Goal: Task Accomplishment & Management: Use online tool/utility

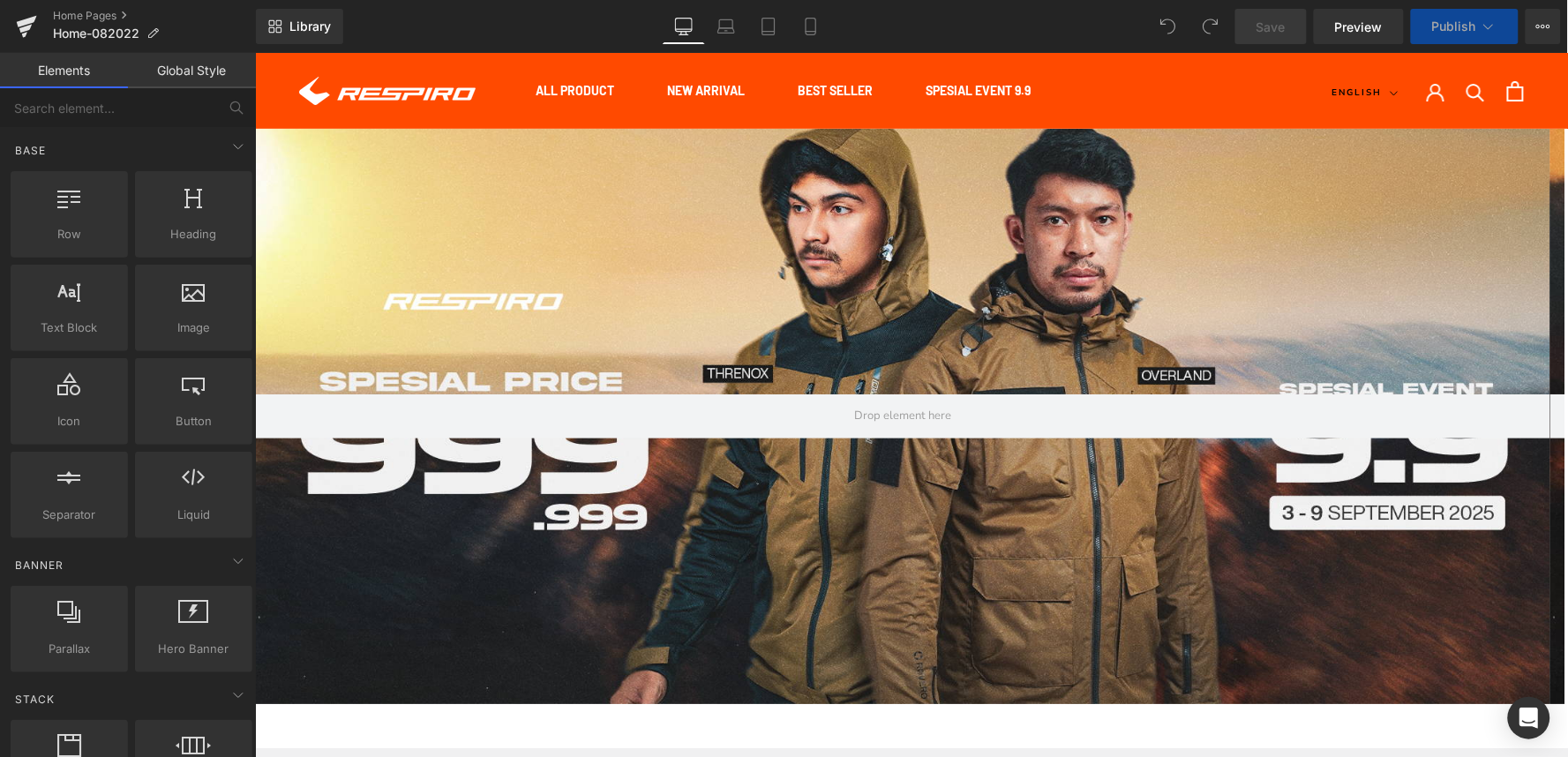
click at [727, 357] on div at bounding box center [902, 415] width 1296 height 575
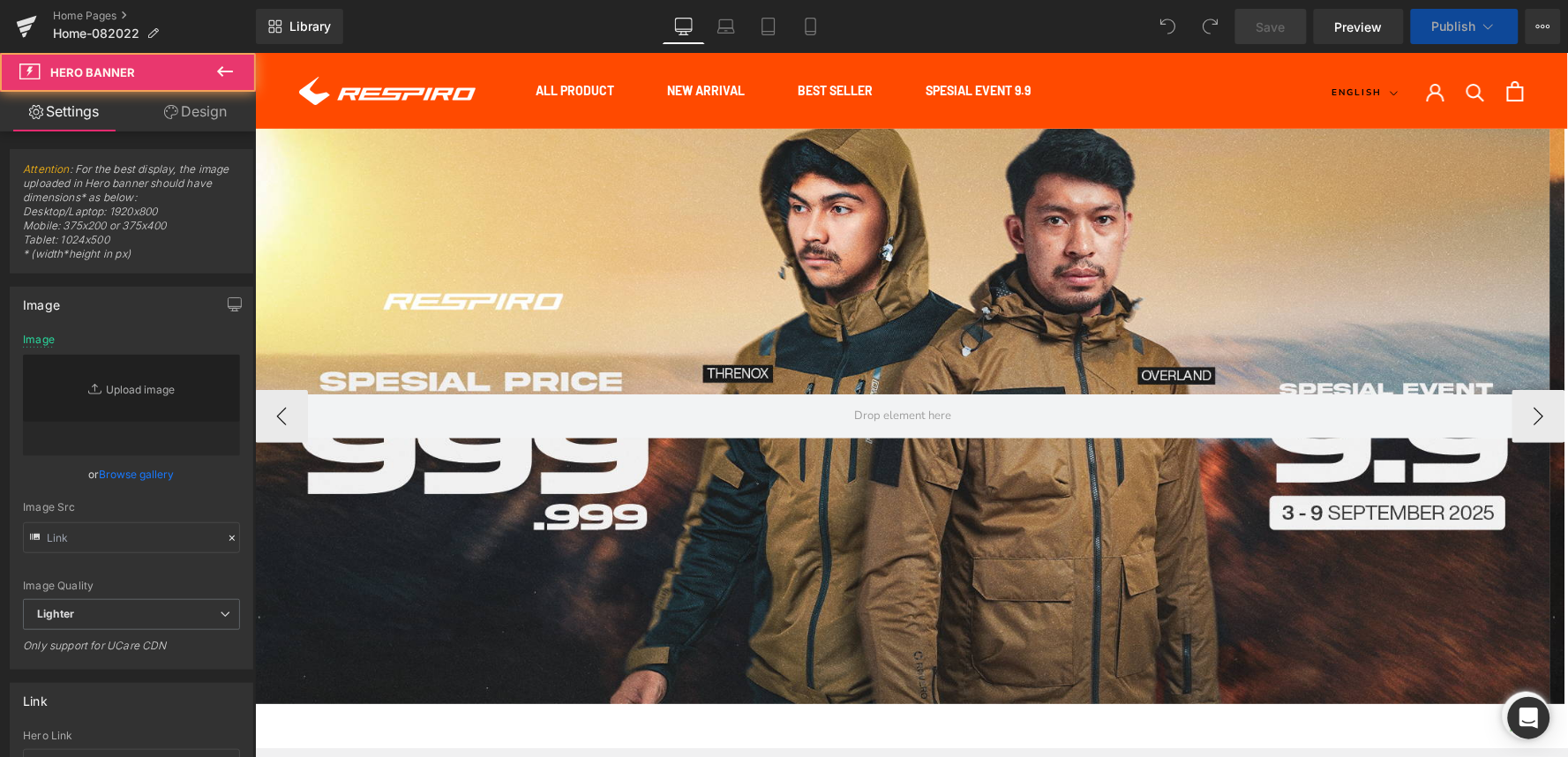
click at [846, 242] on div at bounding box center [902, 415] width 1296 height 575
click at [896, 138] on span "Carousel" at bounding box center [904, 141] width 65 height 26
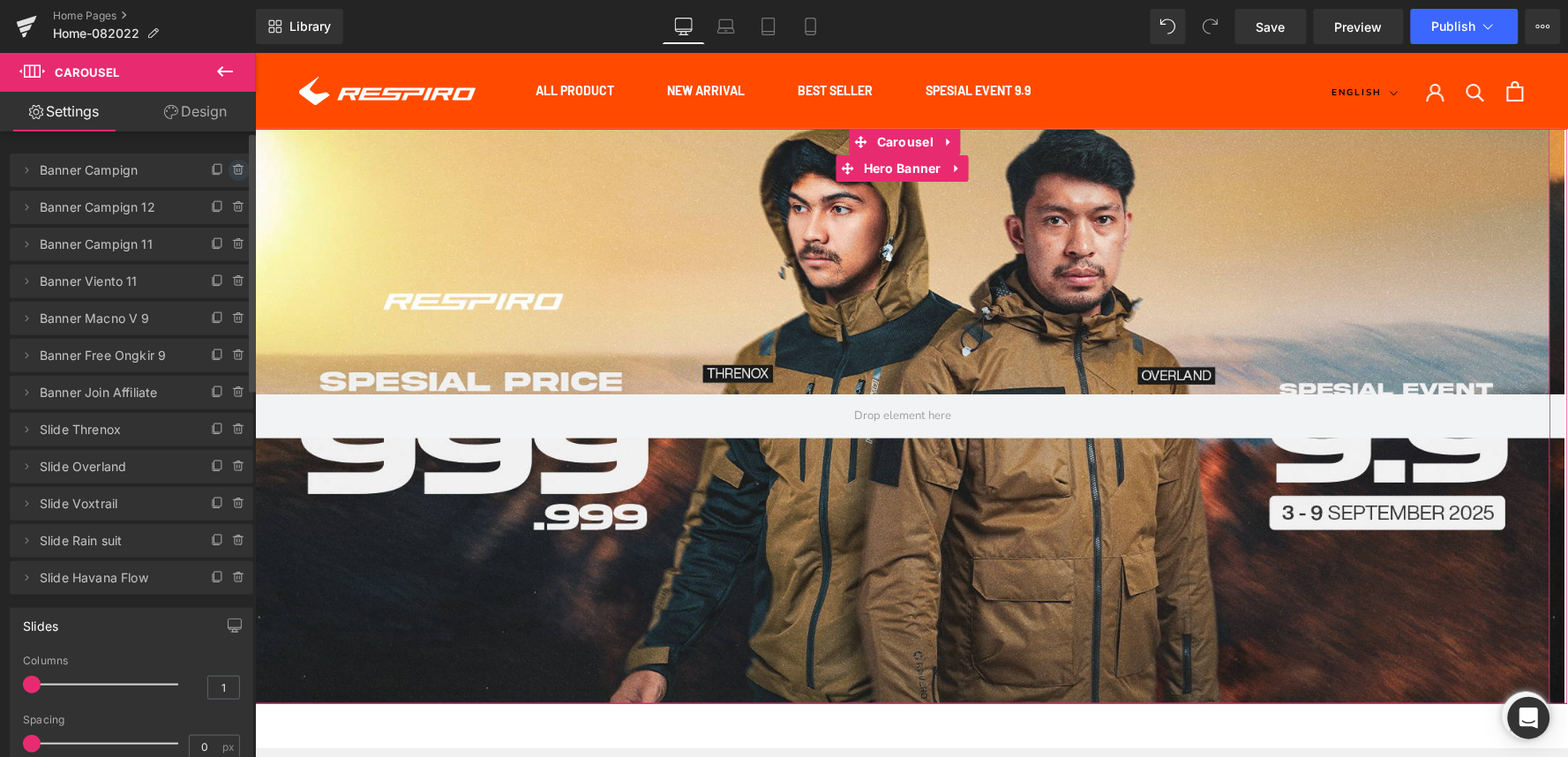
click at [236, 165] on icon at bounding box center [238, 166] width 4 height 2
click at [230, 165] on button "Delete" at bounding box center [220, 171] width 55 height 23
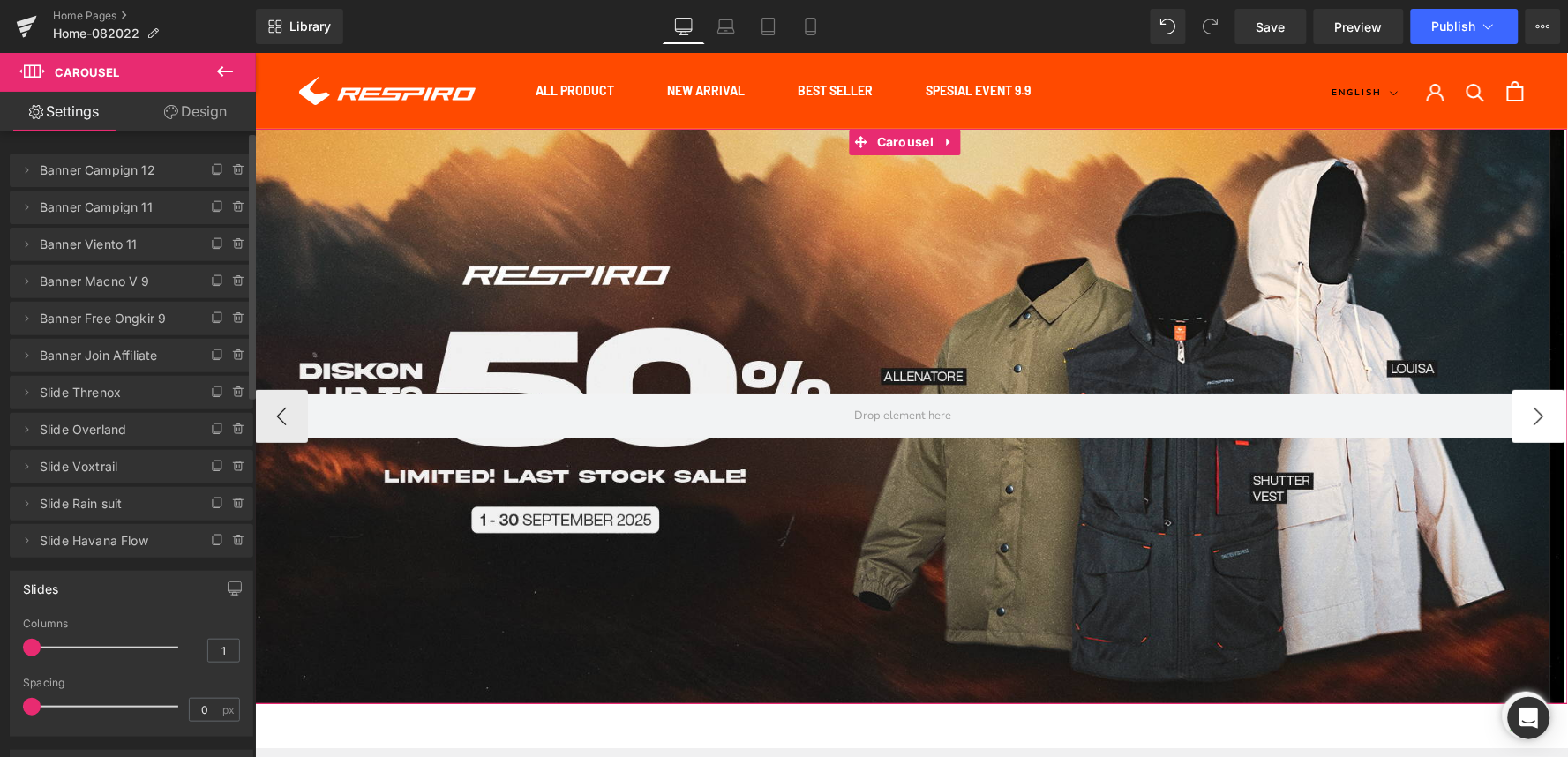
click at [1533, 432] on button "›" at bounding box center [1538, 415] width 53 height 53
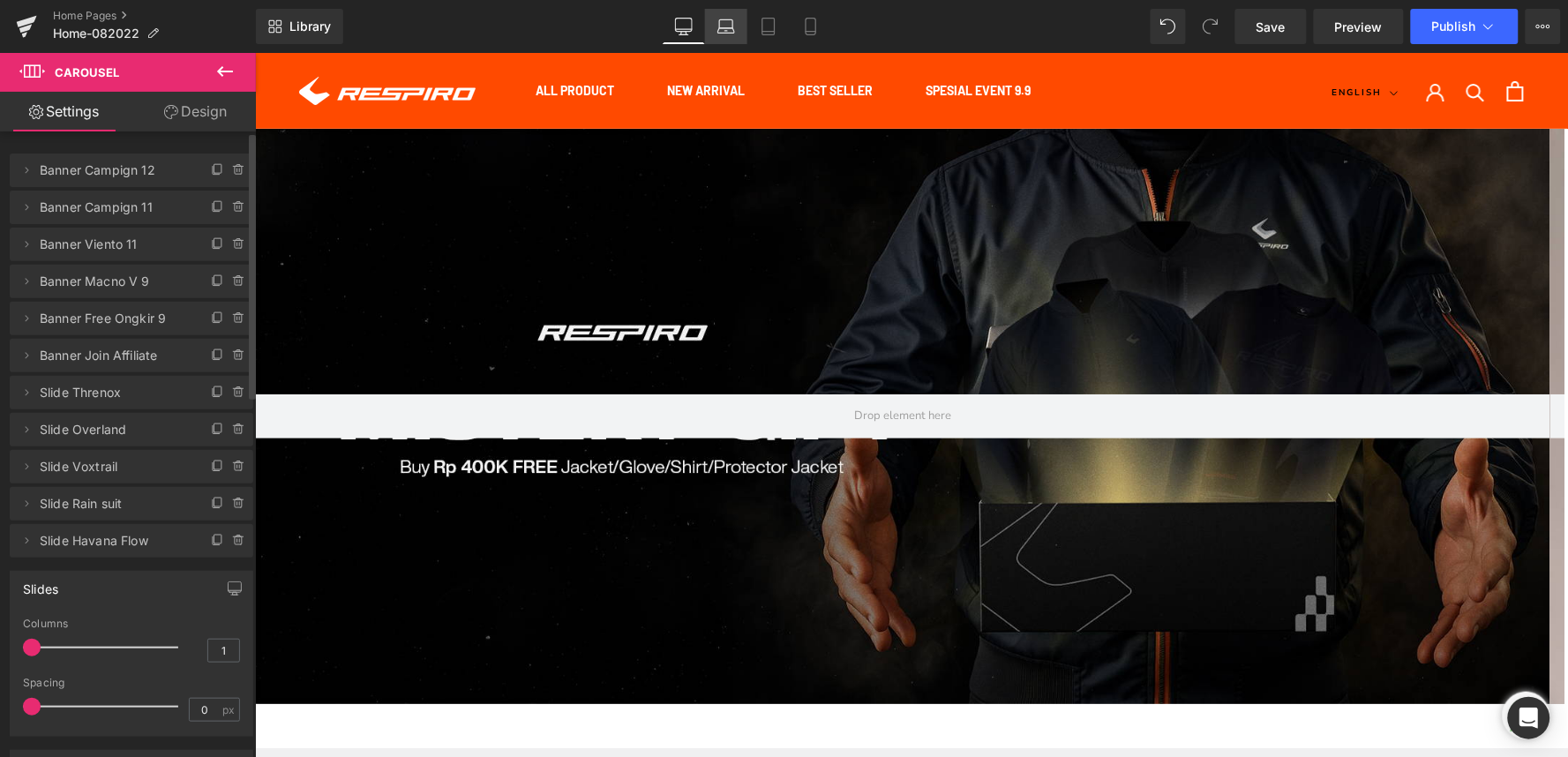
click at [732, 37] on link "Laptop" at bounding box center [727, 26] width 43 height 35
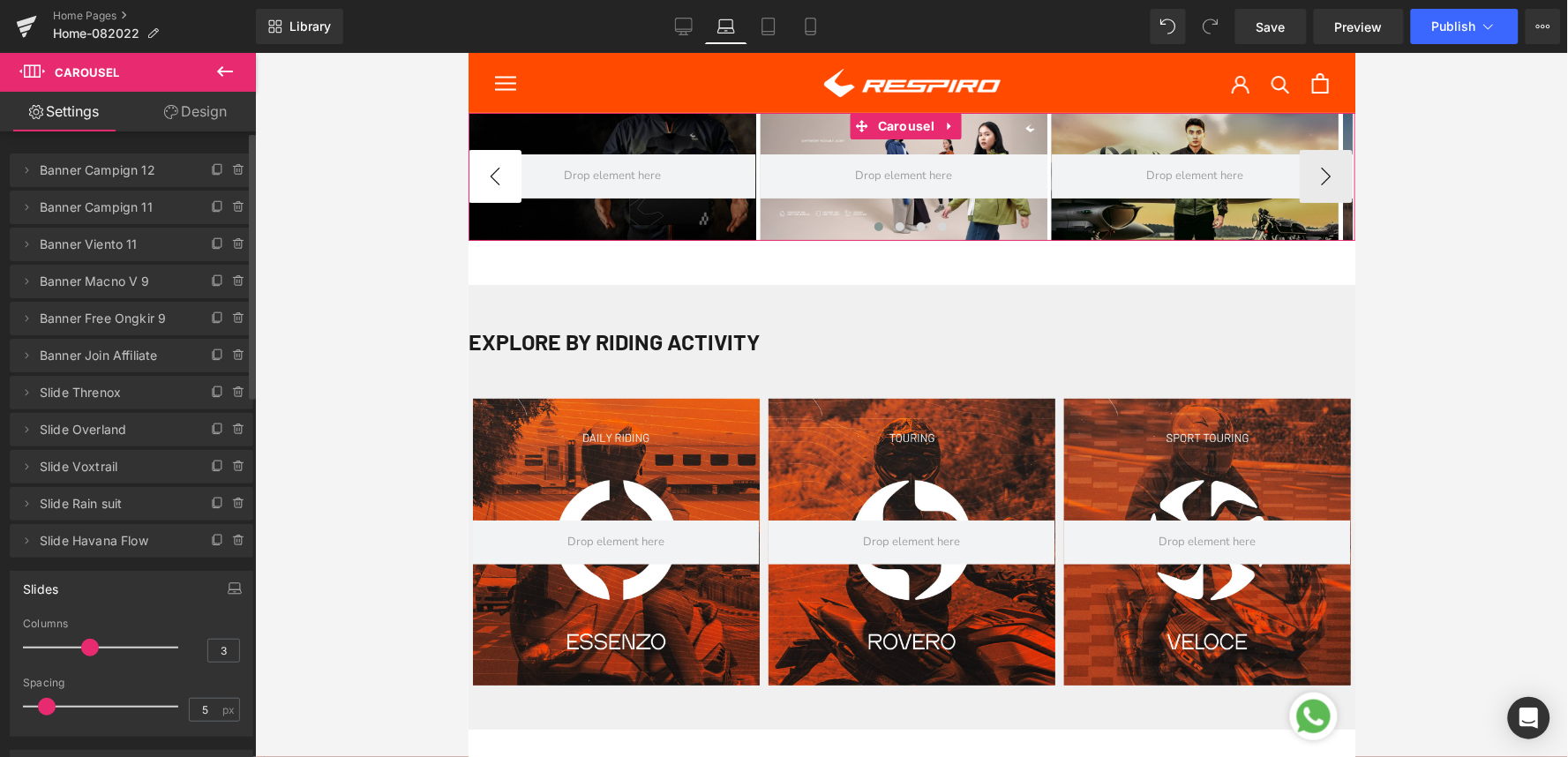
click at [488, 187] on button "‹" at bounding box center [494, 175] width 53 height 53
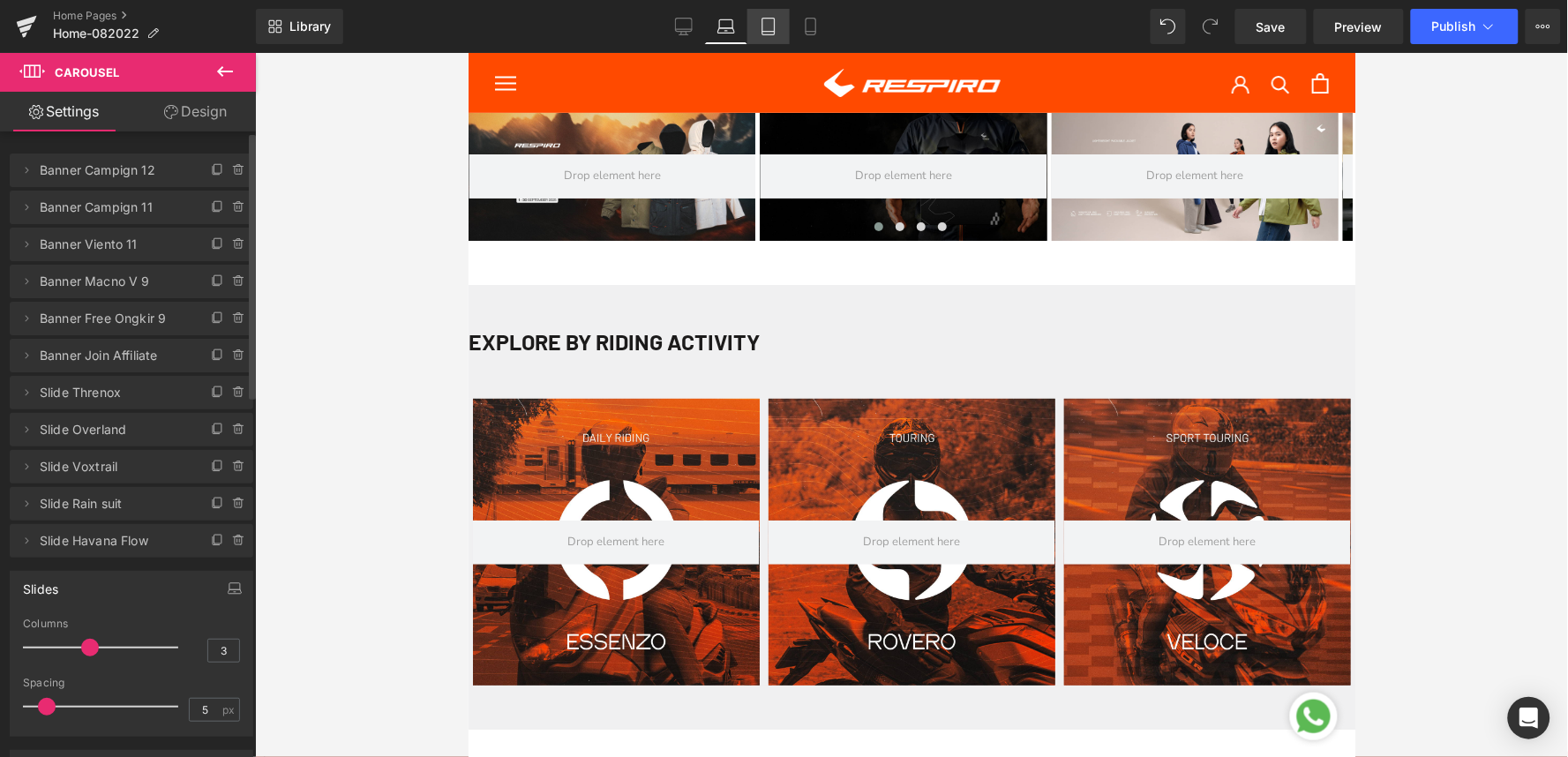
click at [778, 18] on link "Tablet" at bounding box center [768, 26] width 43 height 35
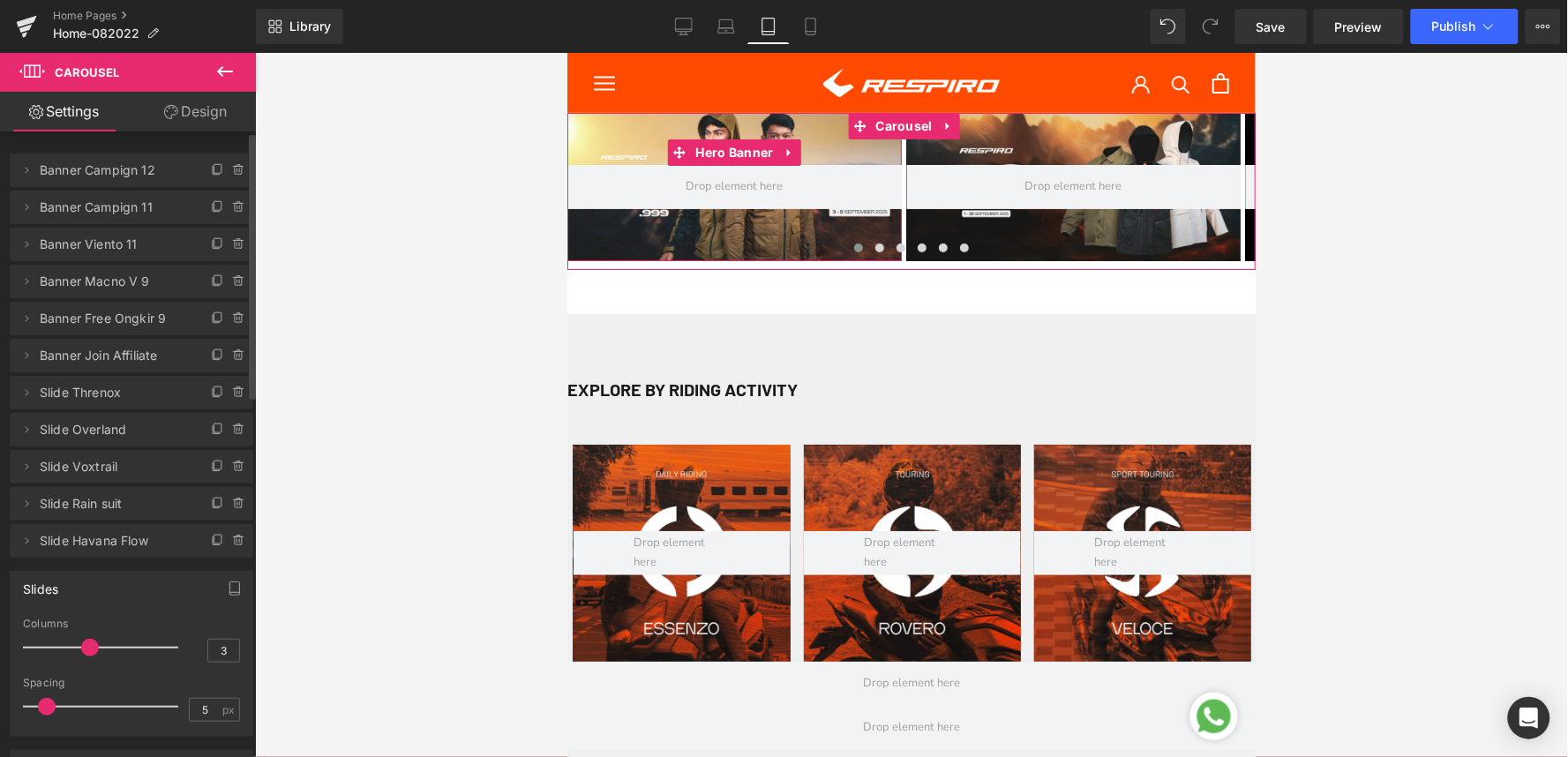
click at [584, 145] on div at bounding box center [733, 186] width 335 height 148
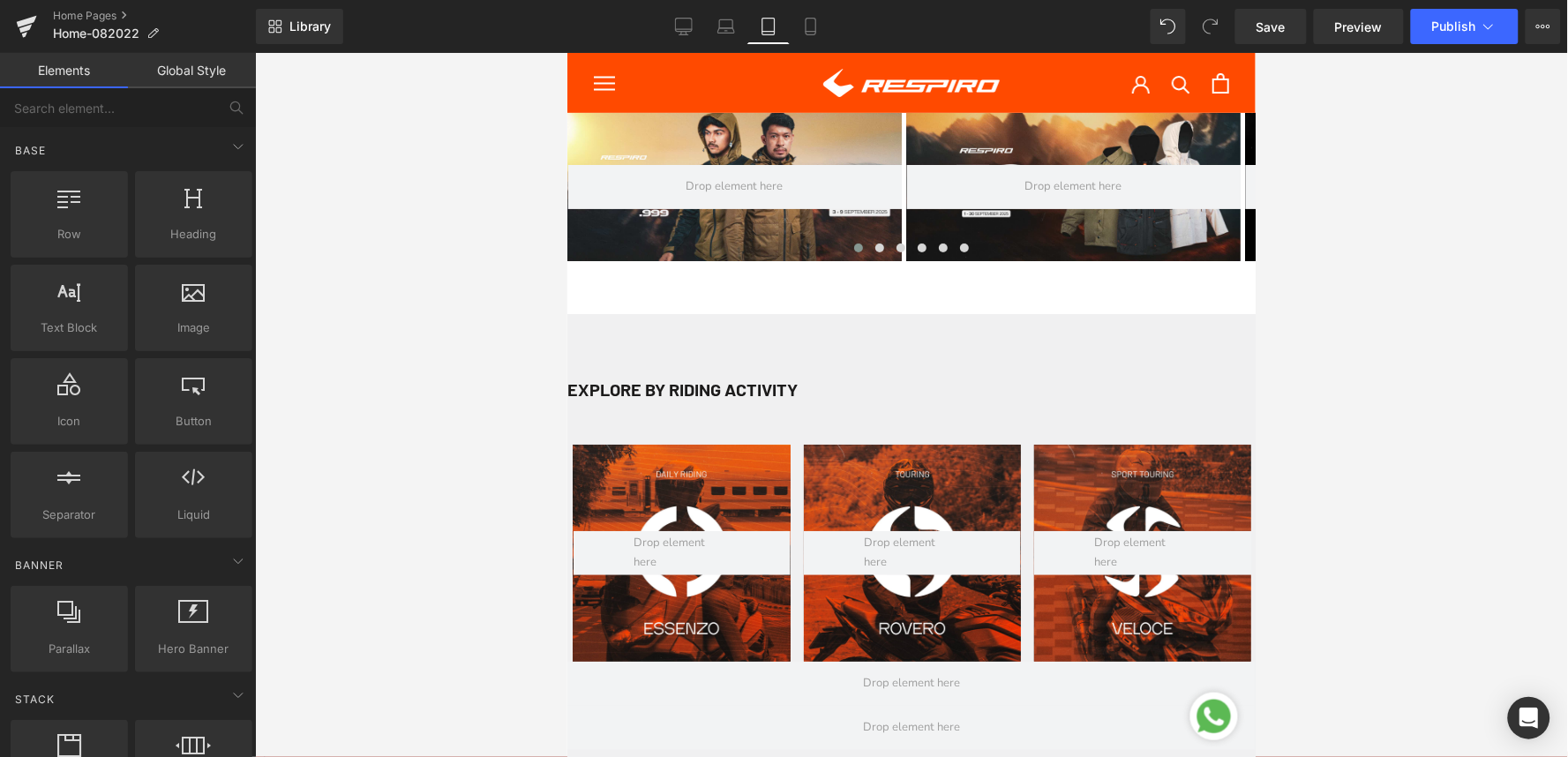
click at [401, 279] on div at bounding box center [911, 405] width 1313 height 704
click at [424, 247] on div at bounding box center [911, 405] width 1313 height 704
click at [1280, 228] on div at bounding box center [911, 405] width 1313 height 704
click at [404, 263] on div at bounding box center [911, 405] width 1313 height 704
click at [812, 30] on icon at bounding box center [811, 26] width 18 height 18
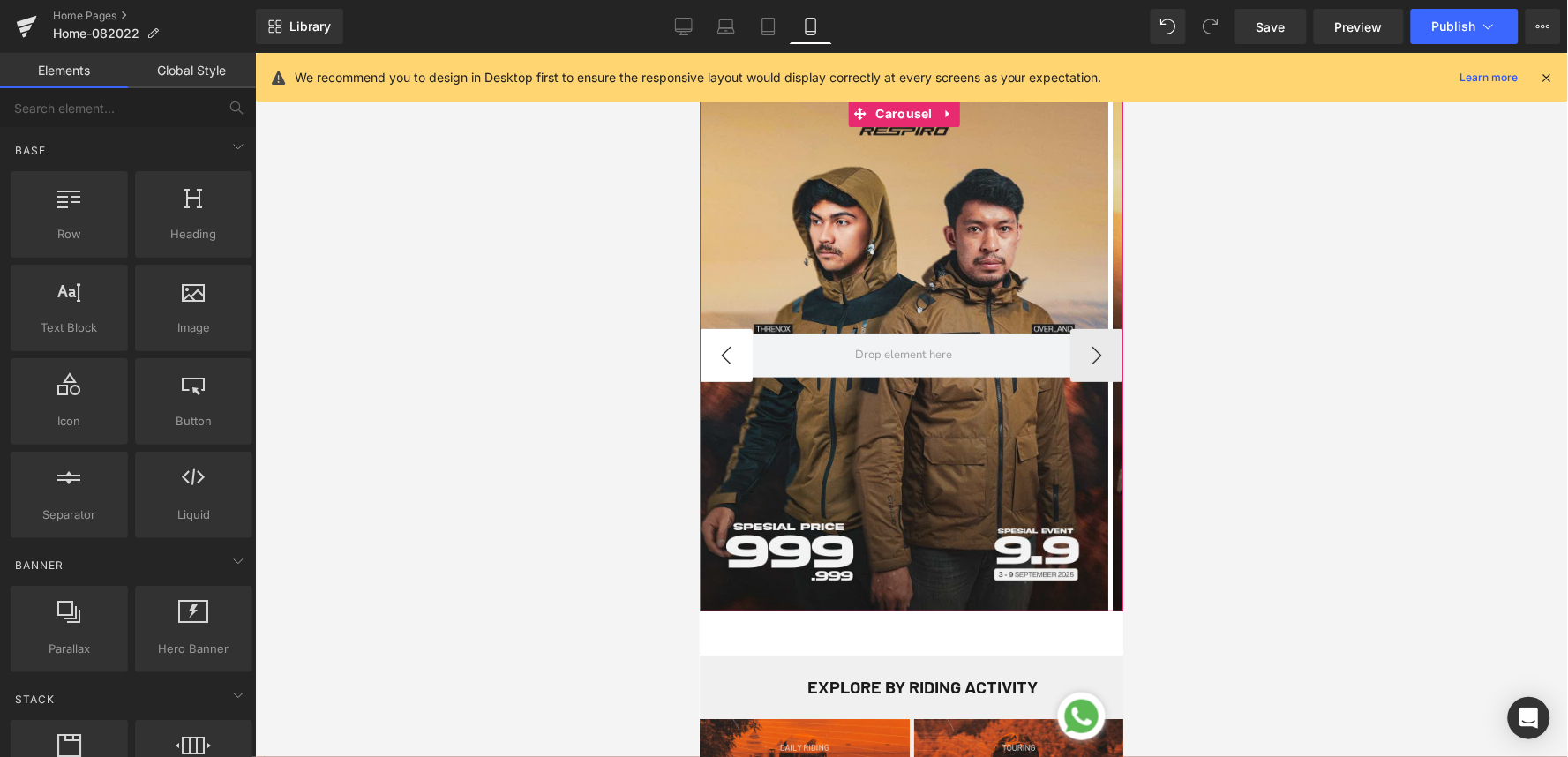
click at [724, 356] on button "‹" at bounding box center [725, 354] width 53 height 53
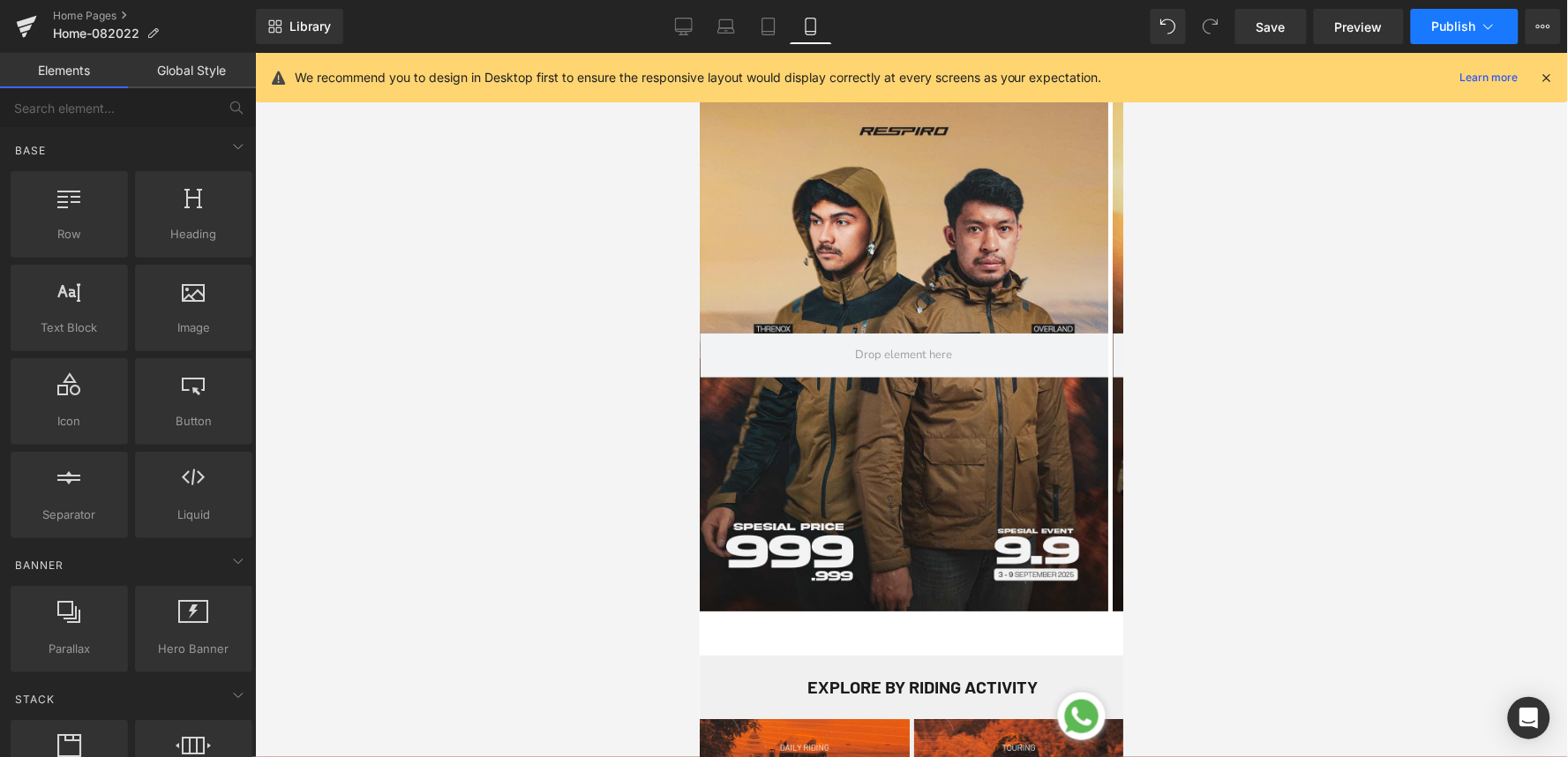
click at [1465, 29] on span "Publish" at bounding box center [1453, 26] width 44 height 15
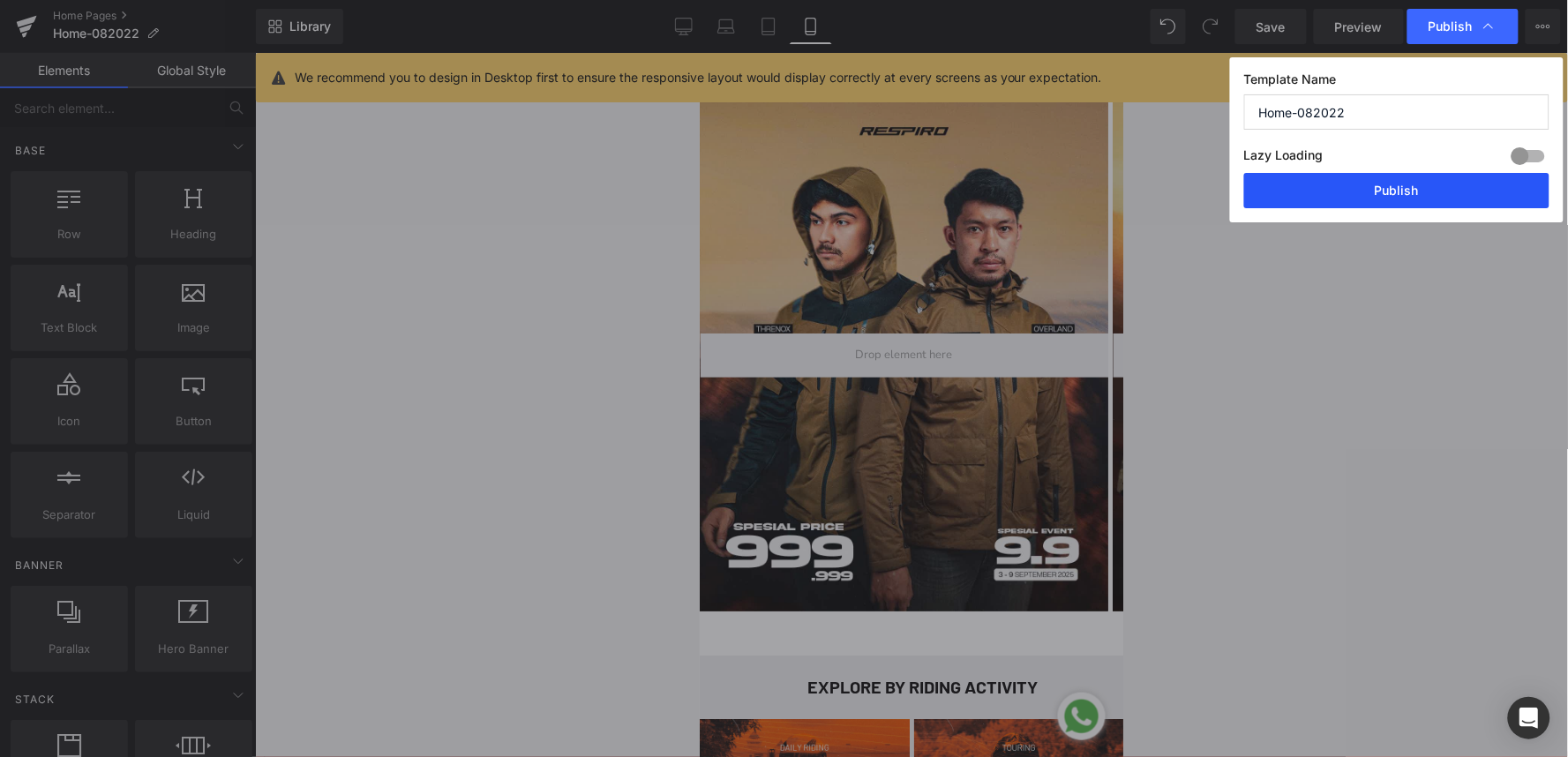
click at [1373, 189] on button "Publish" at bounding box center [1397, 191] width 305 height 35
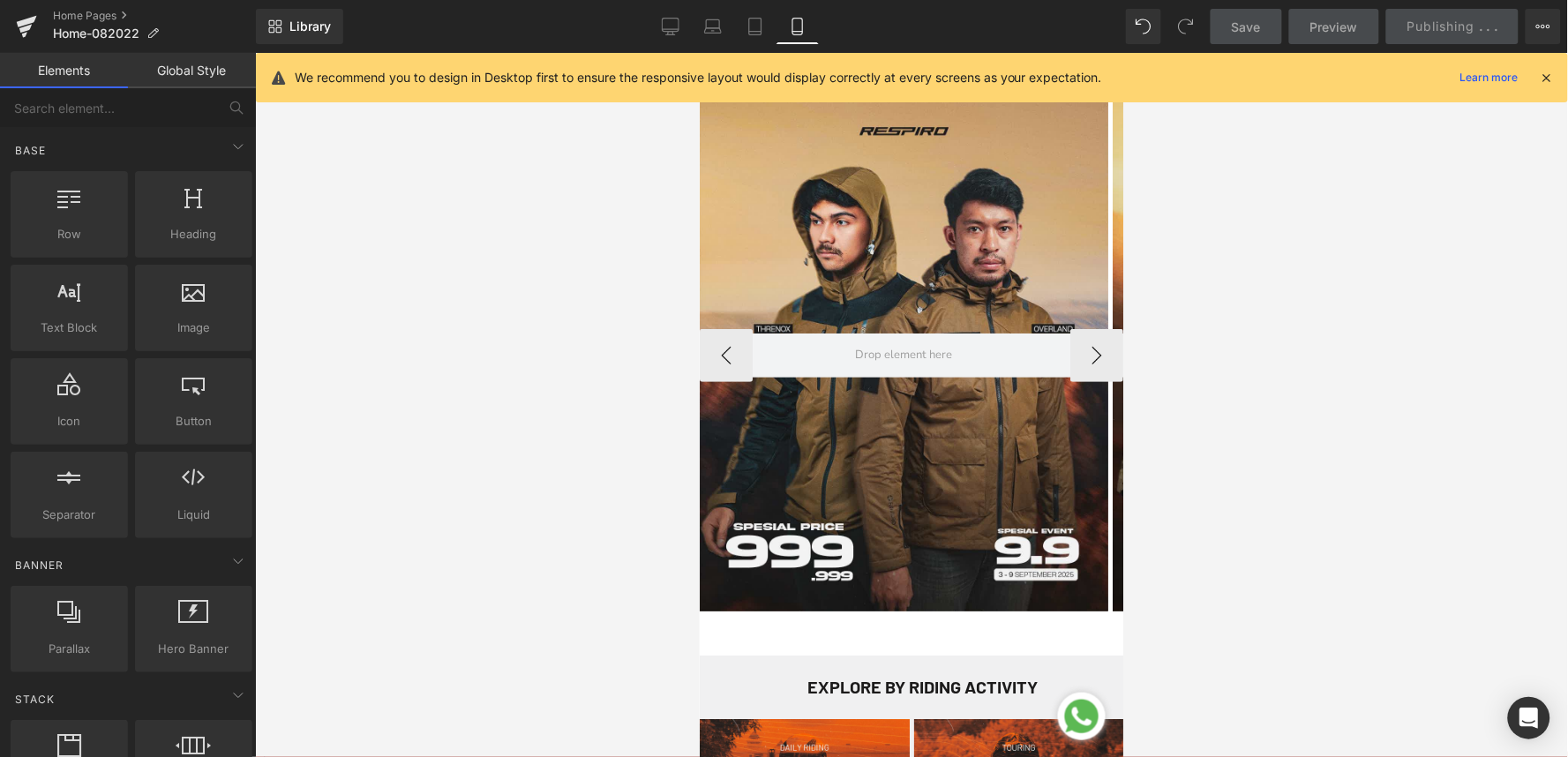
click at [966, 229] on div at bounding box center [903, 355] width 409 height 511
click at [901, 234] on div at bounding box center [903, 355] width 409 height 511
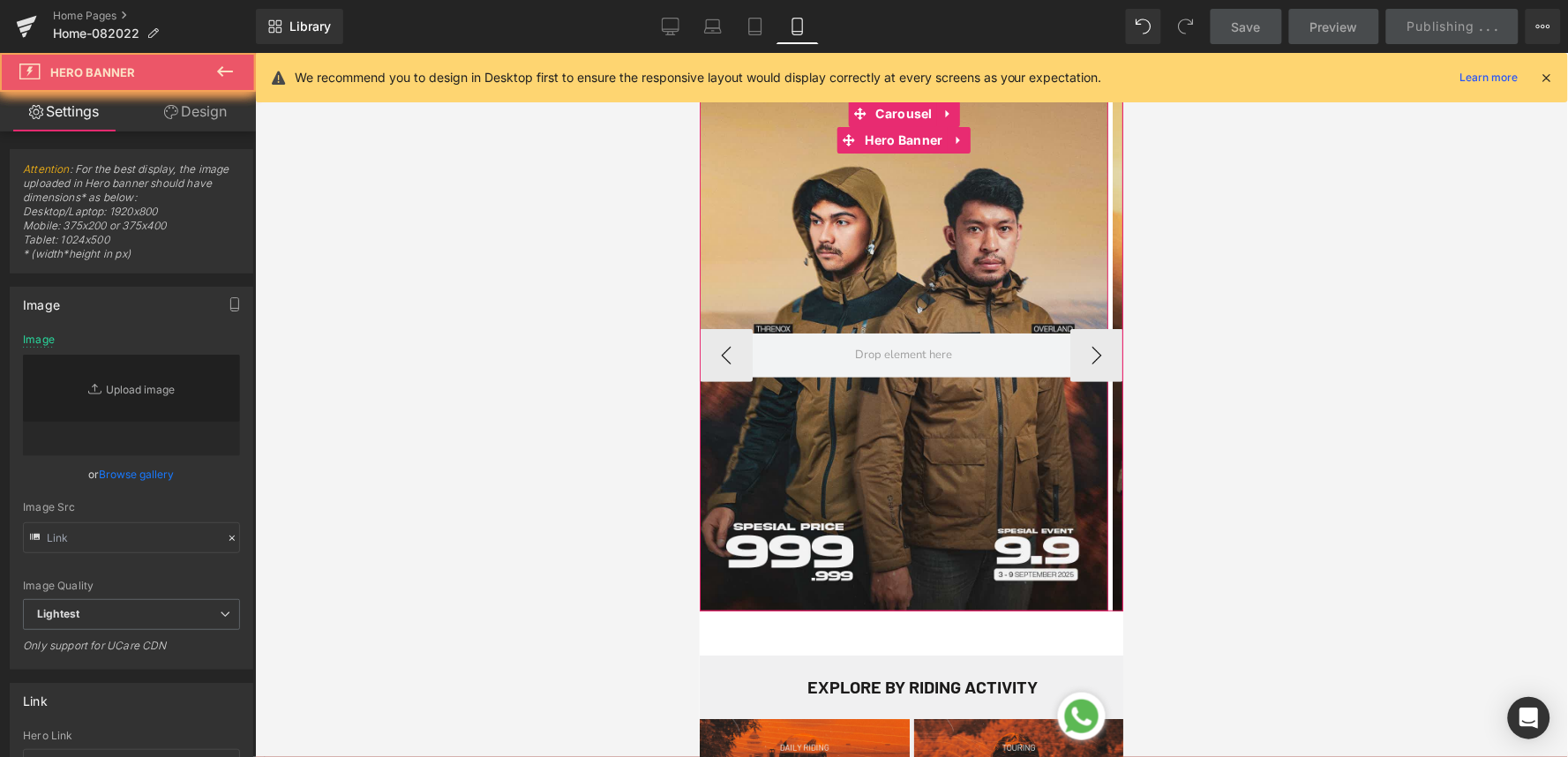
click at [901, 234] on div at bounding box center [903, 355] width 409 height 511
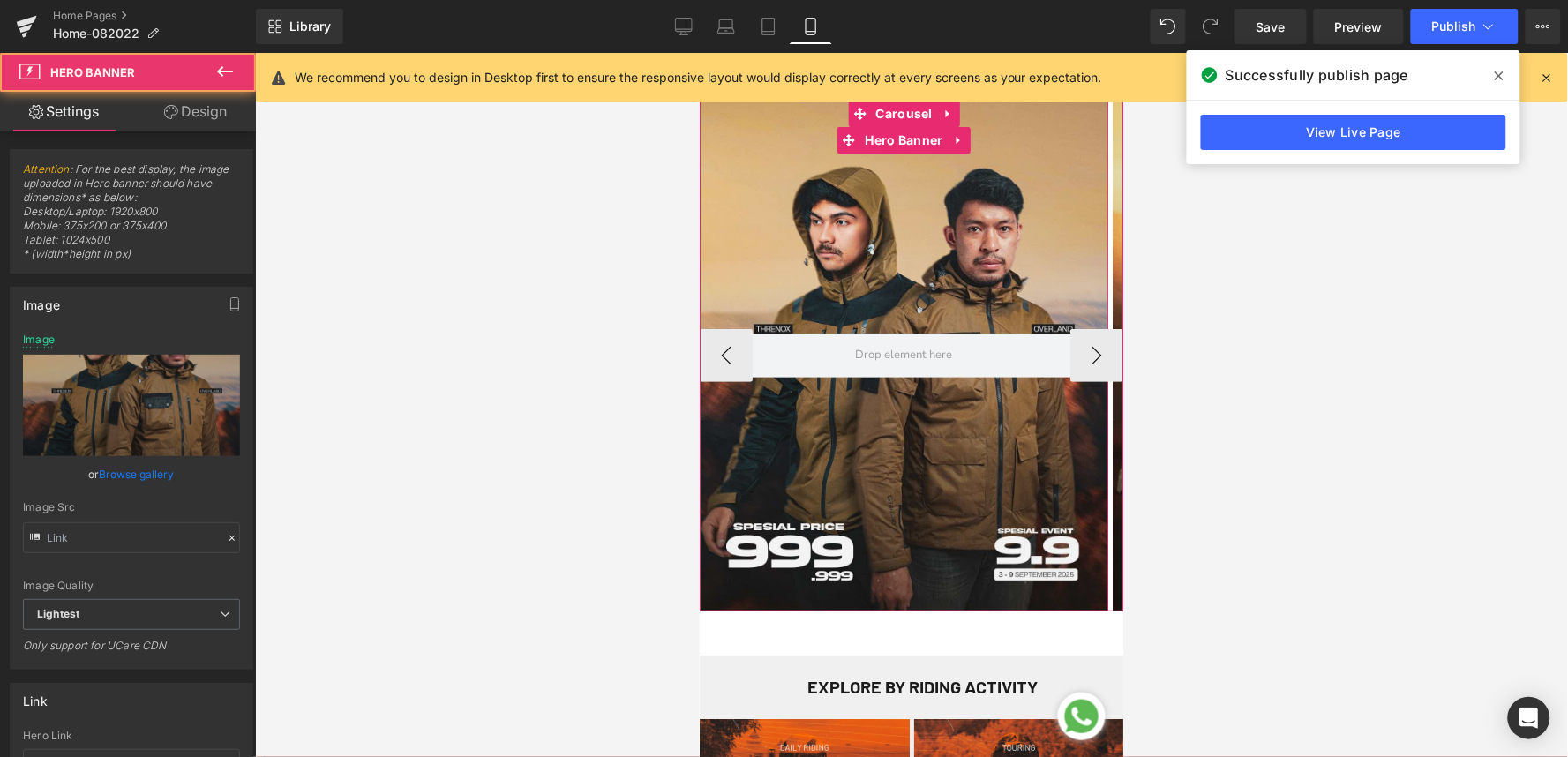
click at [860, 247] on div at bounding box center [903, 355] width 409 height 511
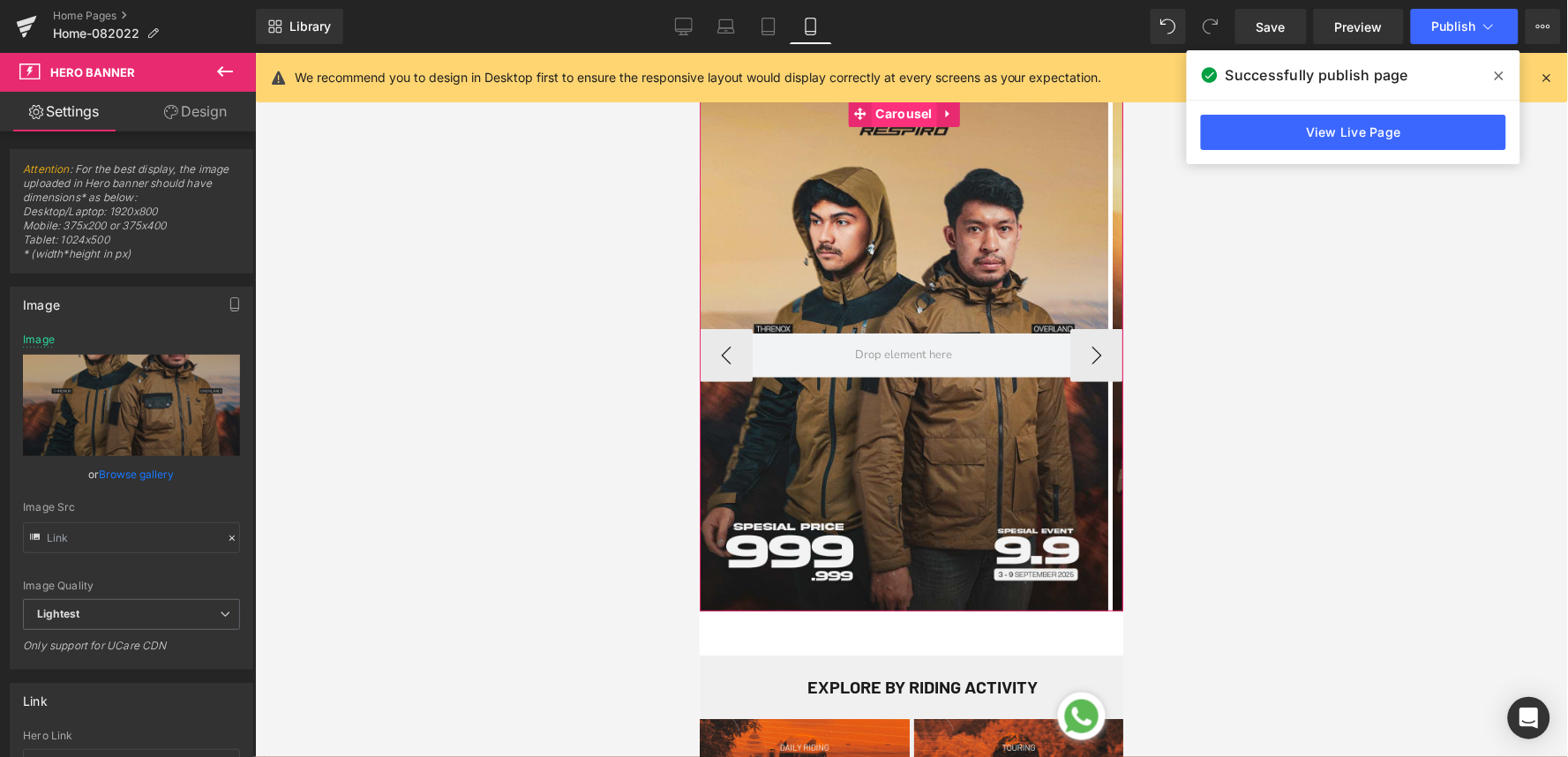
click at [913, 109] on span "Carousel" at bounding box center [902, 113] width 65 height 26
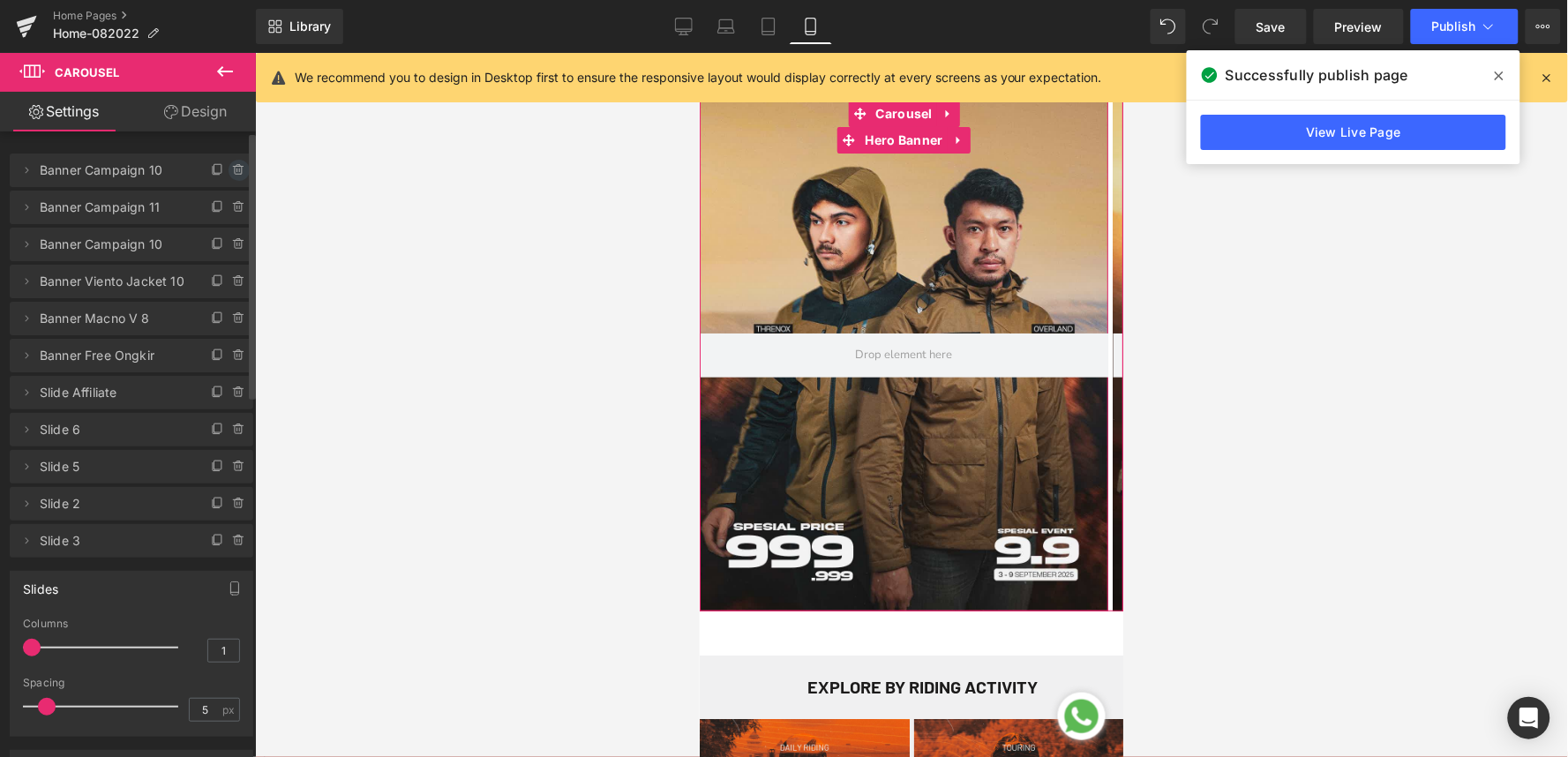
click at [237, 169] on icon at bounding box center [237, 170] width 0 height 4
click at [215, 163] on button "Delete" at bounding box center [220, 171] width 55 height 23
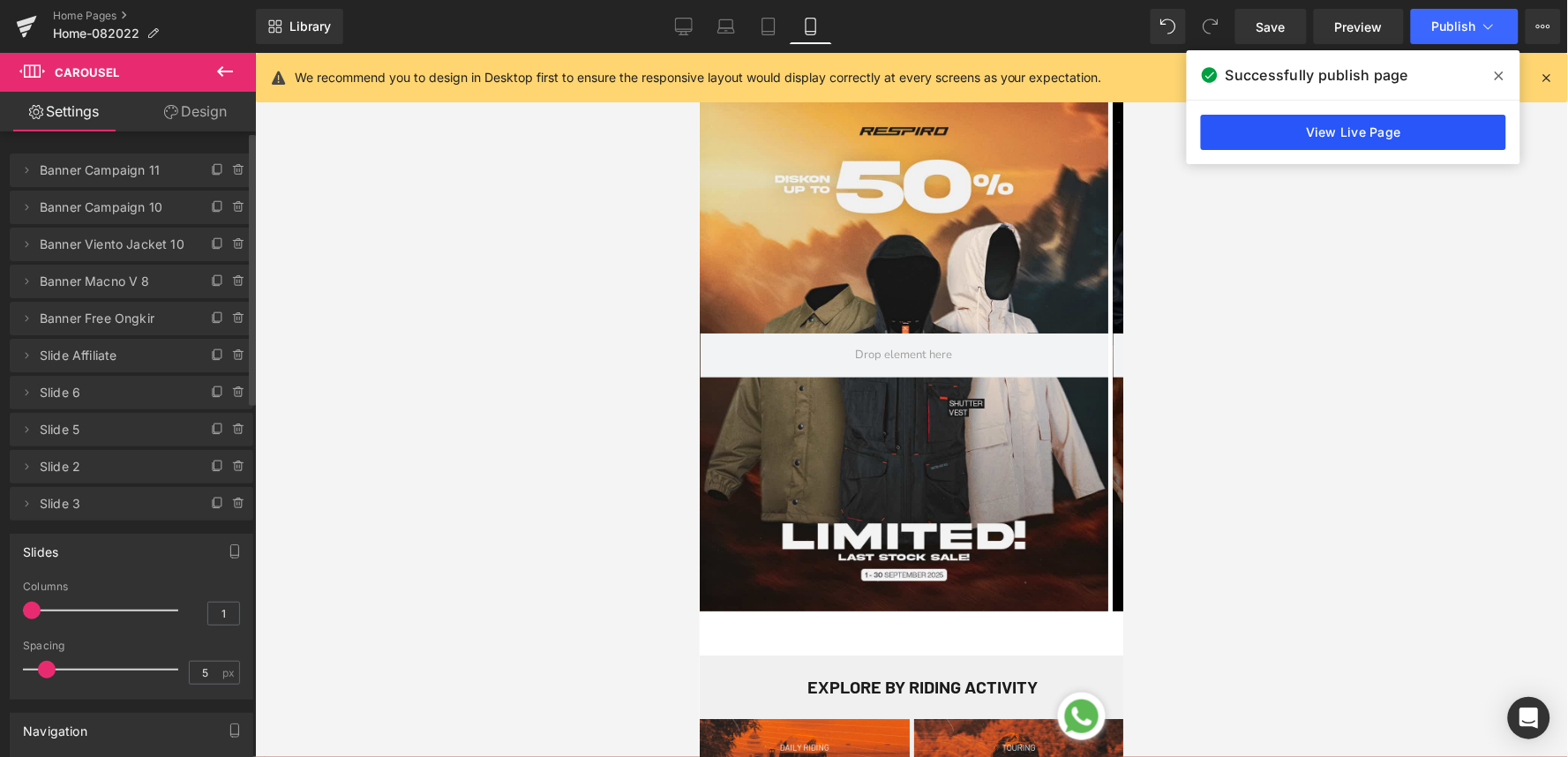
click at [1396, 130] on link "View Live Page" at bounding box center [1354, 132] width 305 height 35
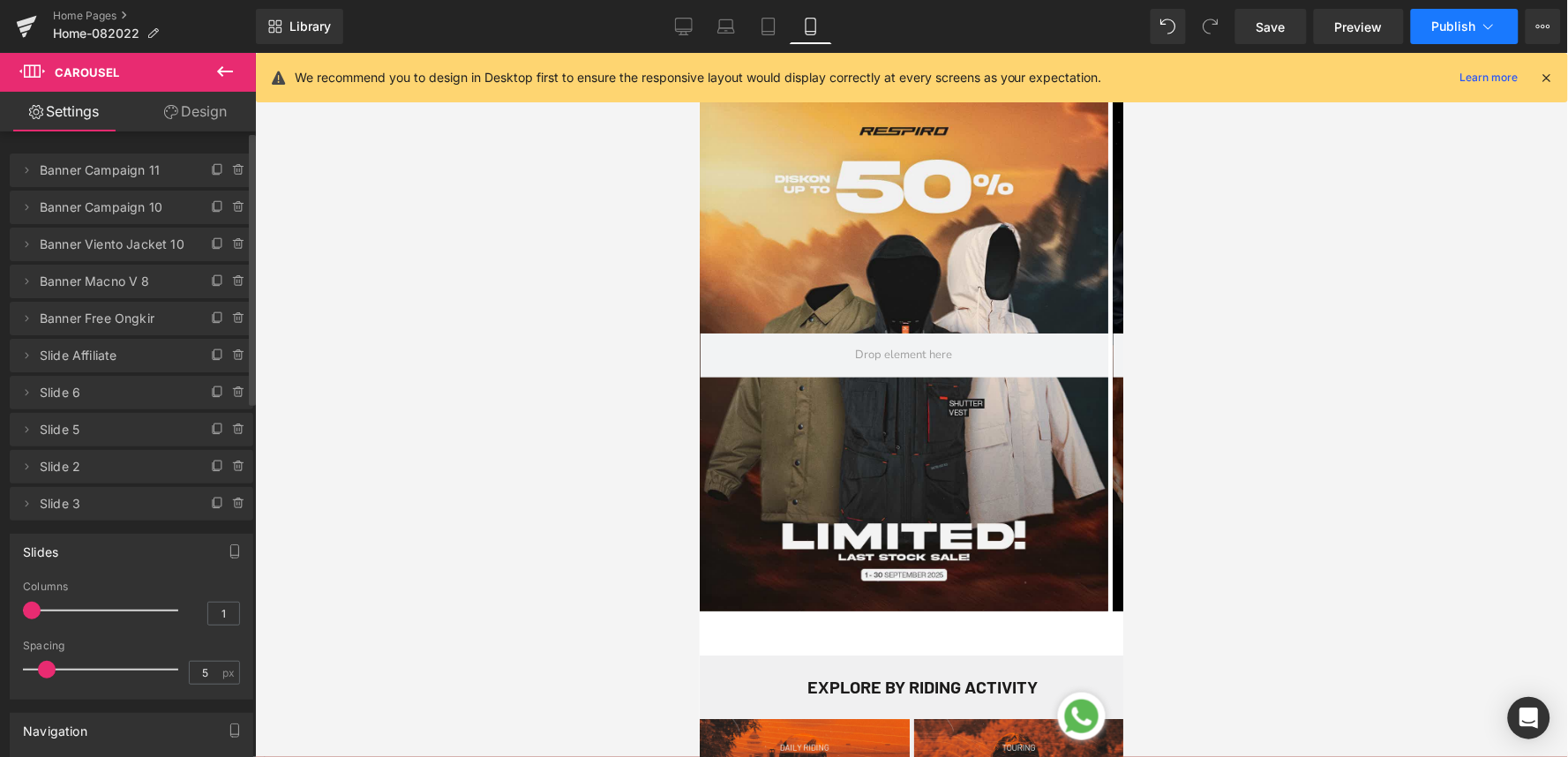
click at [1472, 29] on span "Publish" at bounding box center [1453, 26] width 44 height 15
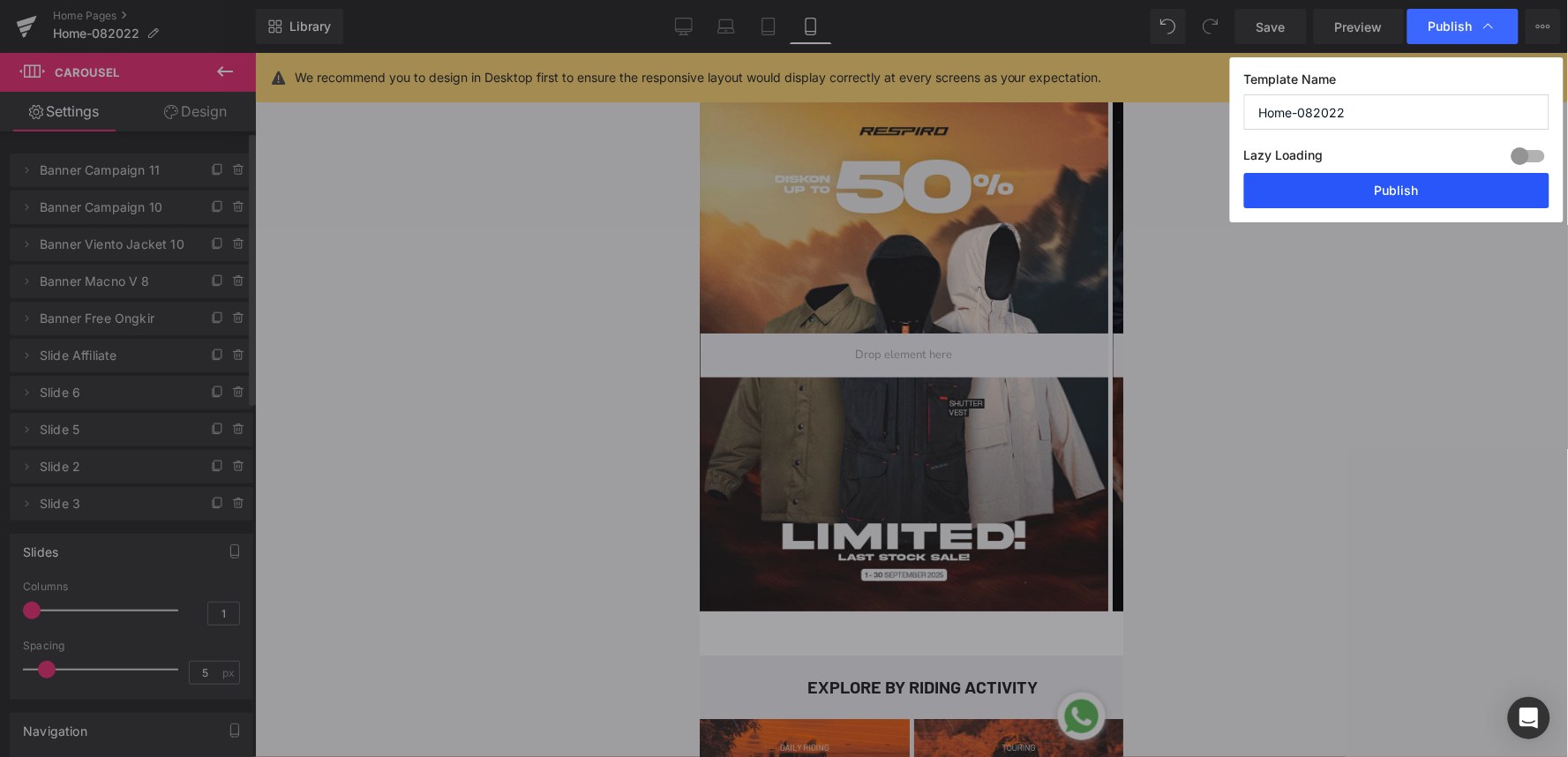
click at [1407, 198] on button "Publish" at bounding box center [1397, 191] width 305 height 35
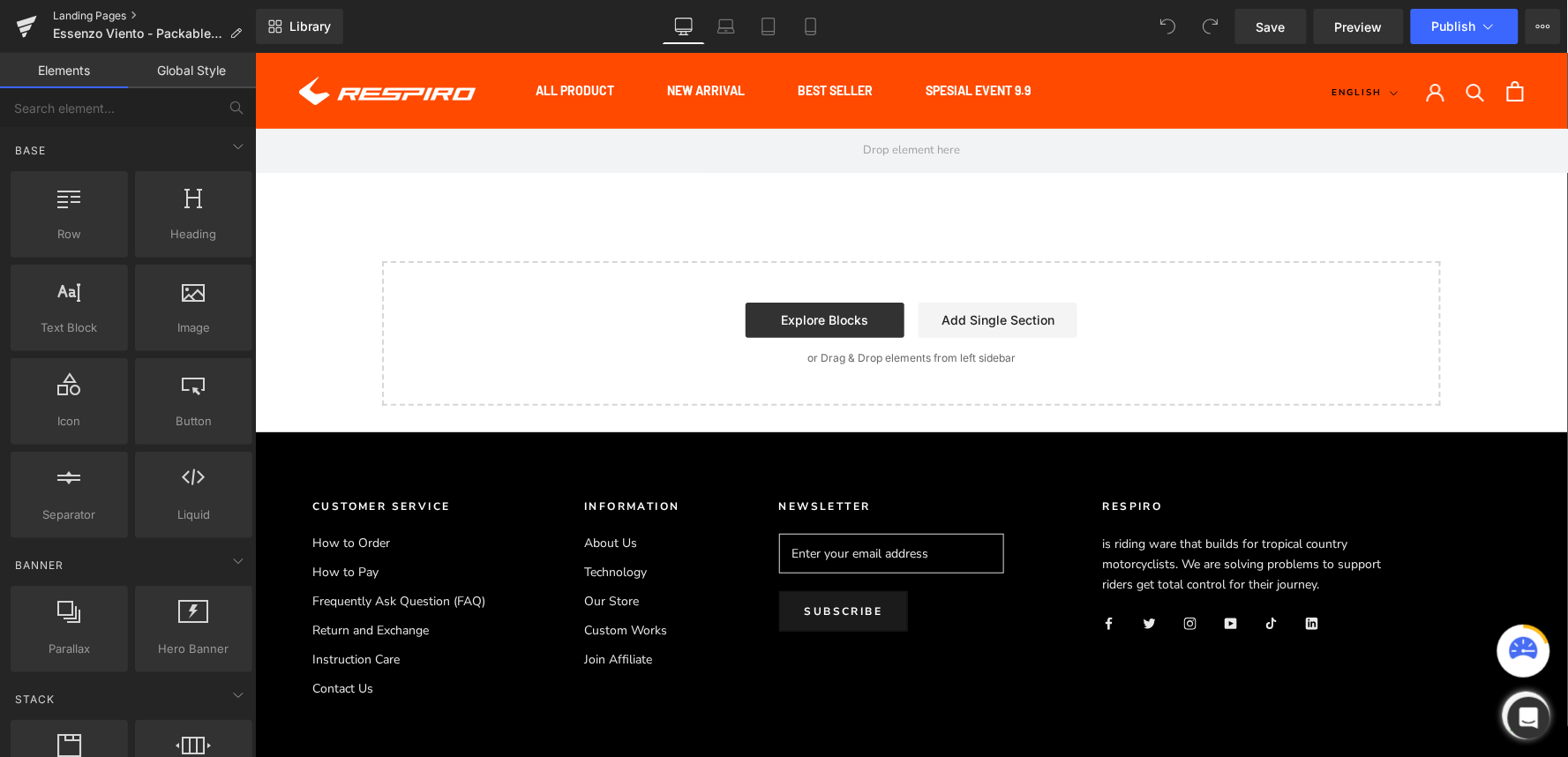
click at [133, 14] on link "Landing Pages" at bounding box center [154, 16] width 203 height 15
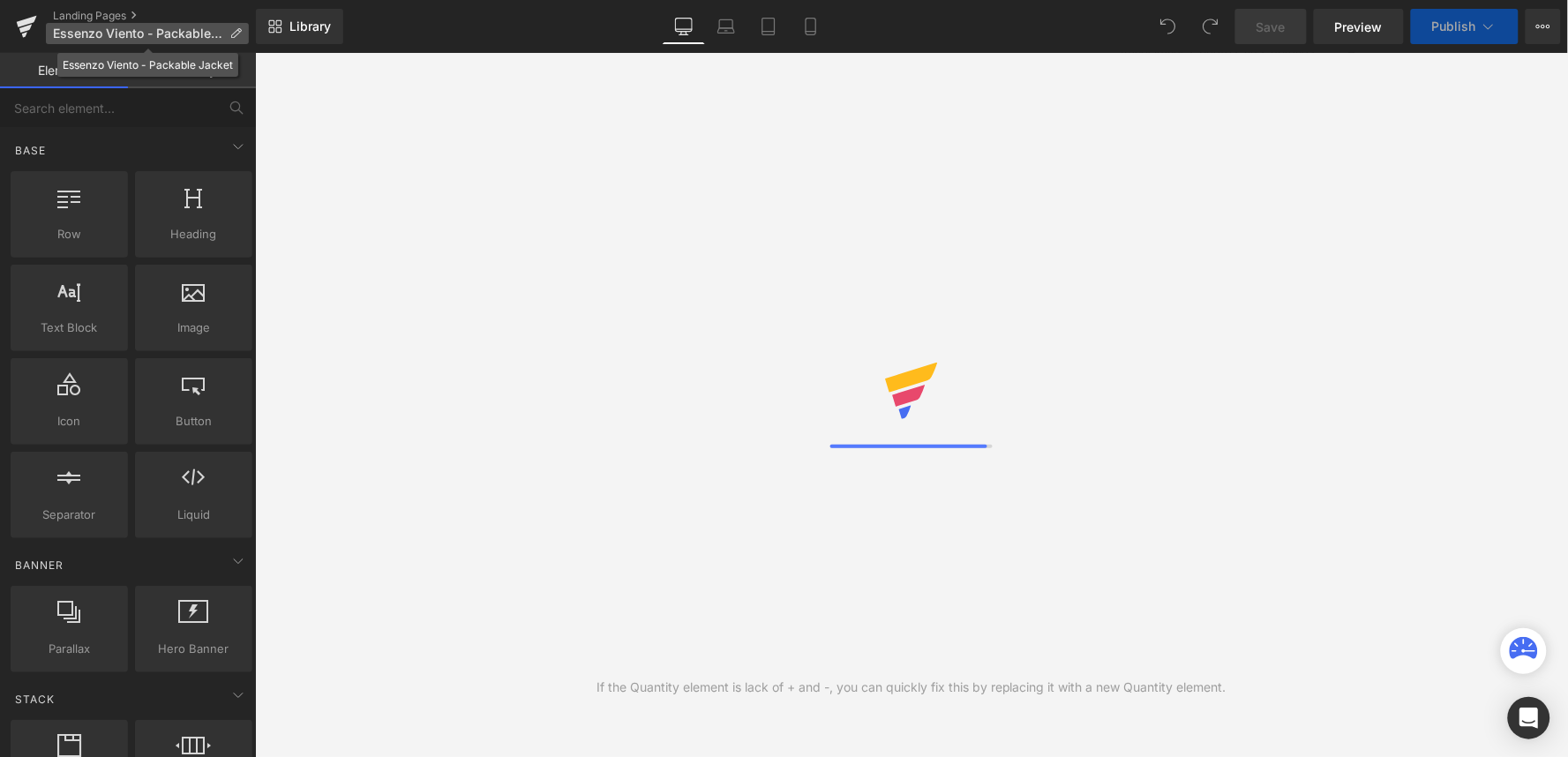
click at [238, 31] on icon at bounding box center [235, 33] width 13 height 13
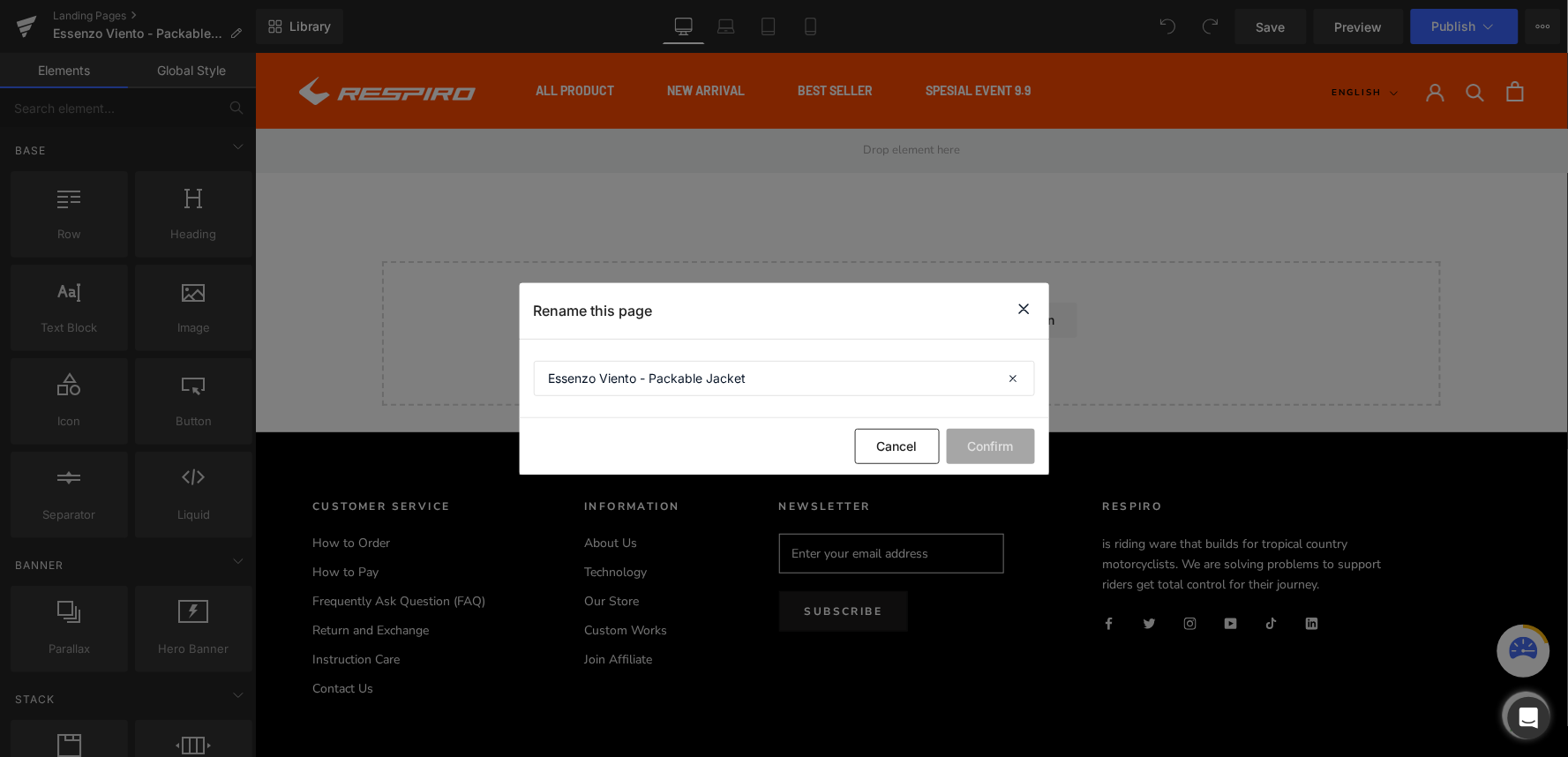
click at [1021, 305] on icon at bounding box center [1024, 309] width 21 height 22
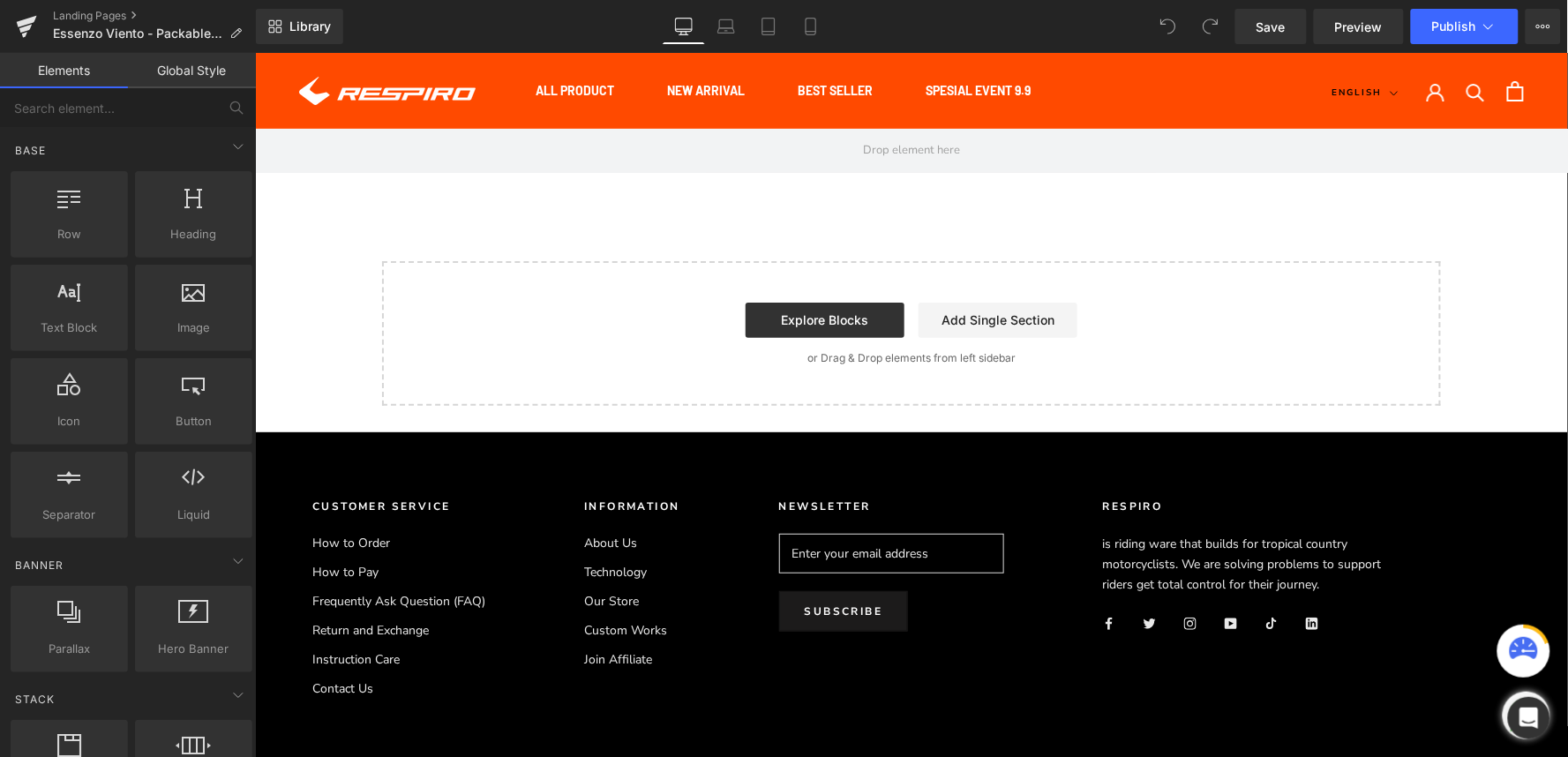
drag, startPoint x: 362, startPoint y: 230, endPoint x: 293, endPoint y: 199, distance: 75.6
click at [293, 199] on div "Row Image Image Image Image Image Image Image Image ‹ › Carousel Image Image Im…" at bounding box center [910, 267] width 1313 height 277
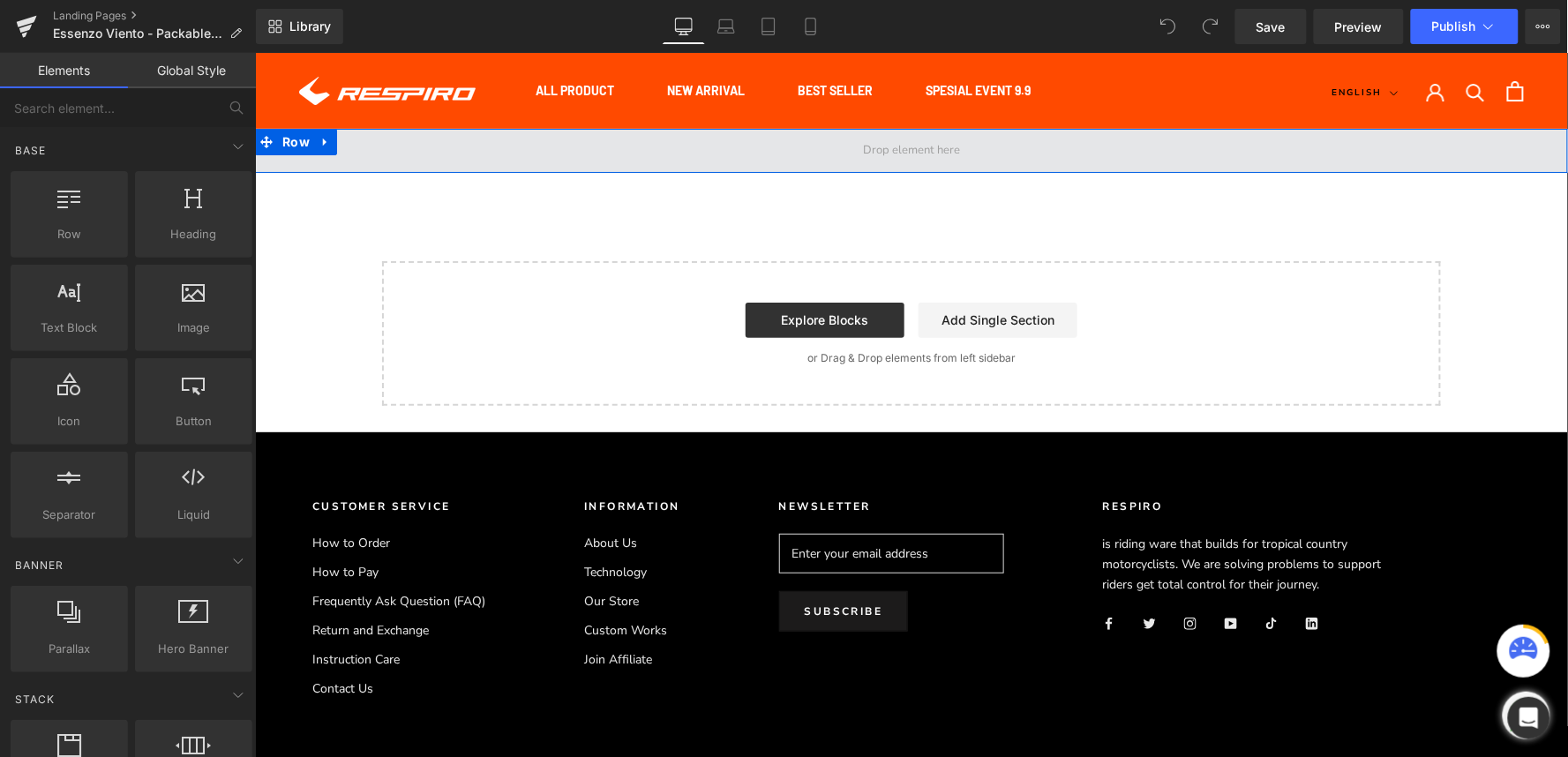
click at [465, 165] on span at bounding box center [910, 150] width 1313 height 44
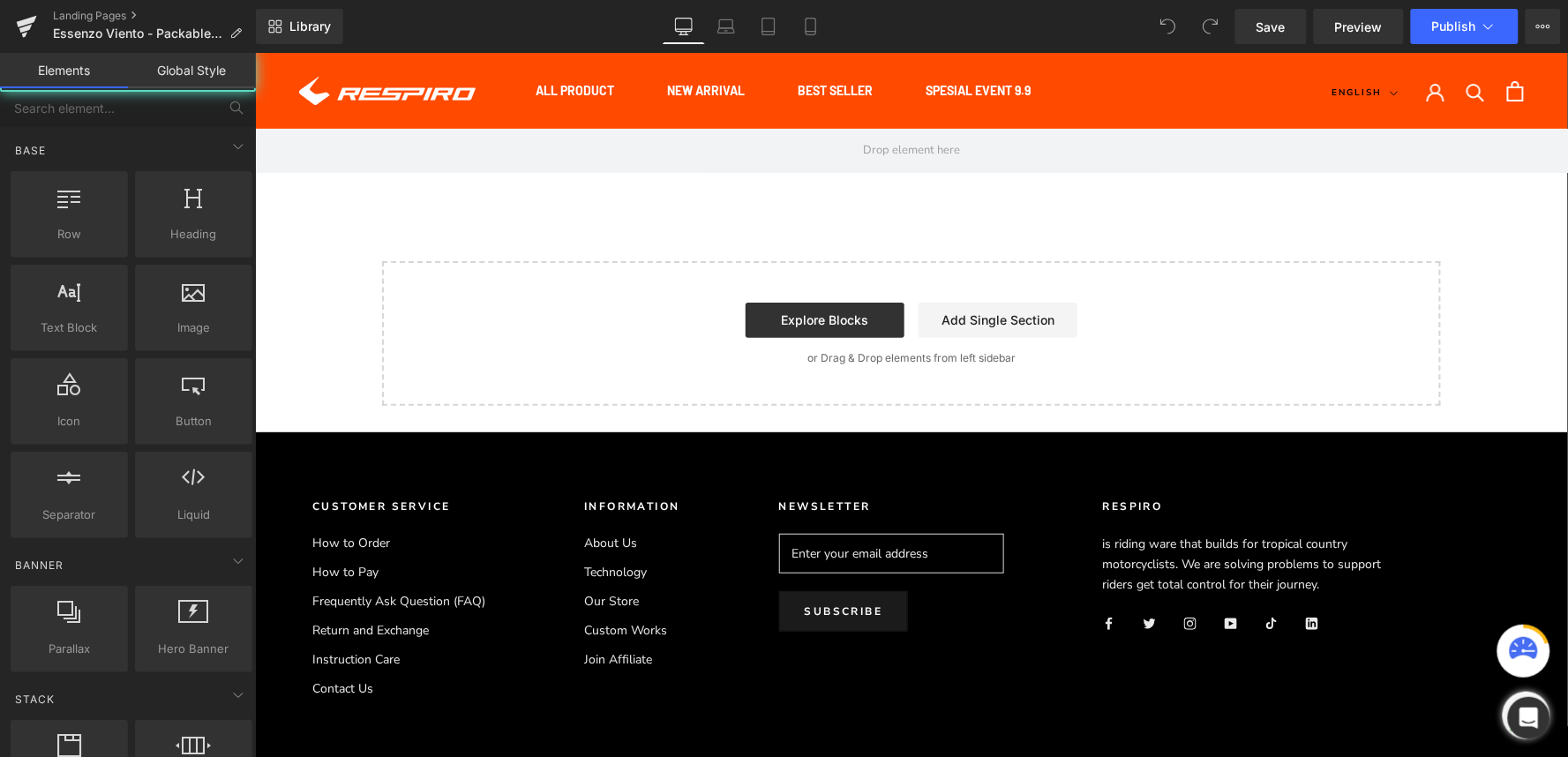
click at [567, 217] on div "Row Image Image Image Image Image Image Image Image ‹ › Carousel Image Image Im…" at bounding box center [910, 267] width 1313 height 277
click at [727, 23] on icon at bounding box center [727, 26] width 18 height 18
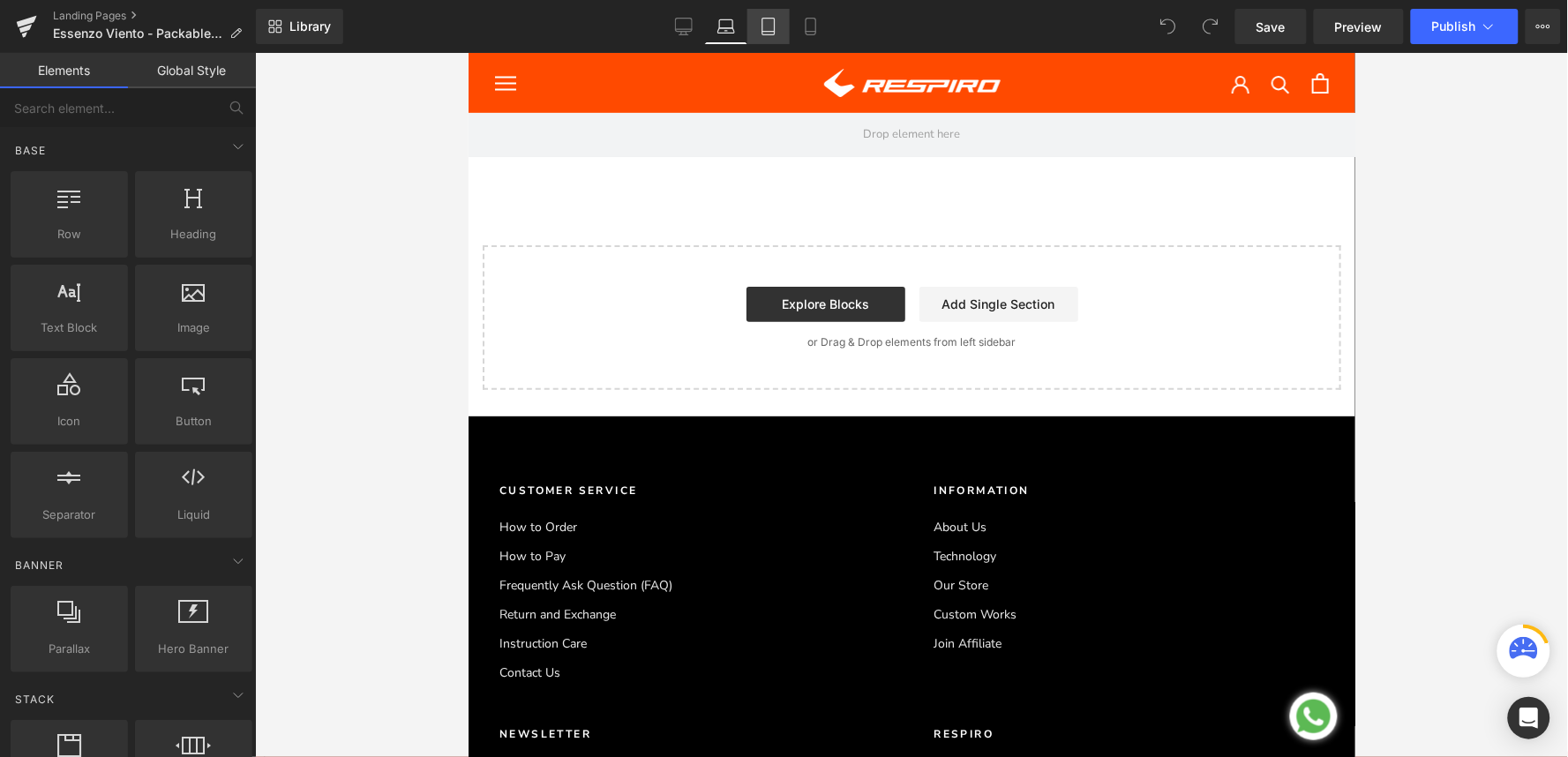
click at [751, 26] on link "Tablet" at bounding box center [768, 26] width 43 height 35
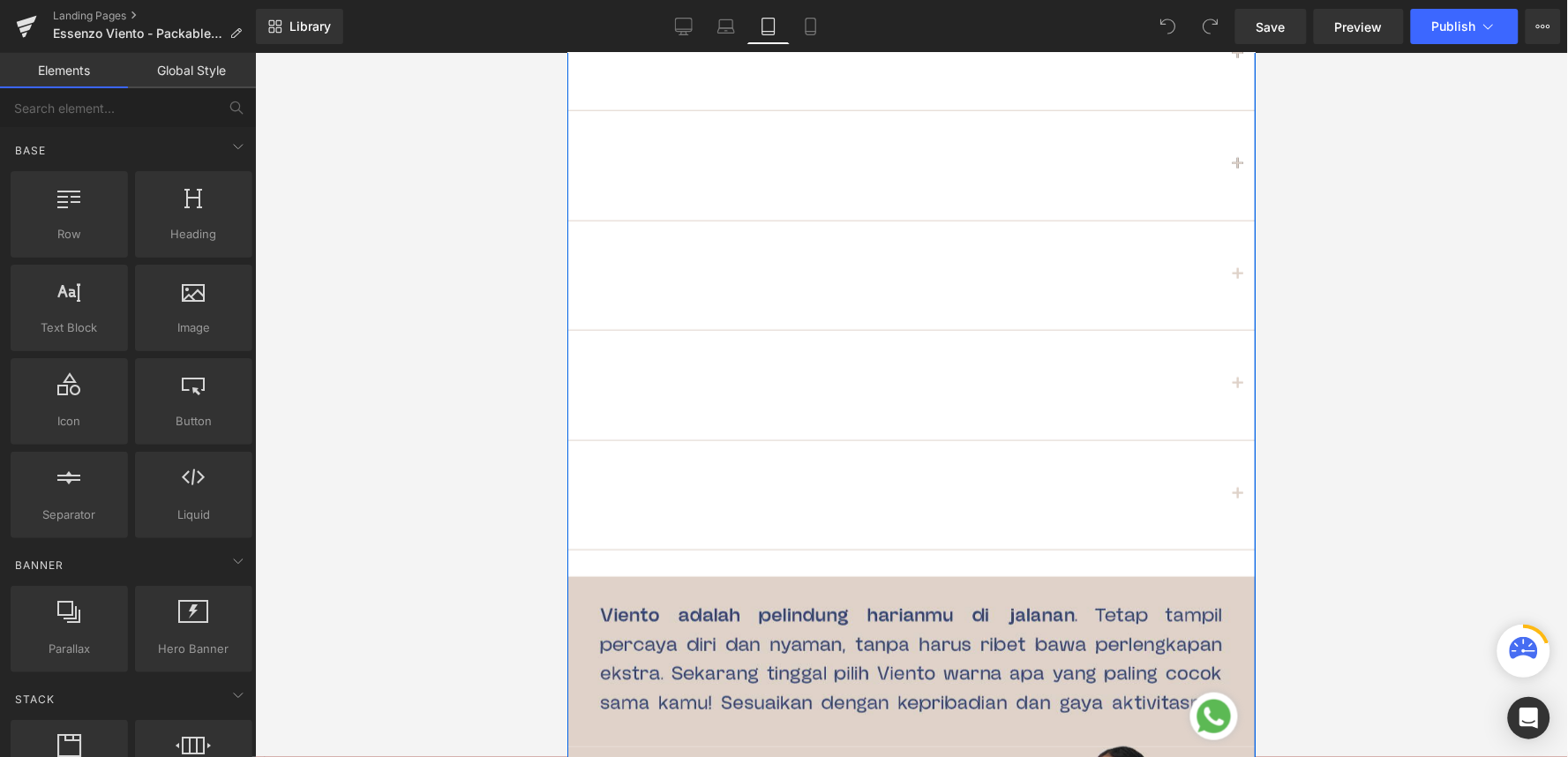
scroll to position [2942, 0]
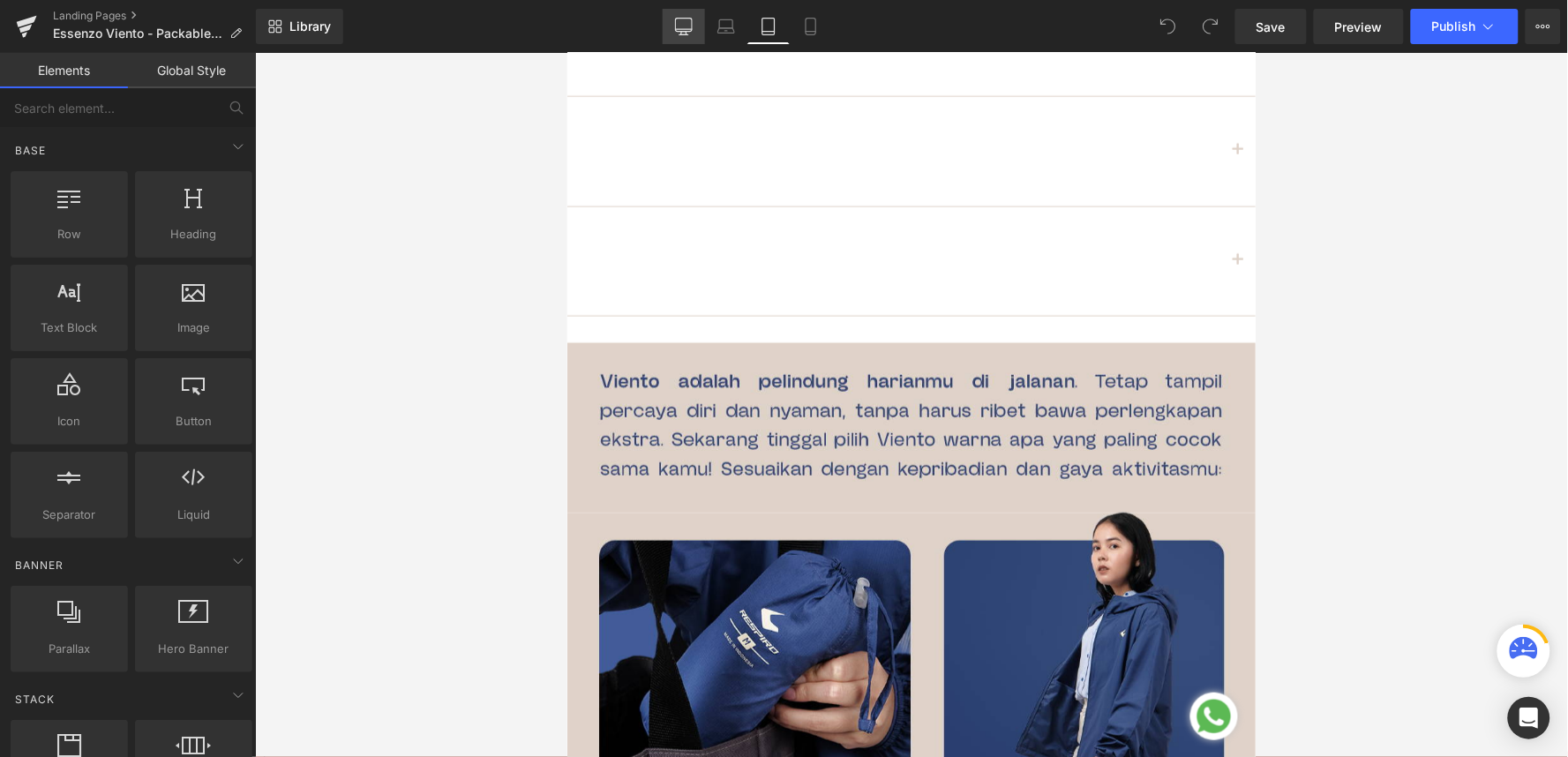
click at [700, 26] on link "Desktop" at bounding box center [684, 26] width 43 height 35
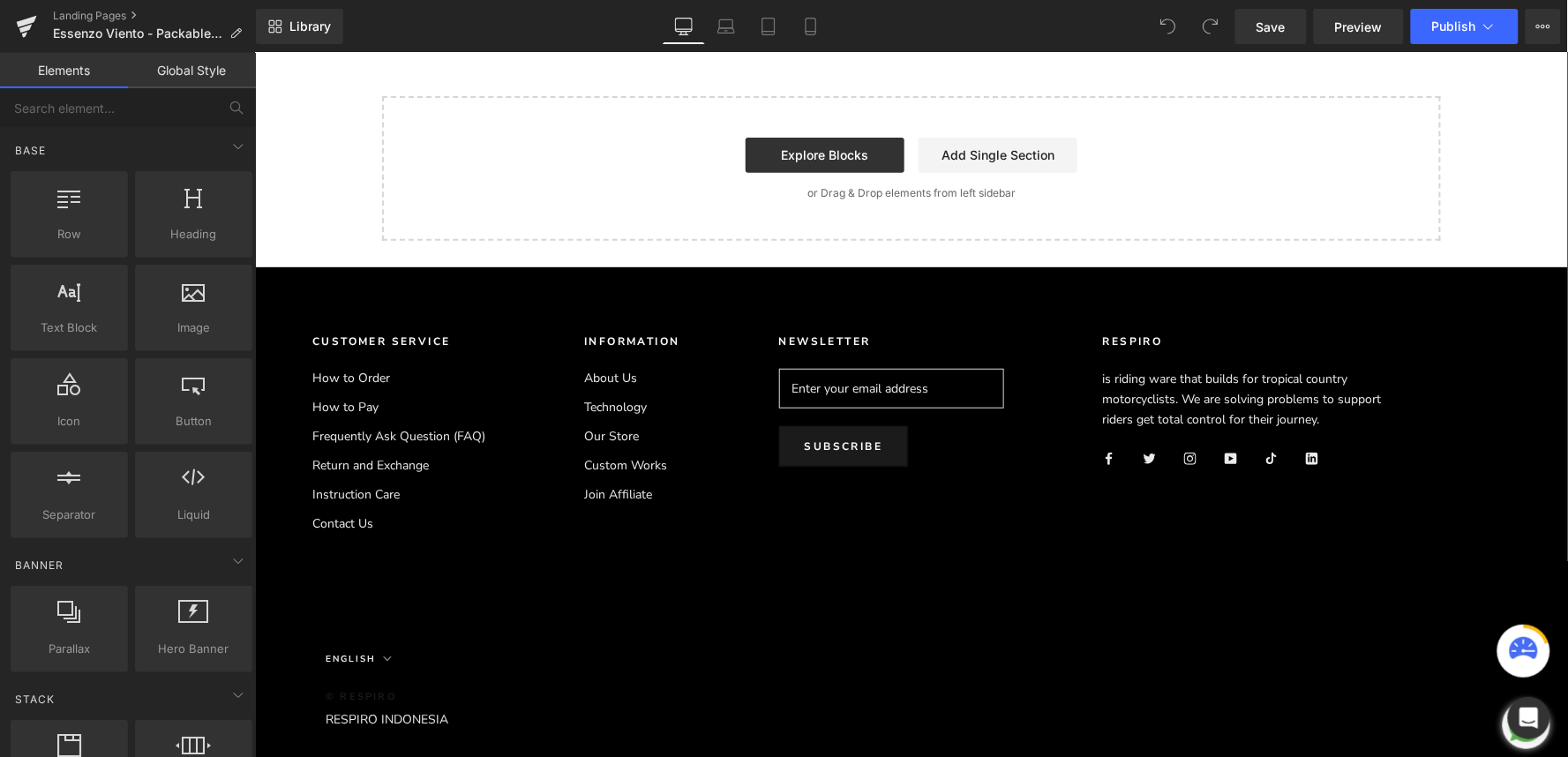
scroll to position [119, 0]
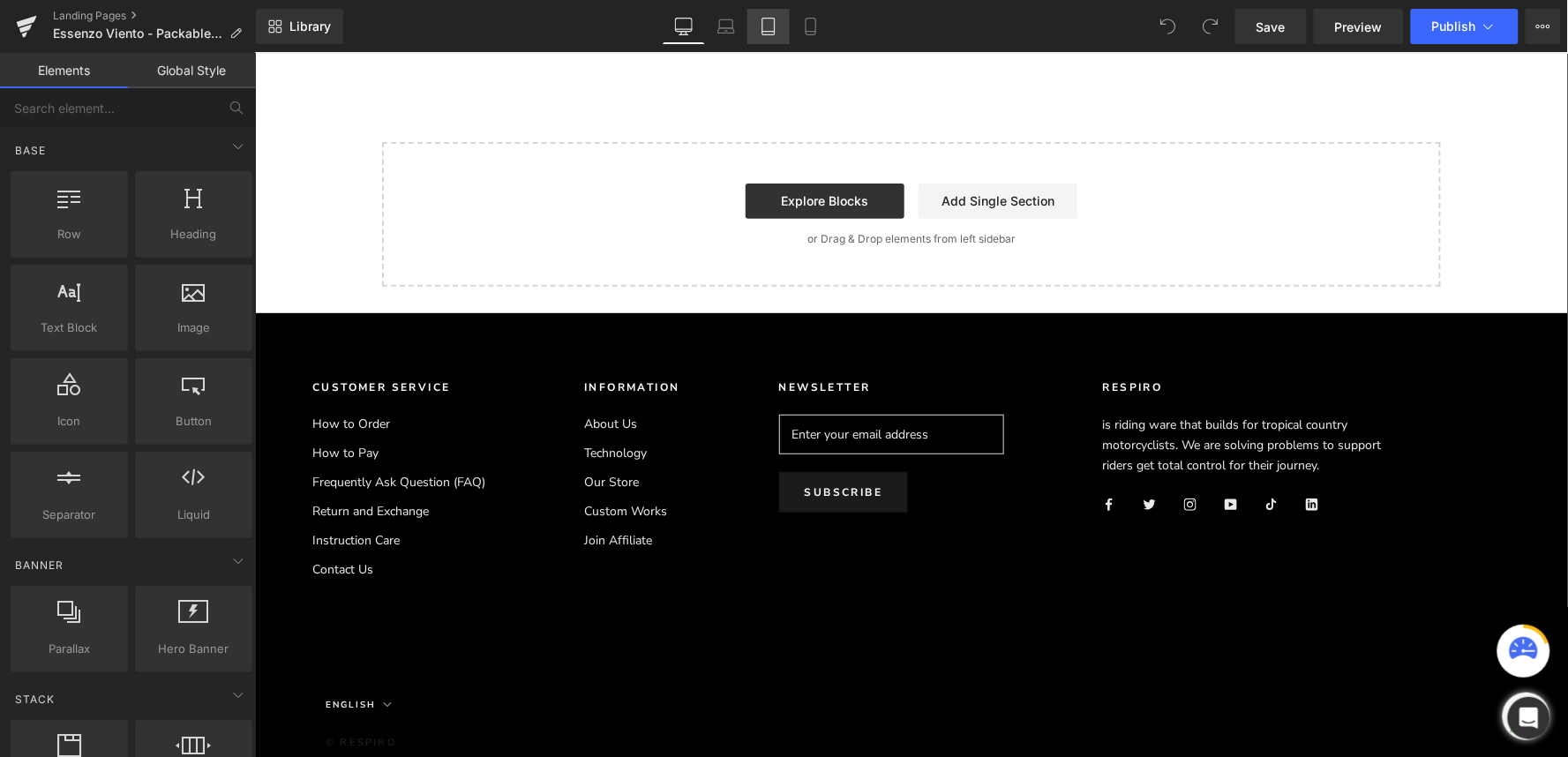
click at [773, 28] on icon at bounding box center [768, 26] width 18 height 18
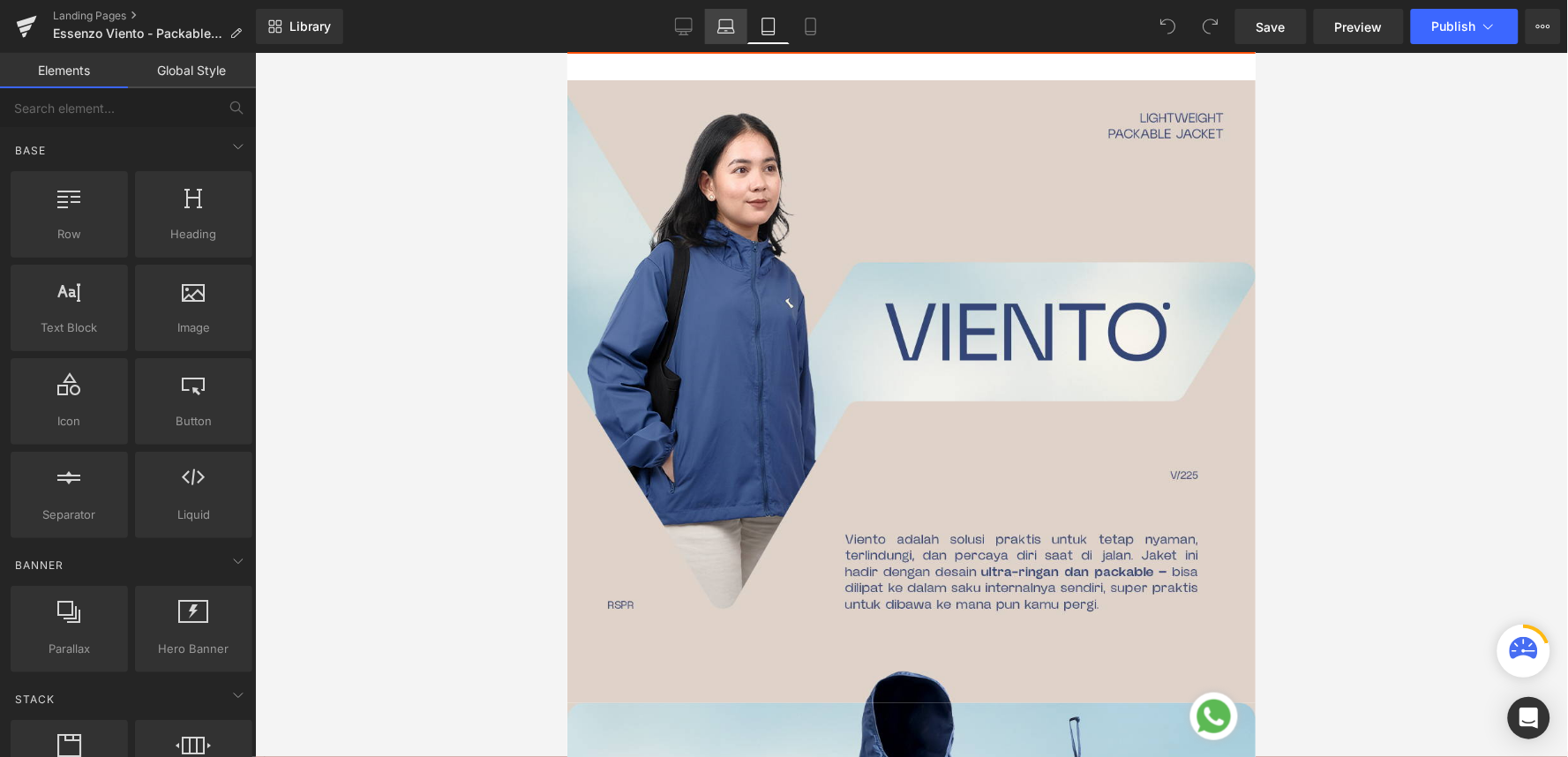
click at [727, 16] on link "Laptop" at bounding box center [727, 26] width 43 height 35
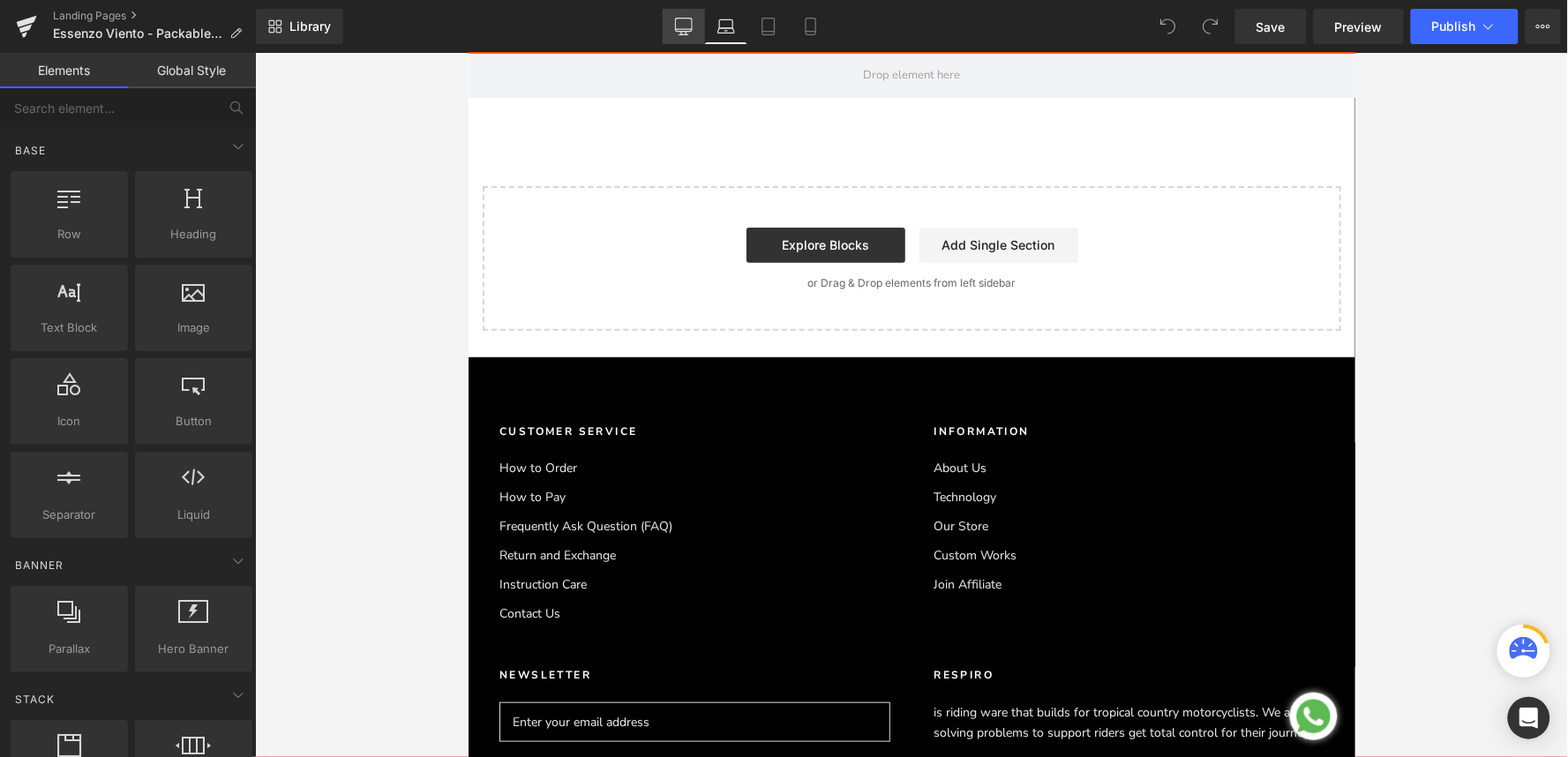
click at [674, 29] on link "Desktop" at bounding box center [684, 26] width 43 height 35
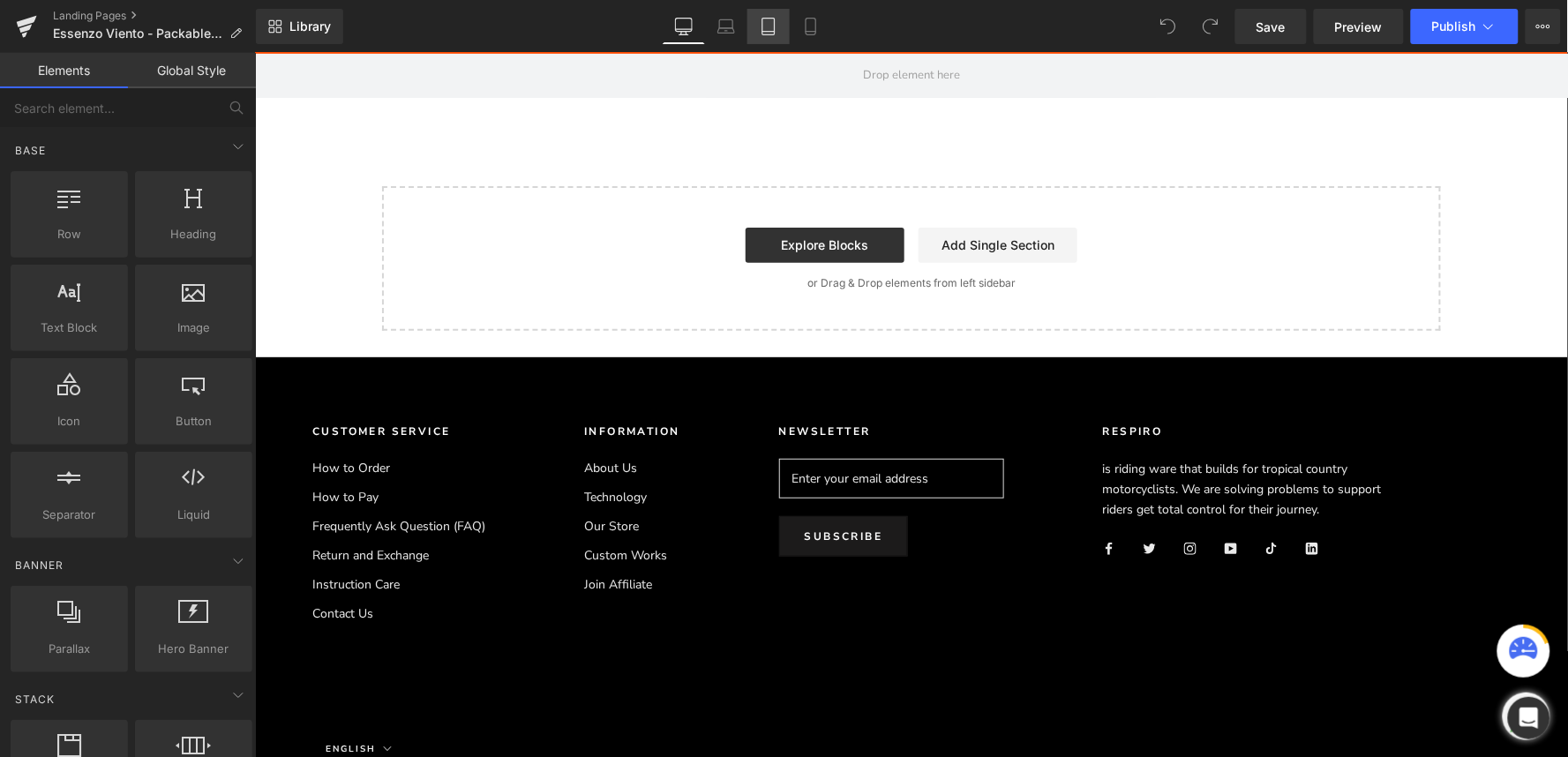
click at [781, 26] on link "Tablet" at bounding box center [768, 26] width 43 height 35
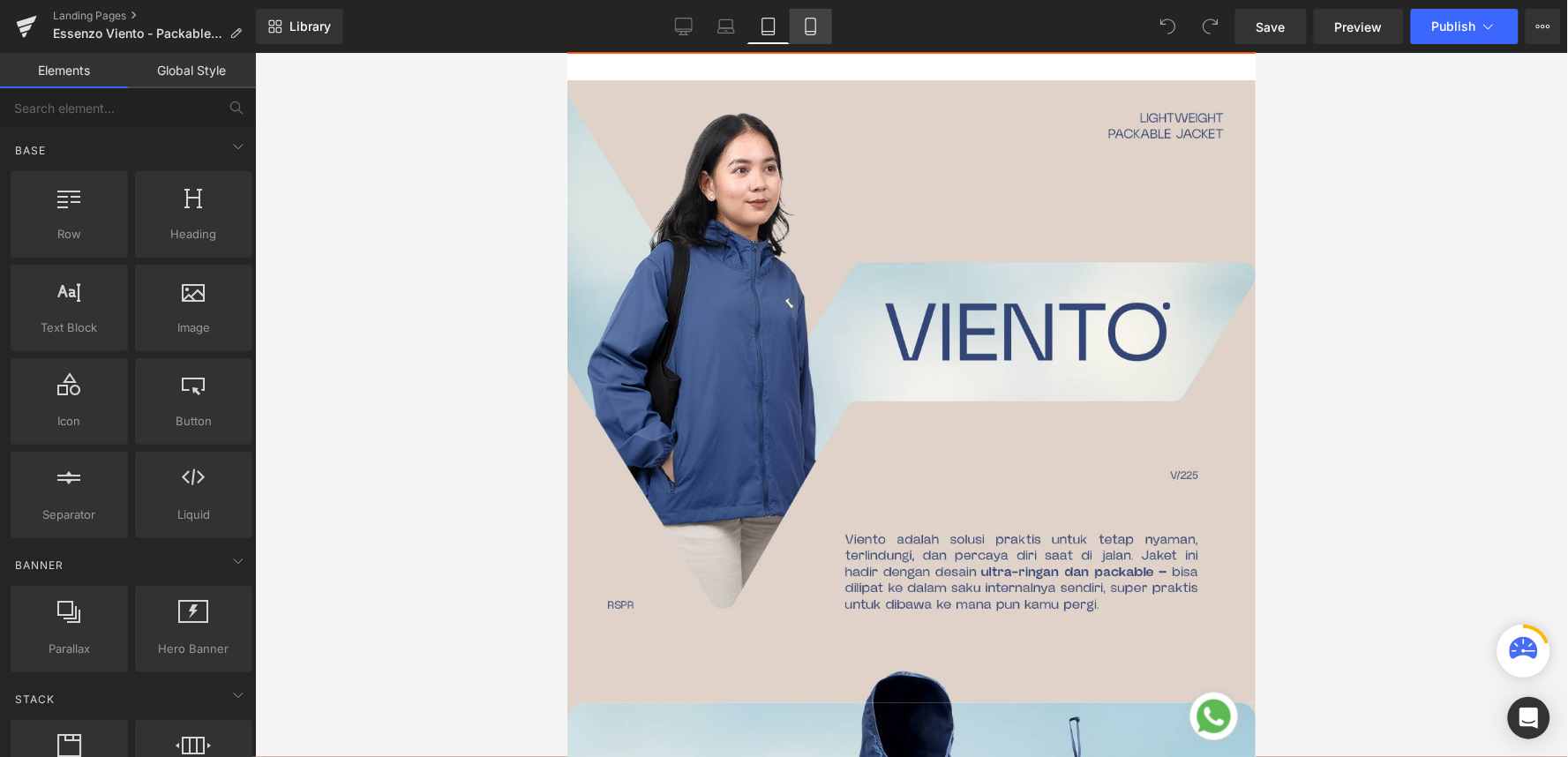
click at [807, 32] on icon at bounding box center [811, 26] width 18 height 18
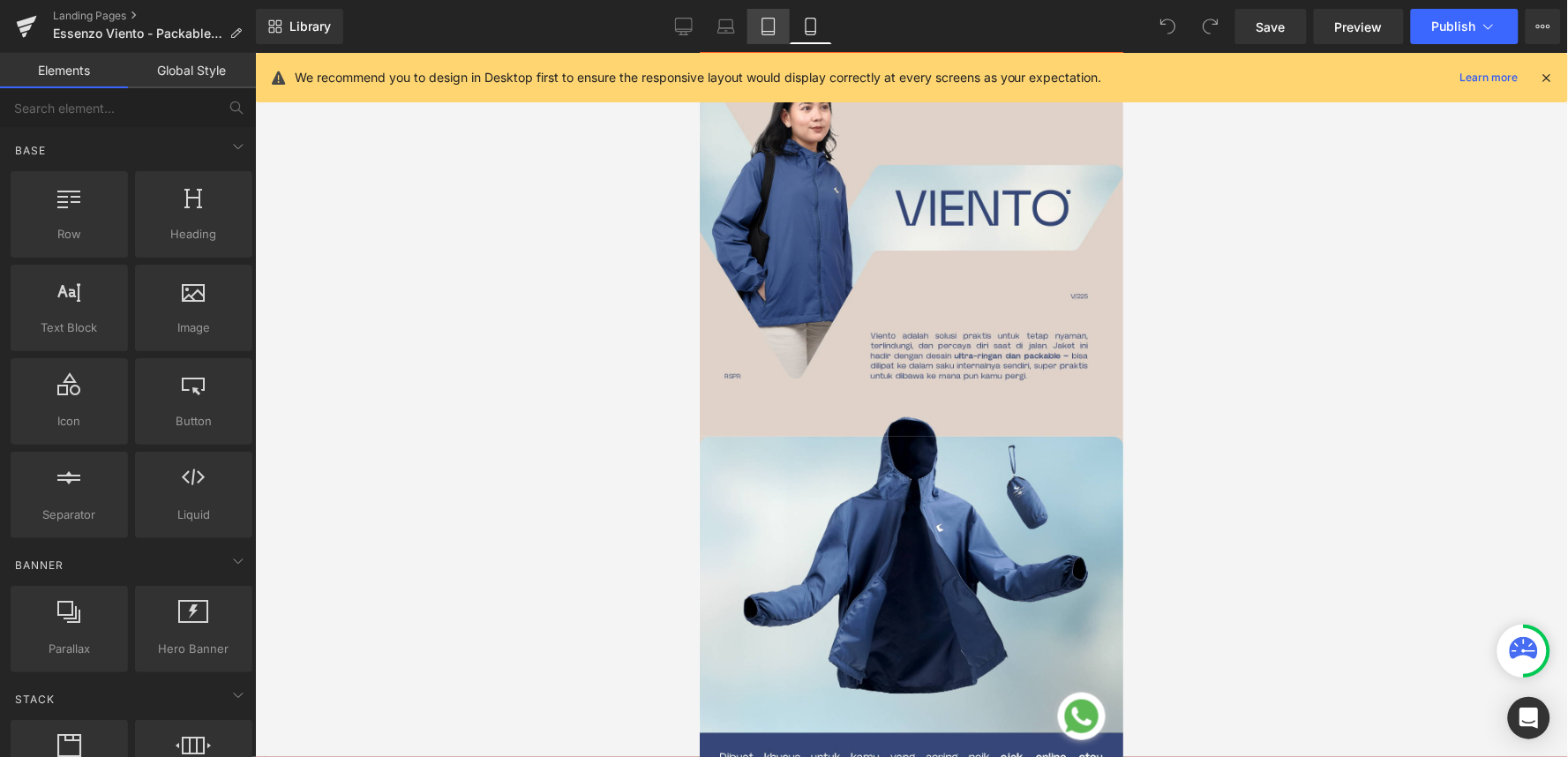
click at [760, 31] on icon at bounding box center [768, 26] width 18 height 18
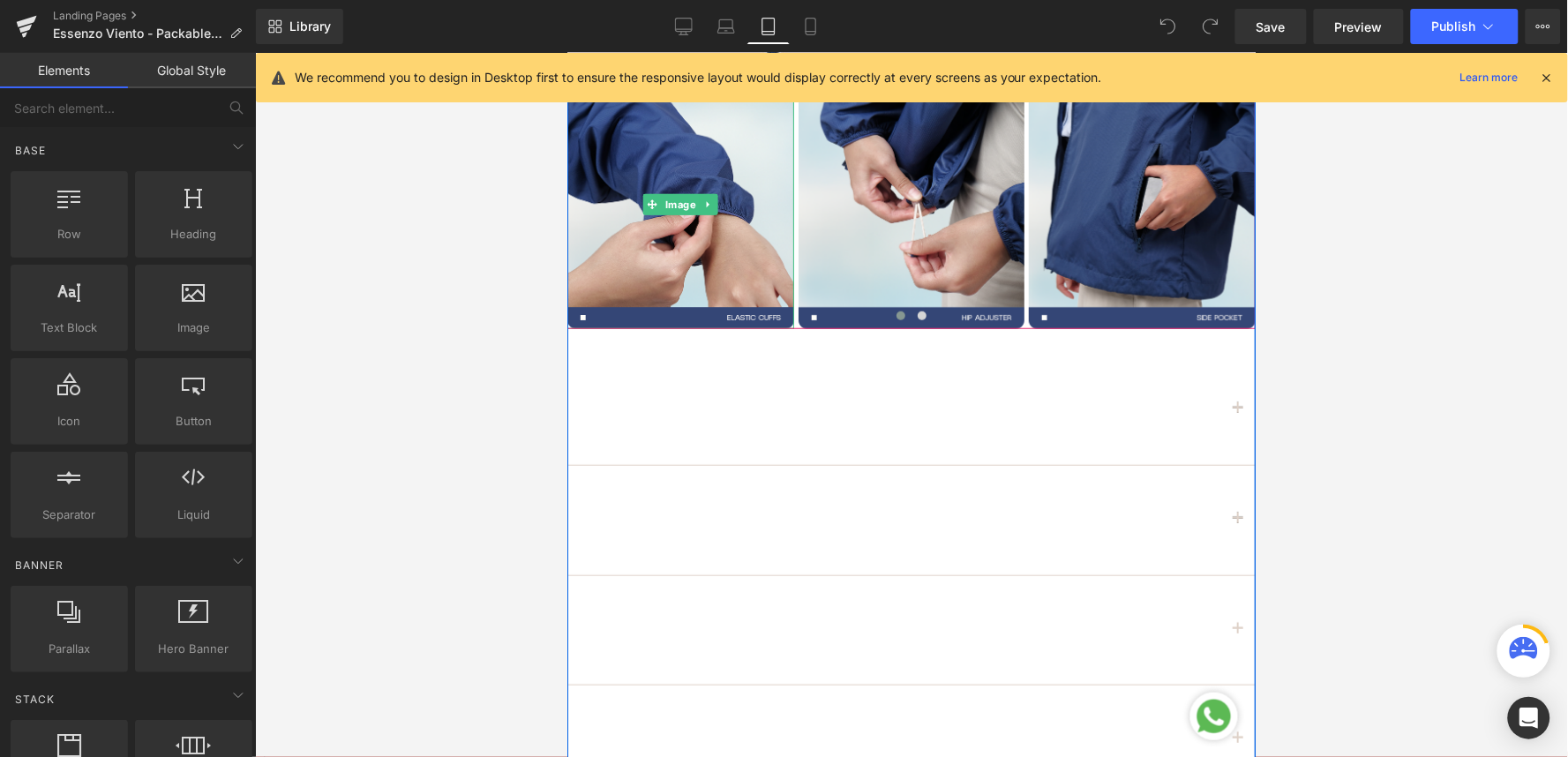
scroll to position [1962, 0]
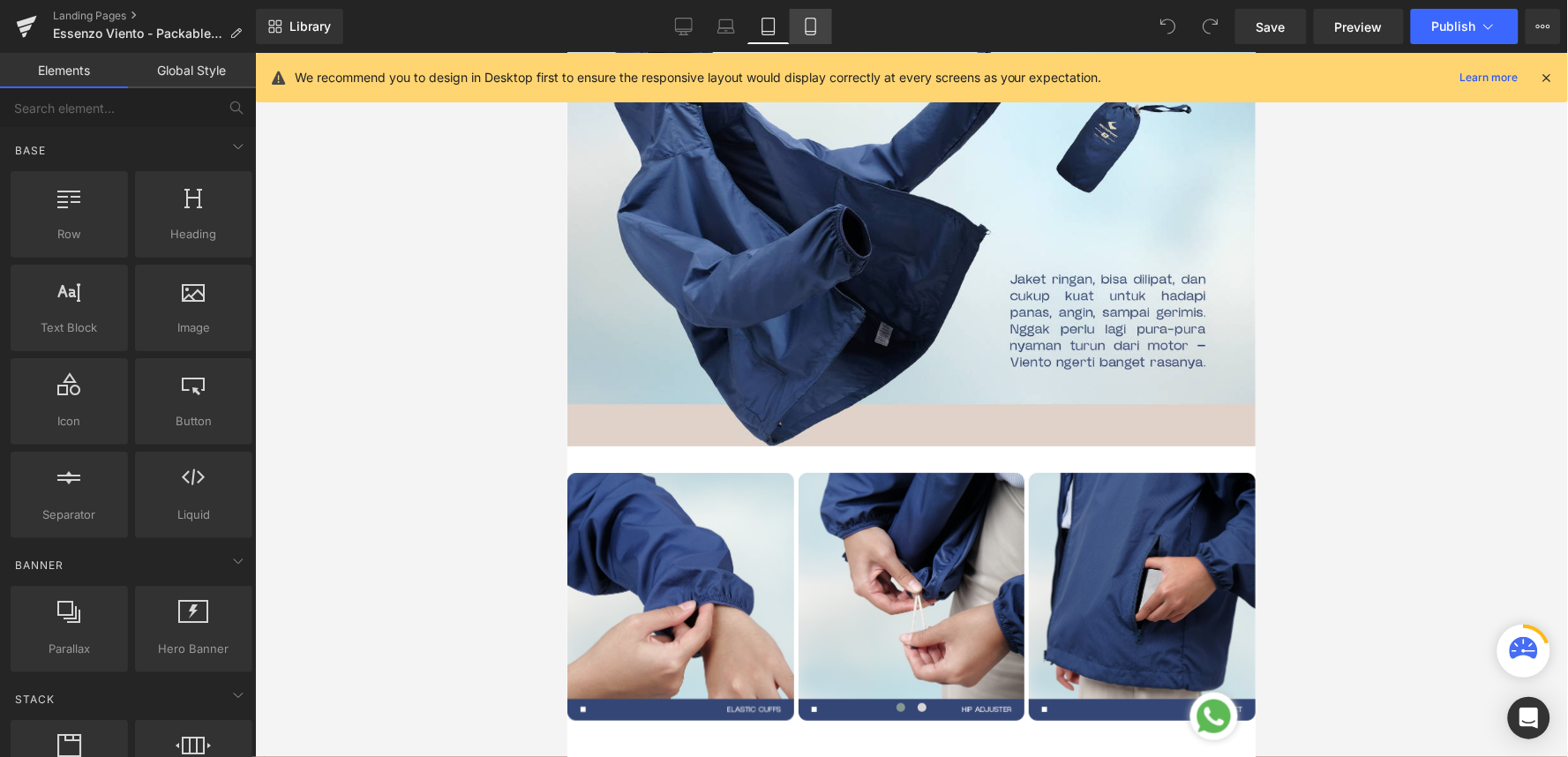
click at [807, 26] on icon at bounding box center [811, 26] width 18 height 18
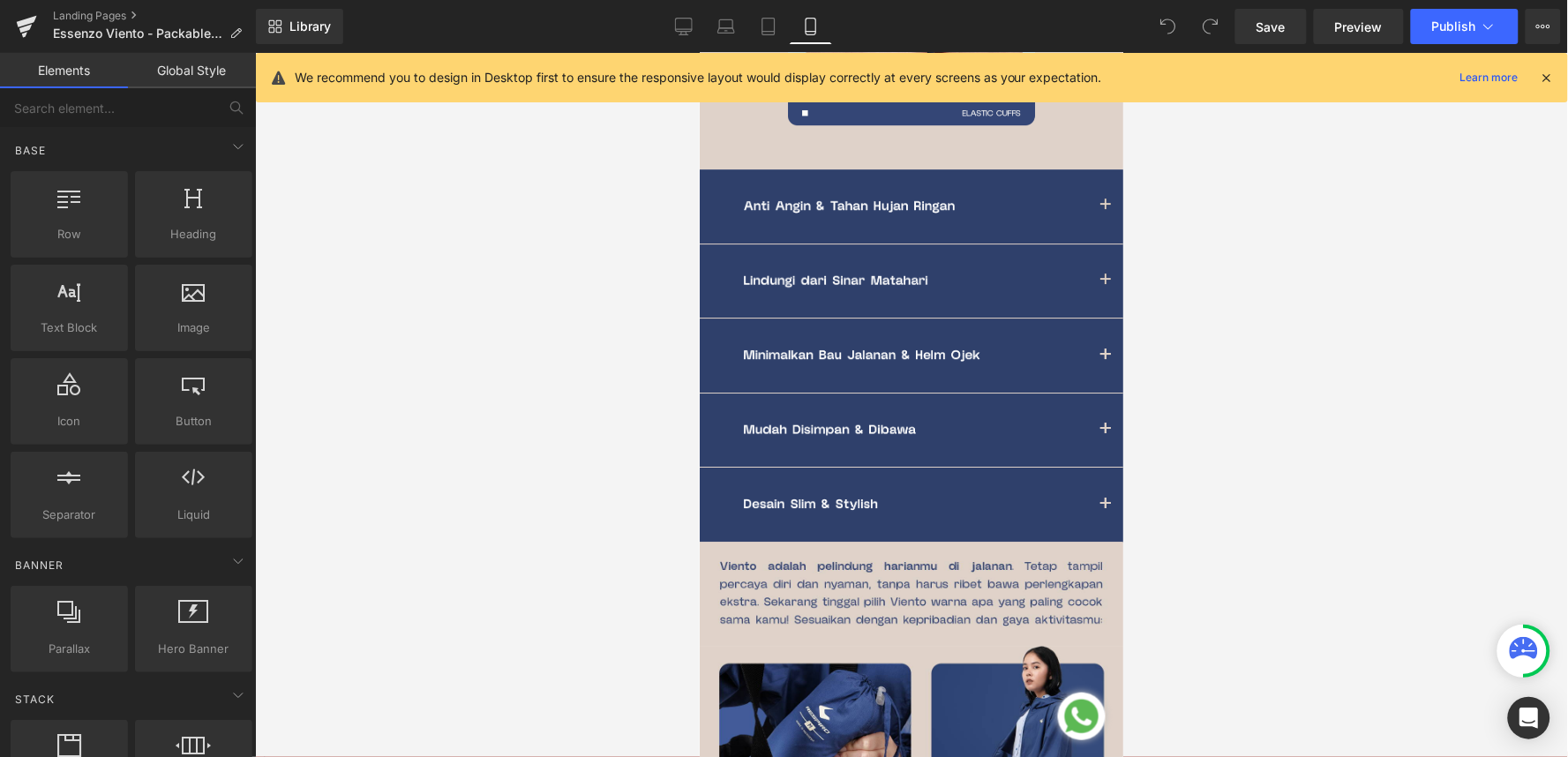
scroll to position [1667, 0]
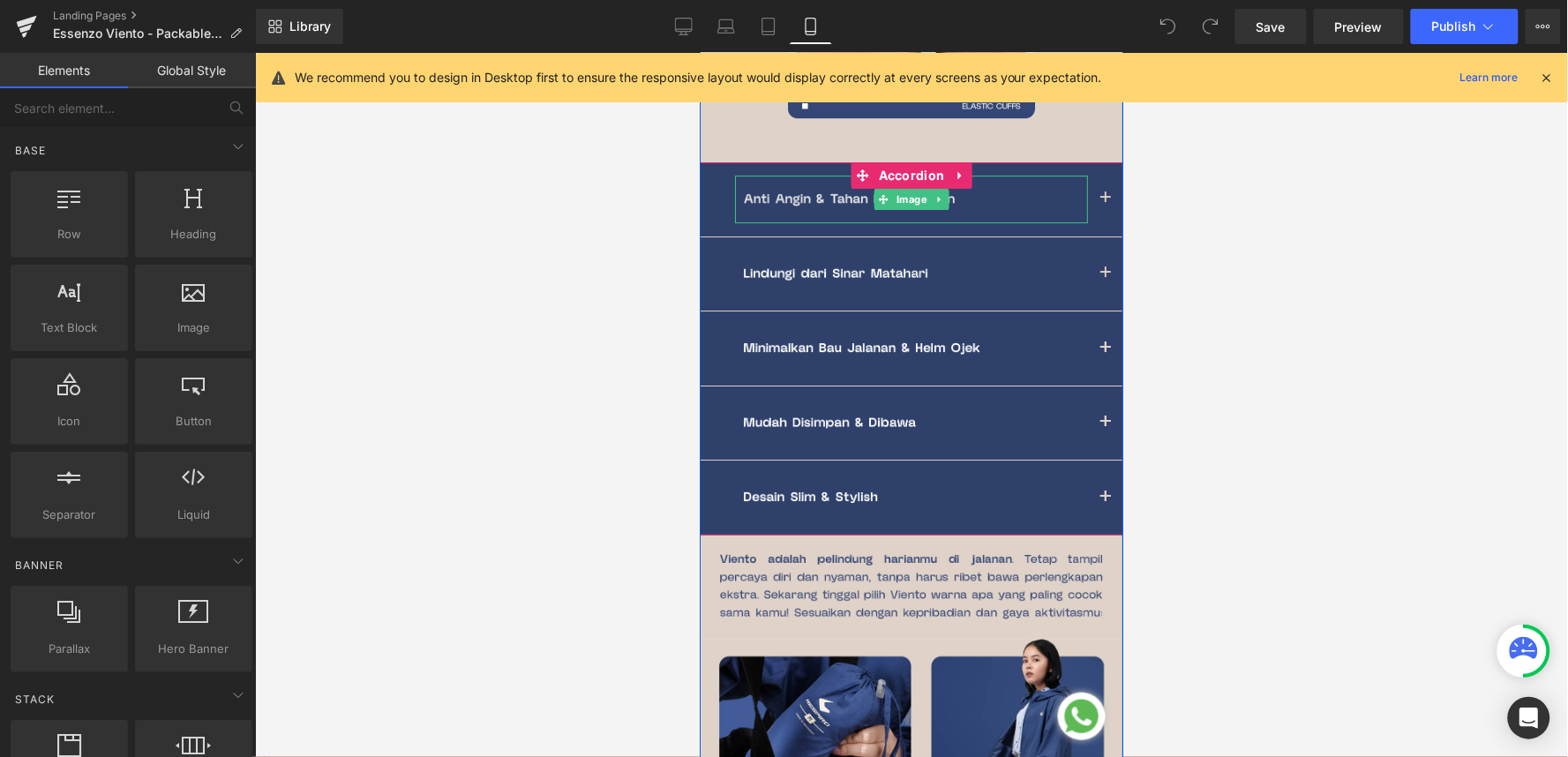
click at [831, 205] on img at bounding box center [910, 198] width 353 height 48
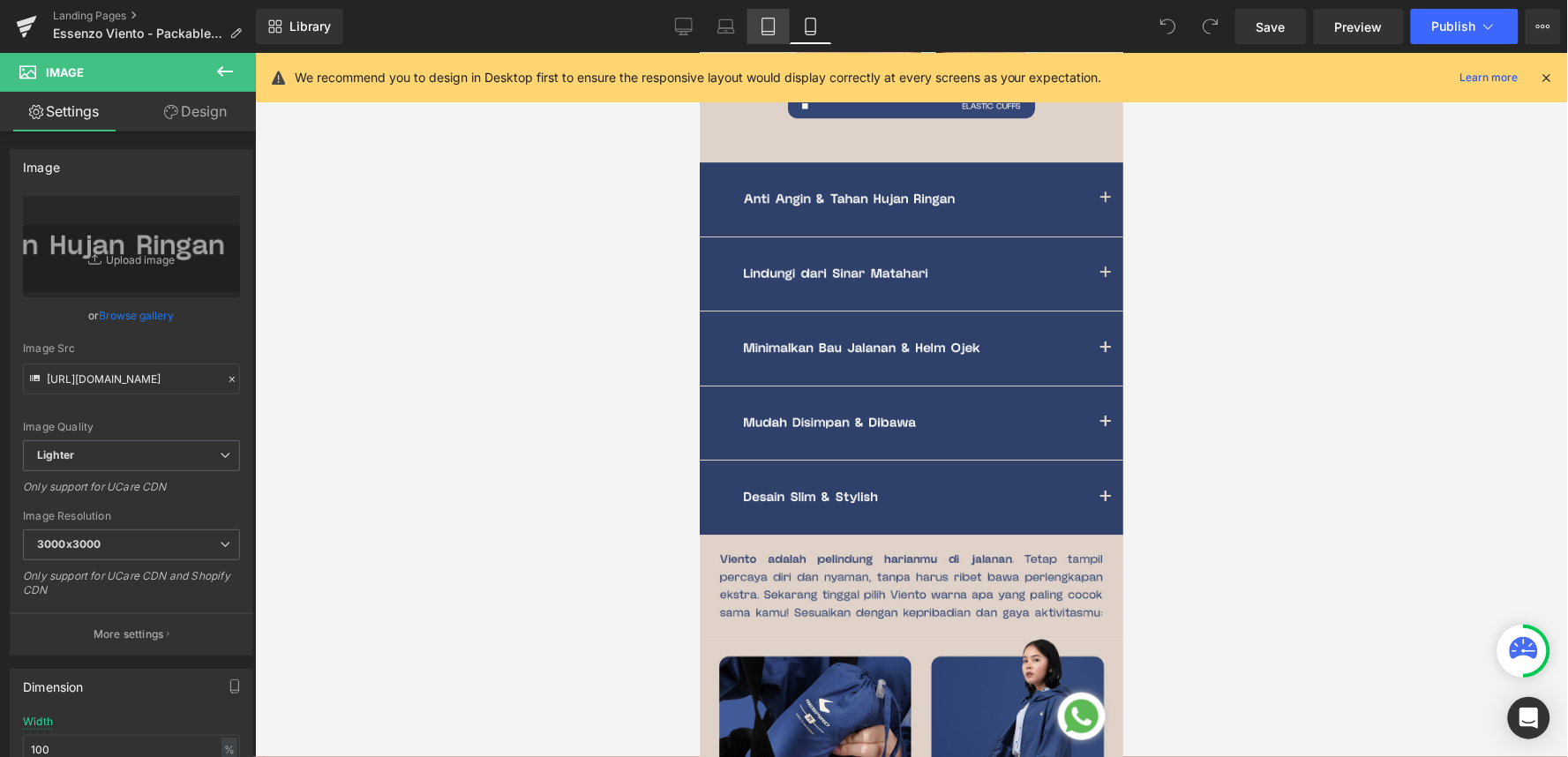
click at [764, 23] on icon at bounding box center [768, 26] width 18 height 18
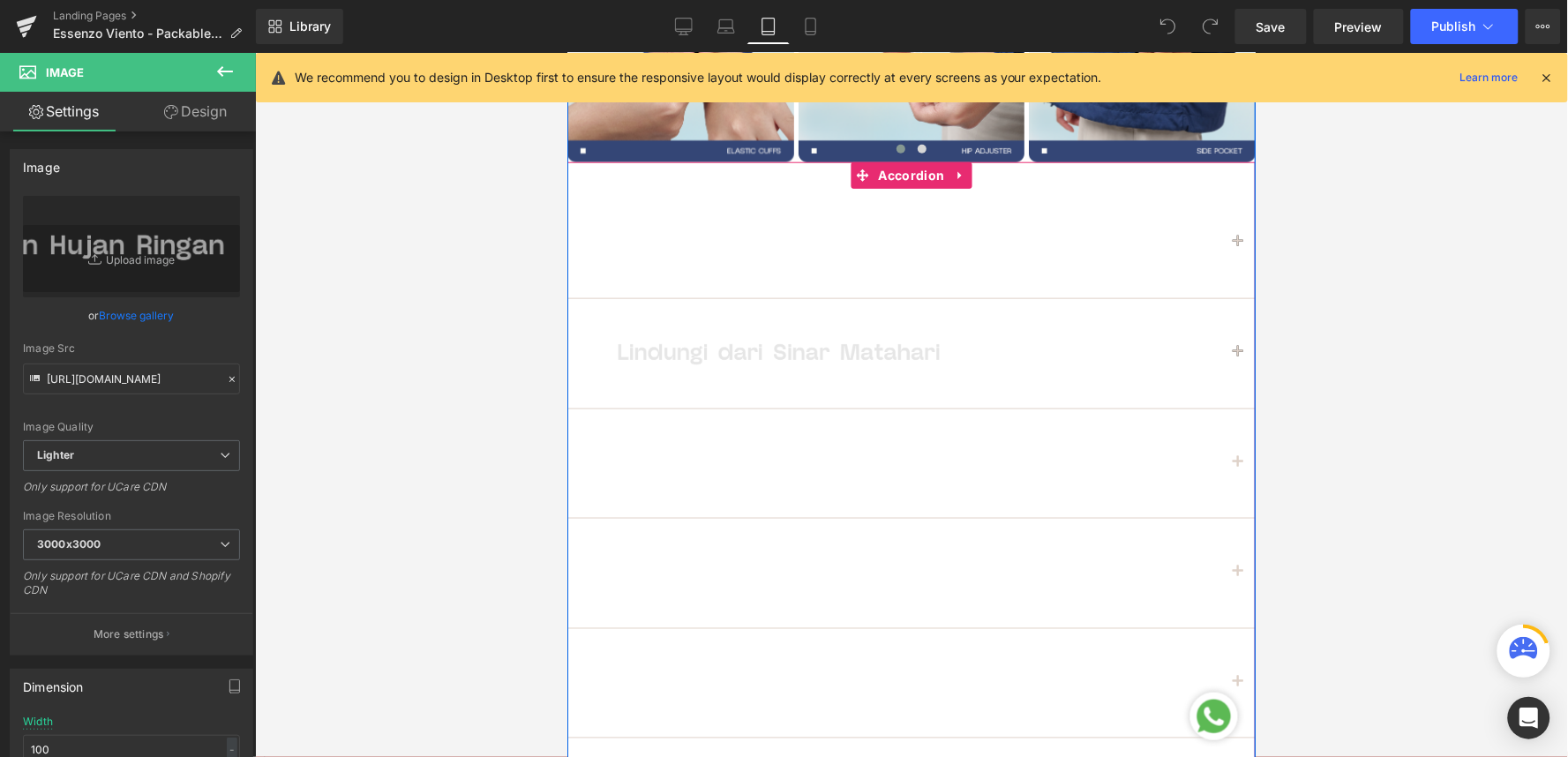
scroll to position [2408, 0]
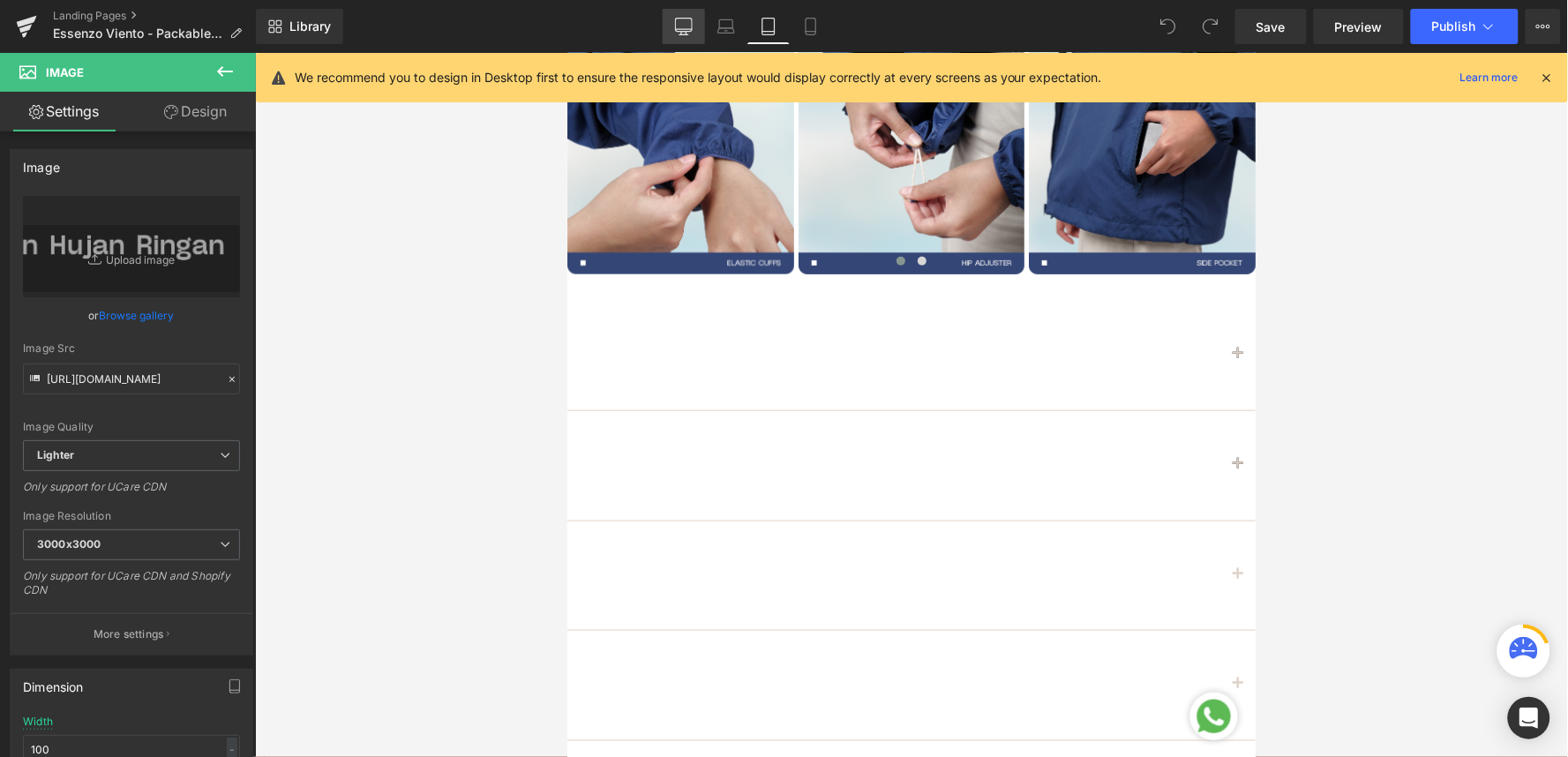
click at [690, 38] on link "Desktop" at bounding box center [684, 26] width 43 height 35
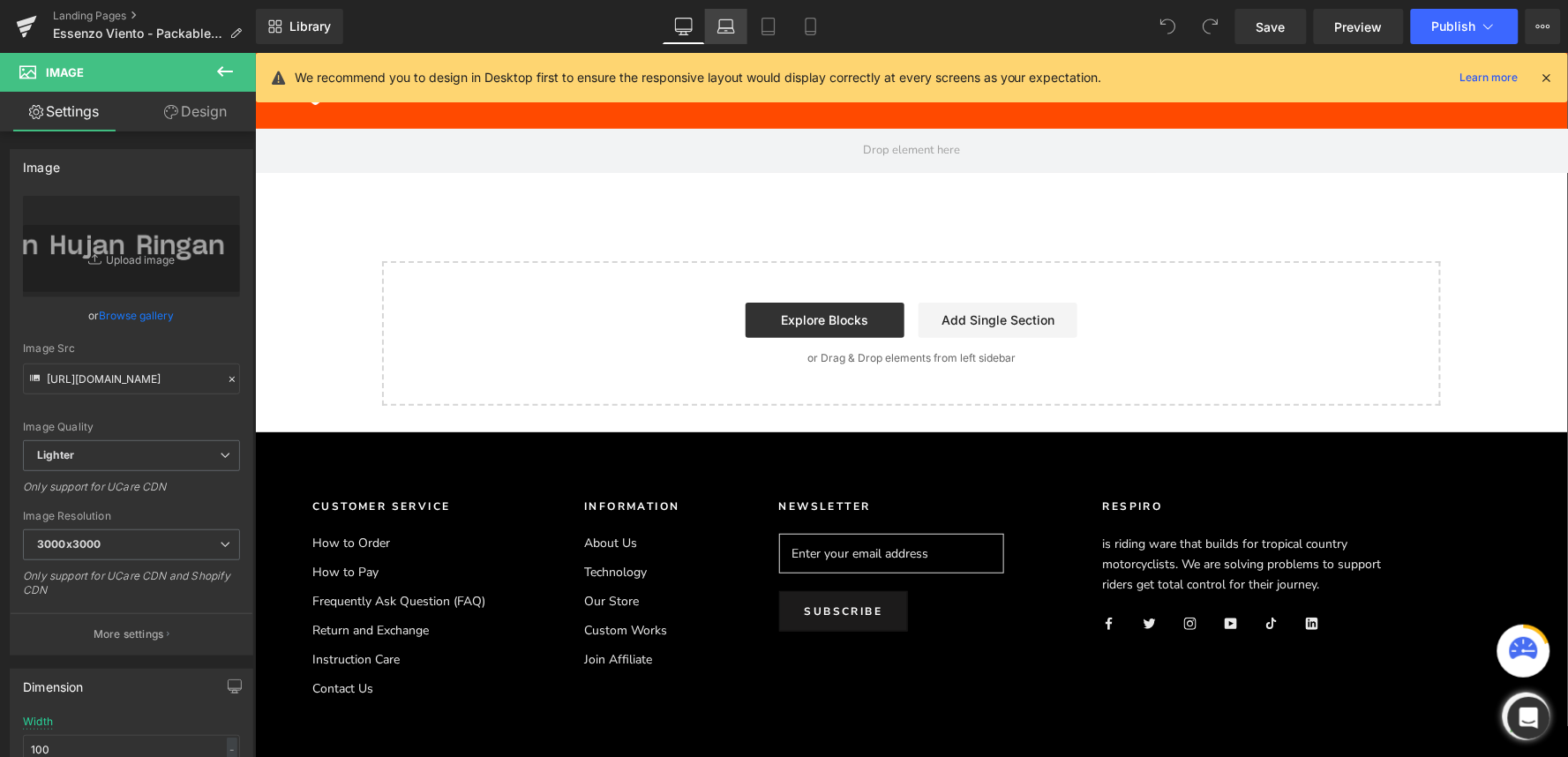
click at [728, 16] on link "Laptop" at bounding box center [727, 26] width 43 height 35
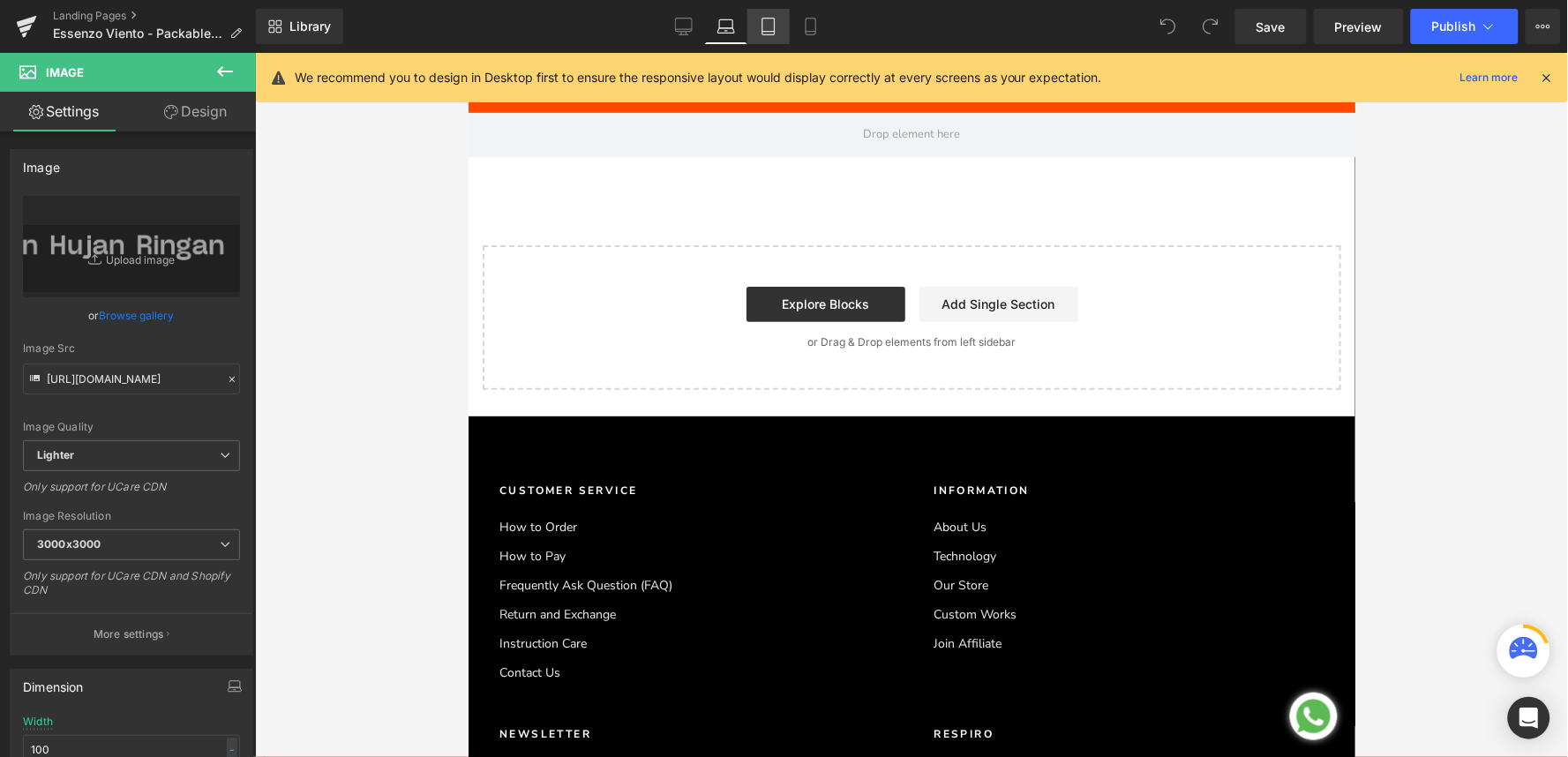
click at [771, 23] on icon at bounding box center [768, 26] width 18 height 18
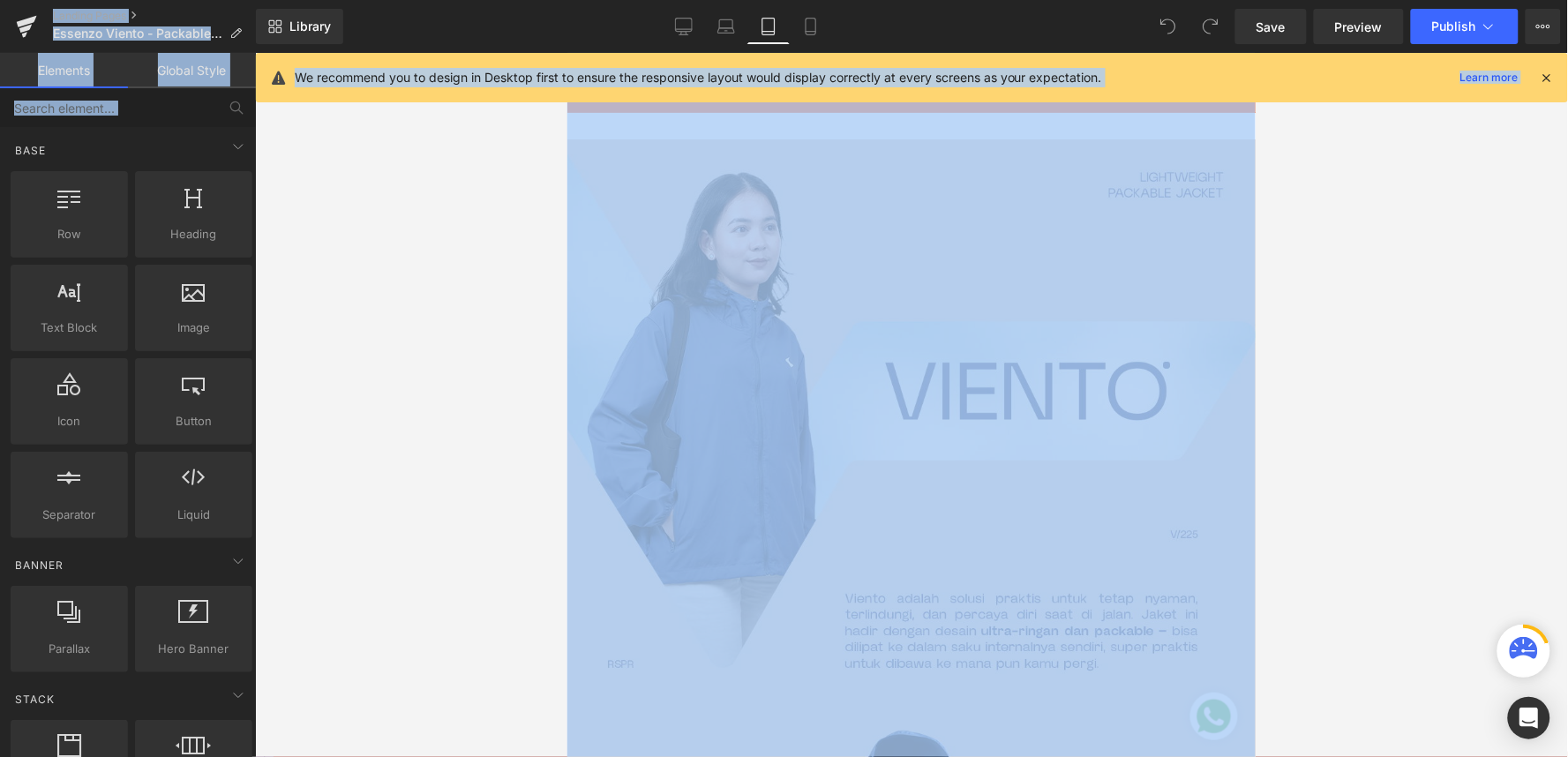
click at [1512, 275] on div at bounding box center [911, 405] width 1313 height 704
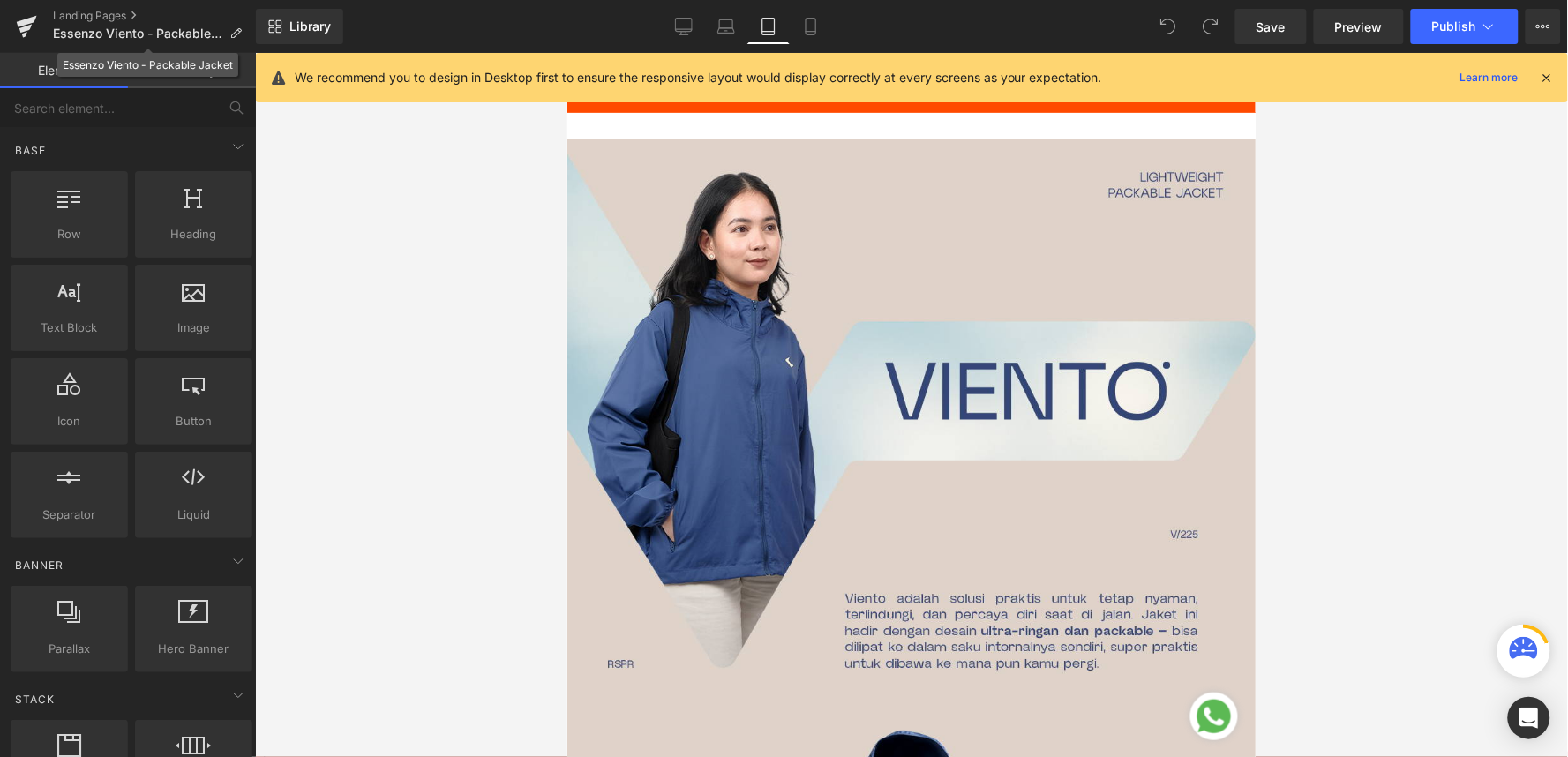
drag, startPoint x: 190, startPoint y: 26, endPoint x: 1380, endPoint y: 172, distance: 1198.9
click at [1380, 172] on div at bounding box center [911, 405] width 1313 height 704
click at [204, 80] on link "Global Style" at bounding box center [193, 70] width 128 height 35
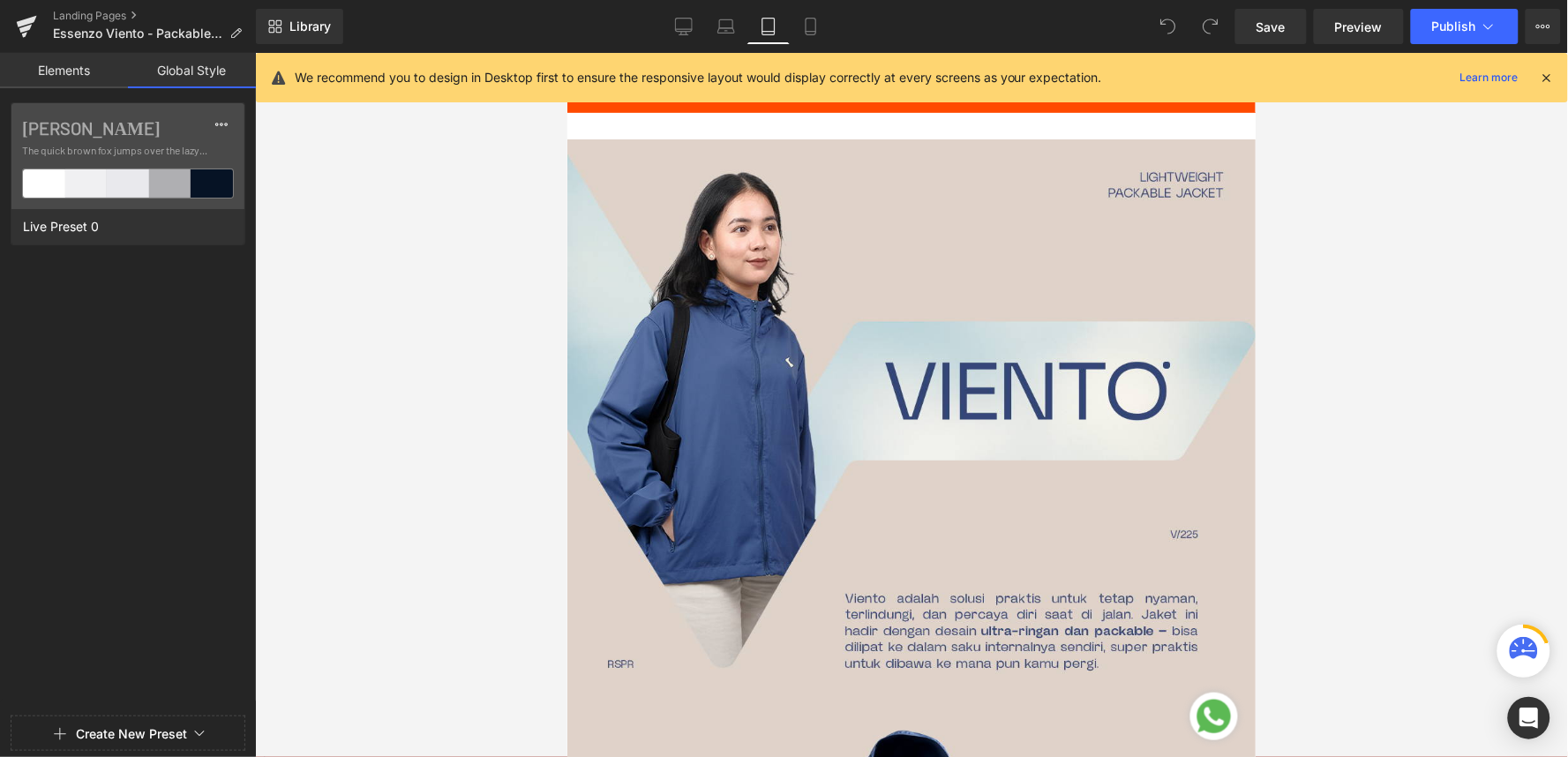
click at [90, 80] on link "Elements" at bounding box center [64, 70] width 128 height 35
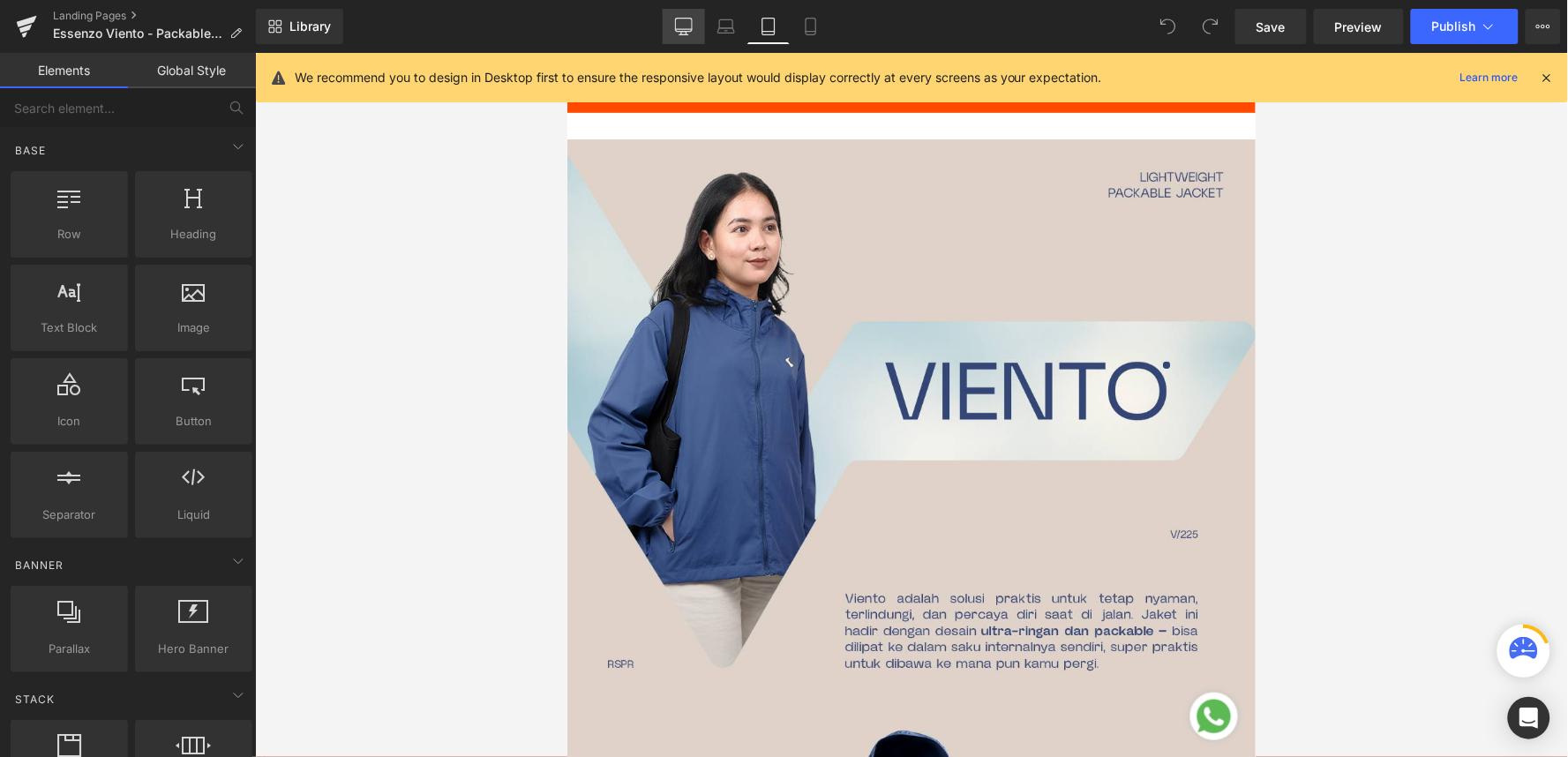
click at [678, 35] on link "Desktop" at bounding box center [684, 26] width 43 height 35
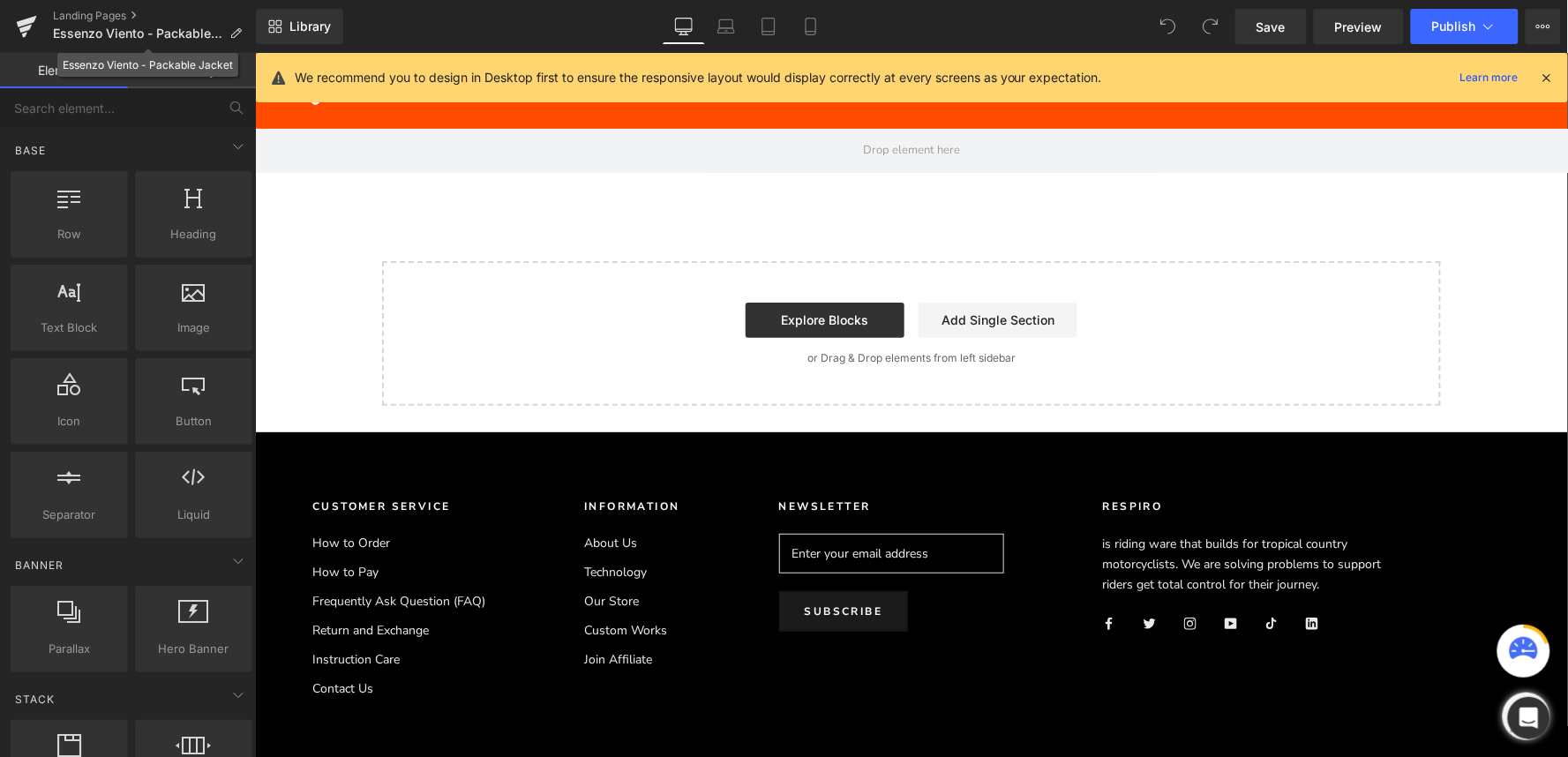
drag, startPoint x: 408, startPoint y: 81, endPoint x: 550, endPoint y: 185, distance: 176.0
click at [550, 185] on div "Row Image Image Image Image Image Image Image Image ‹ › Carousel Image Image Im…" at bounding box center [910, 267] width 1313 height 277
click at [276, 23] on icon at bounding box center [279, 23] width 6 height 6
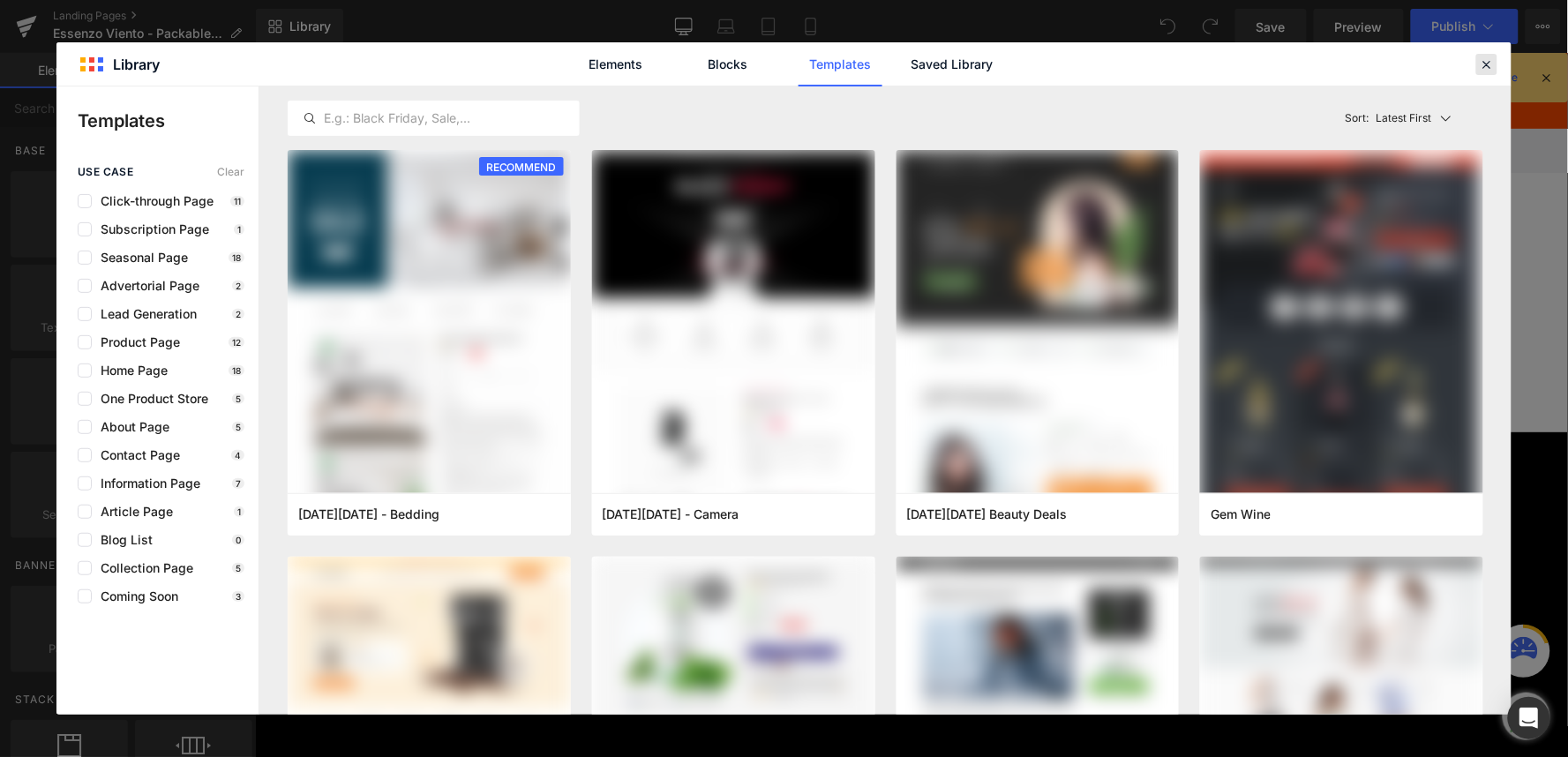
click at [1487, 65] on icon at bounding box center [1486, 64] width 16 height 16
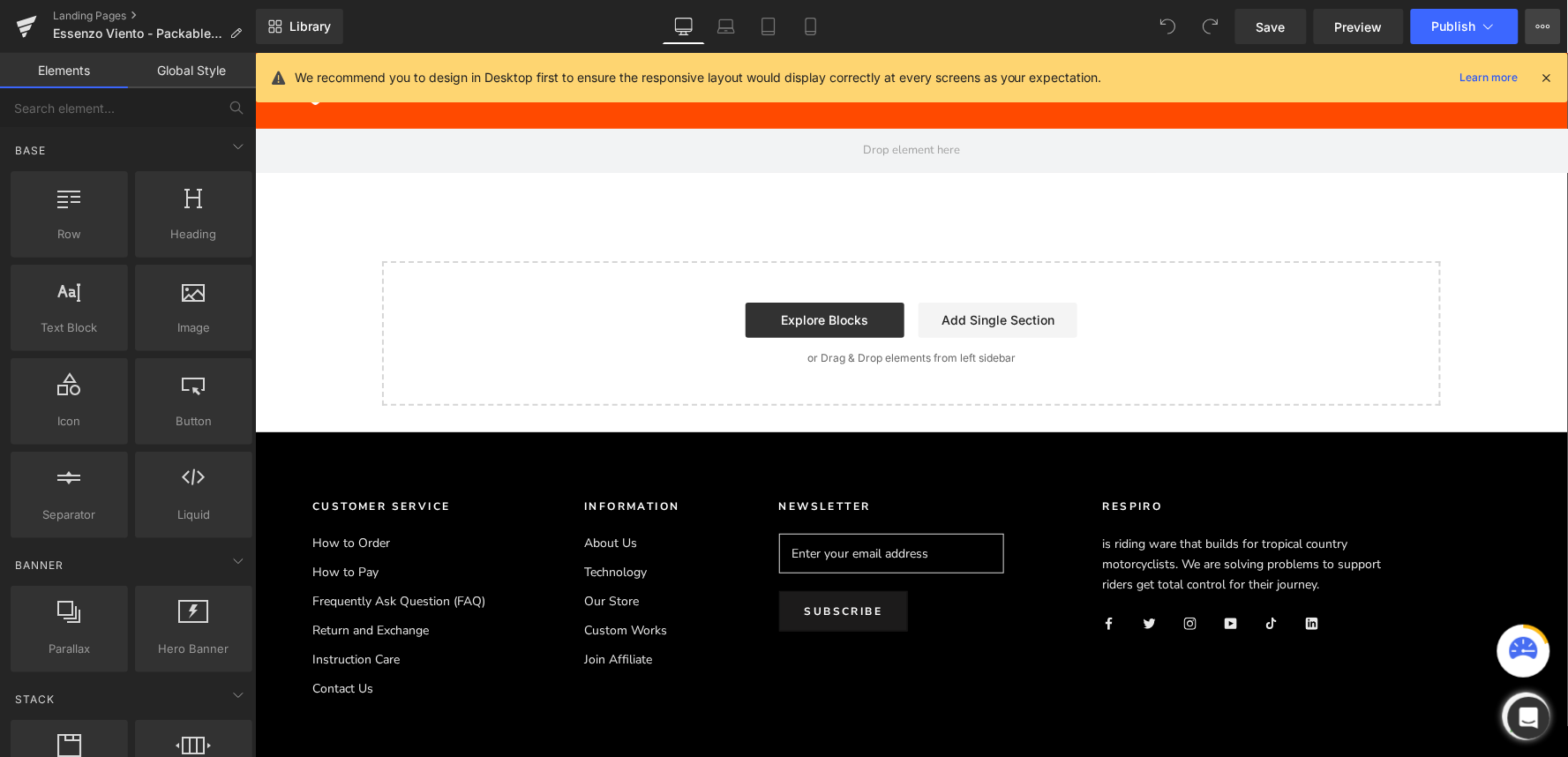
click at [1537, 28] on icon at bounding box center [1543, 26] width 15 height 15
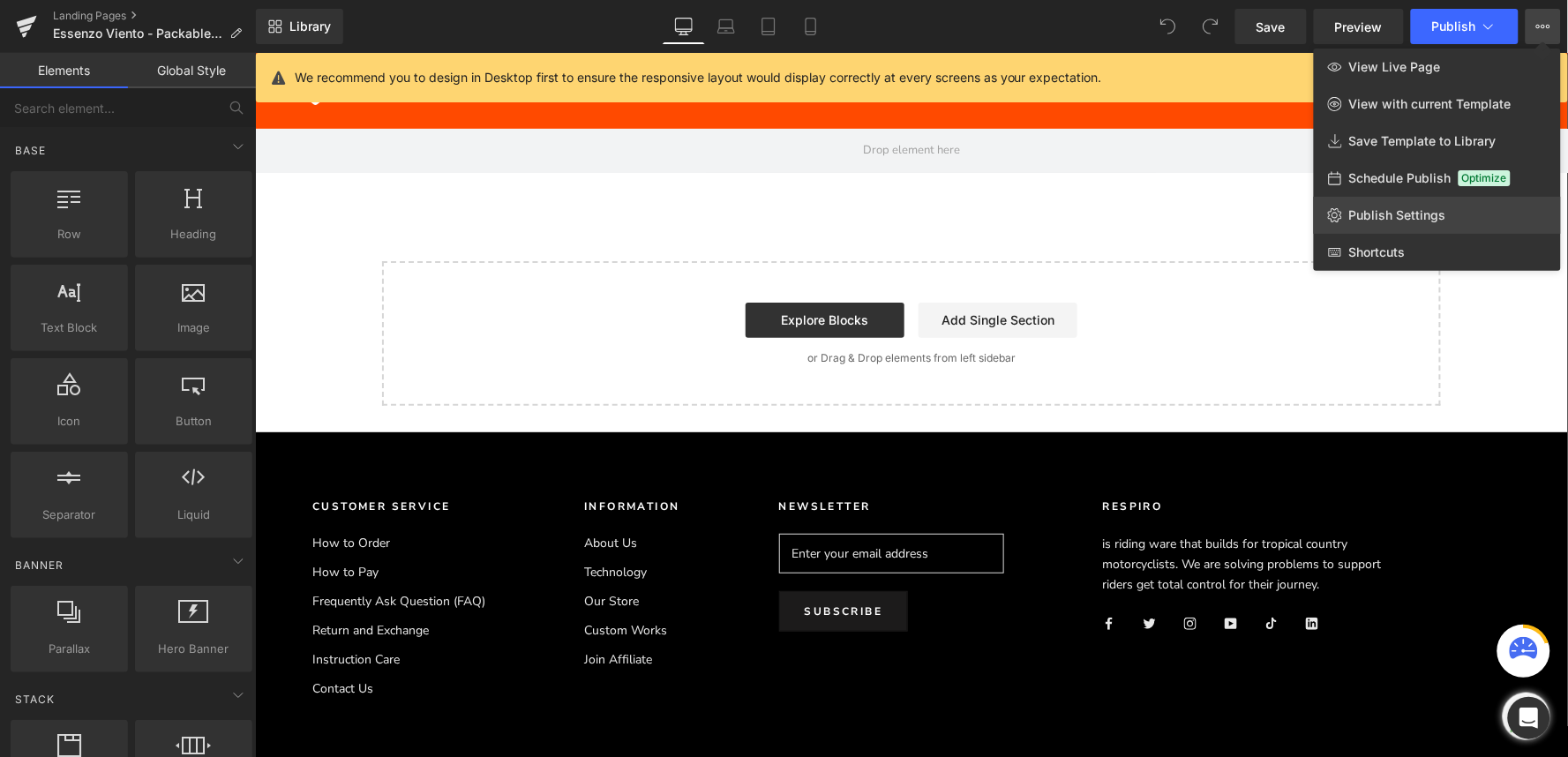
click at [1381, 218] on span "Publish Settings" at bounding box center [1398, 215] width 97 height 16
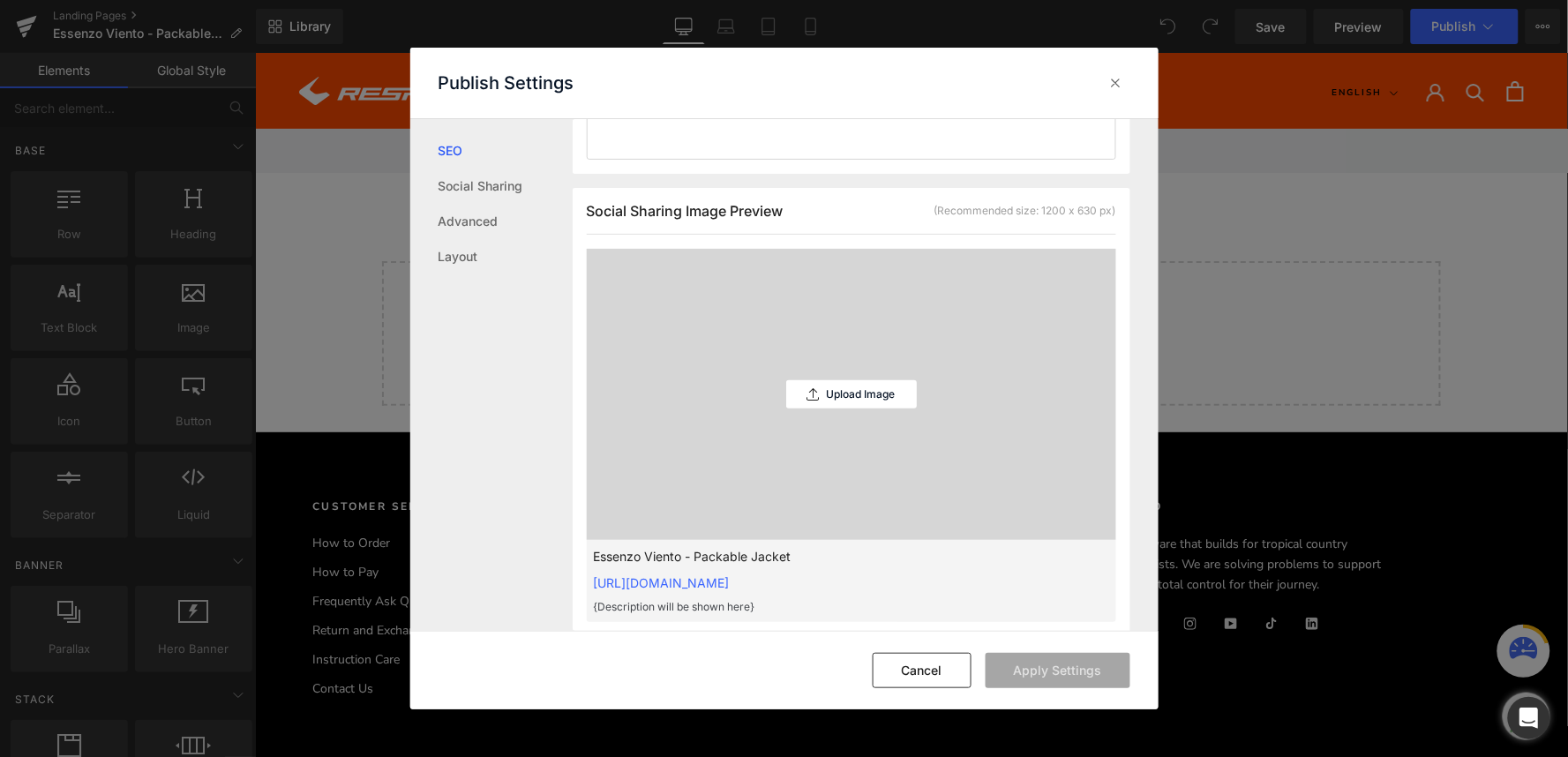
scroll to position [883, 0]
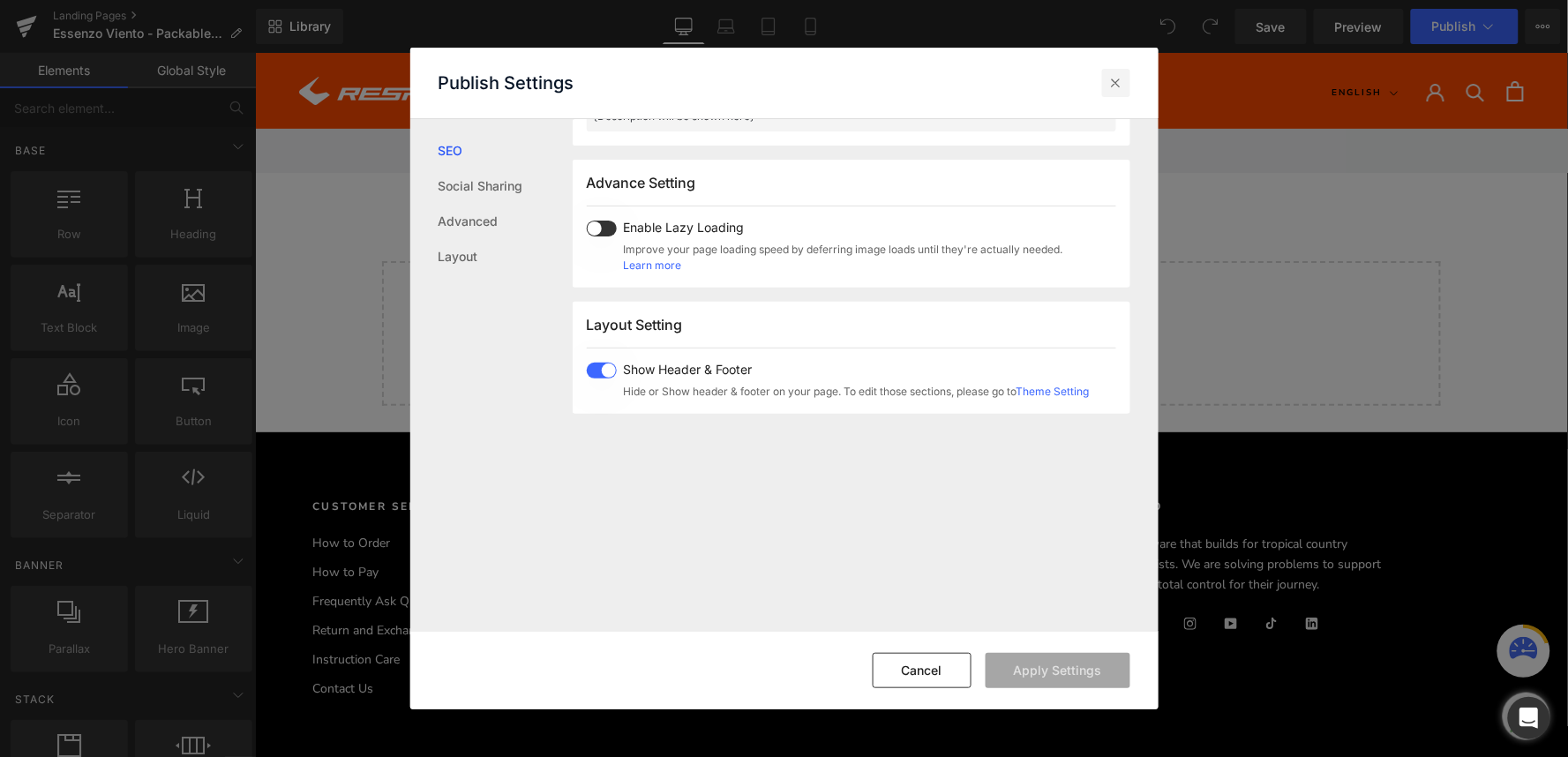
click at [1116, 84] on icon at bounding box center [1116, 83] width 18 height 18
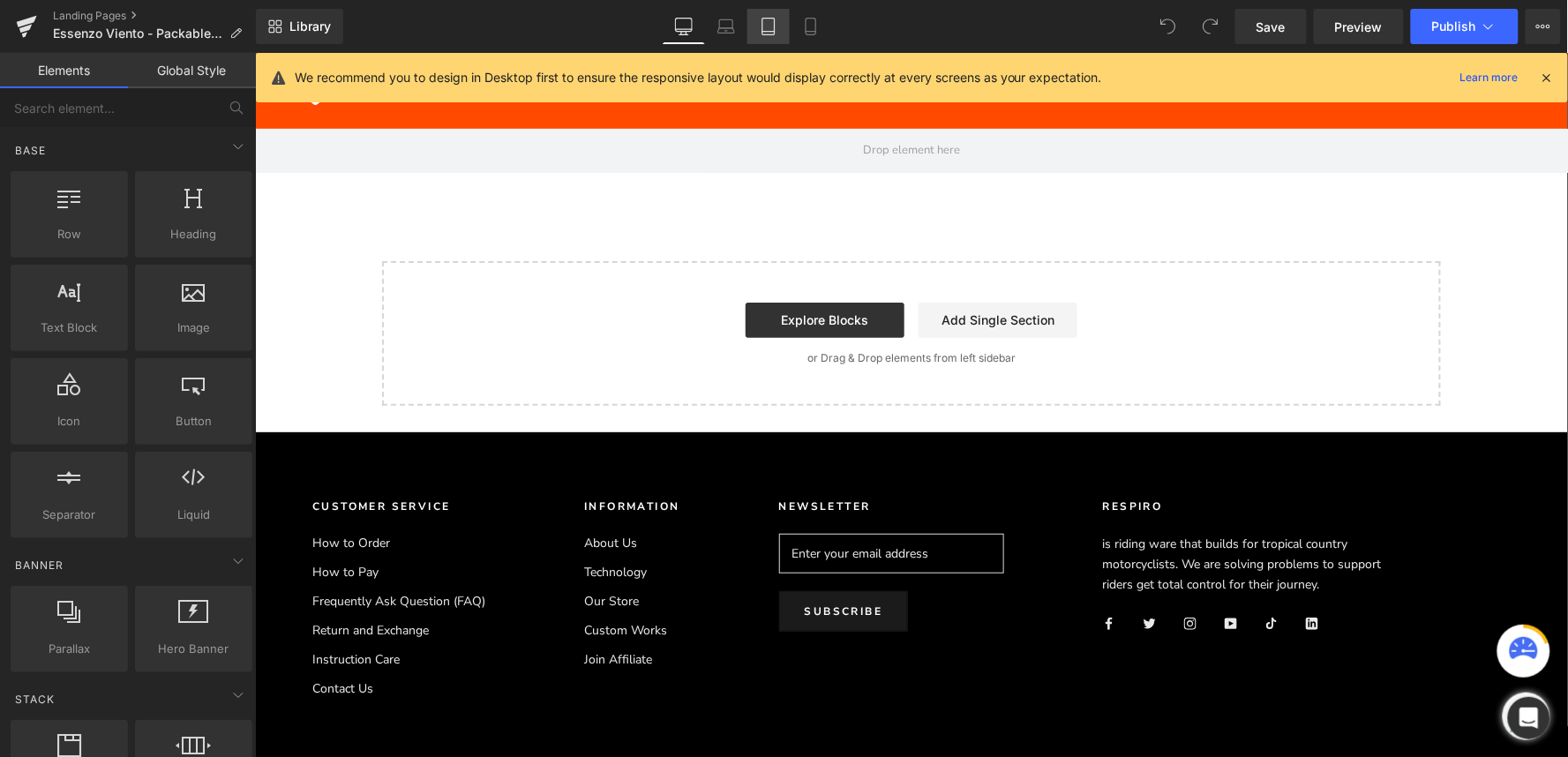
click at [768, 21] on icon at bounding box center [768, 26] width 18 height 18
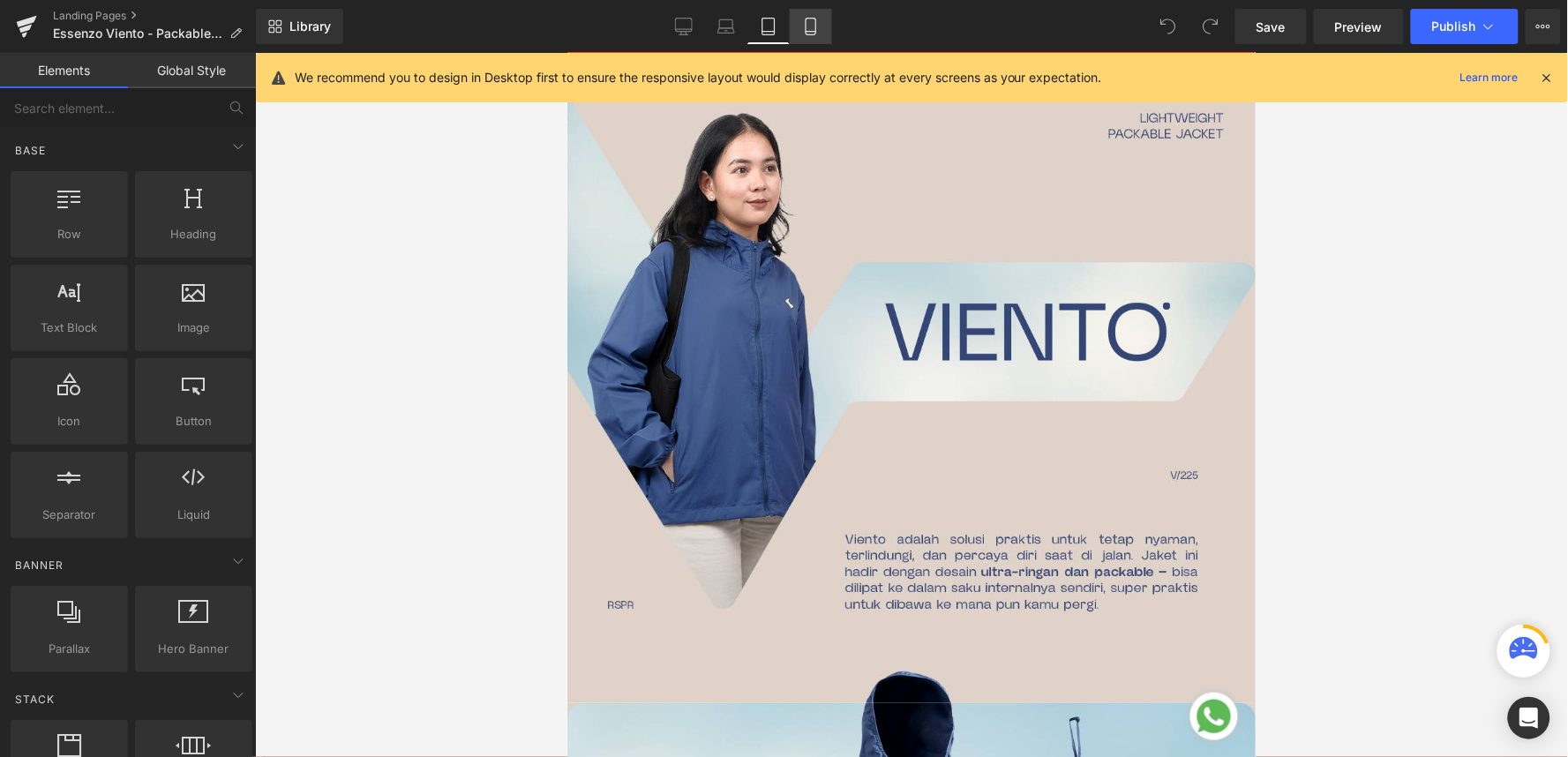
click at [802, 27] on icon at bounding box center [811, 26] width 18 height 18
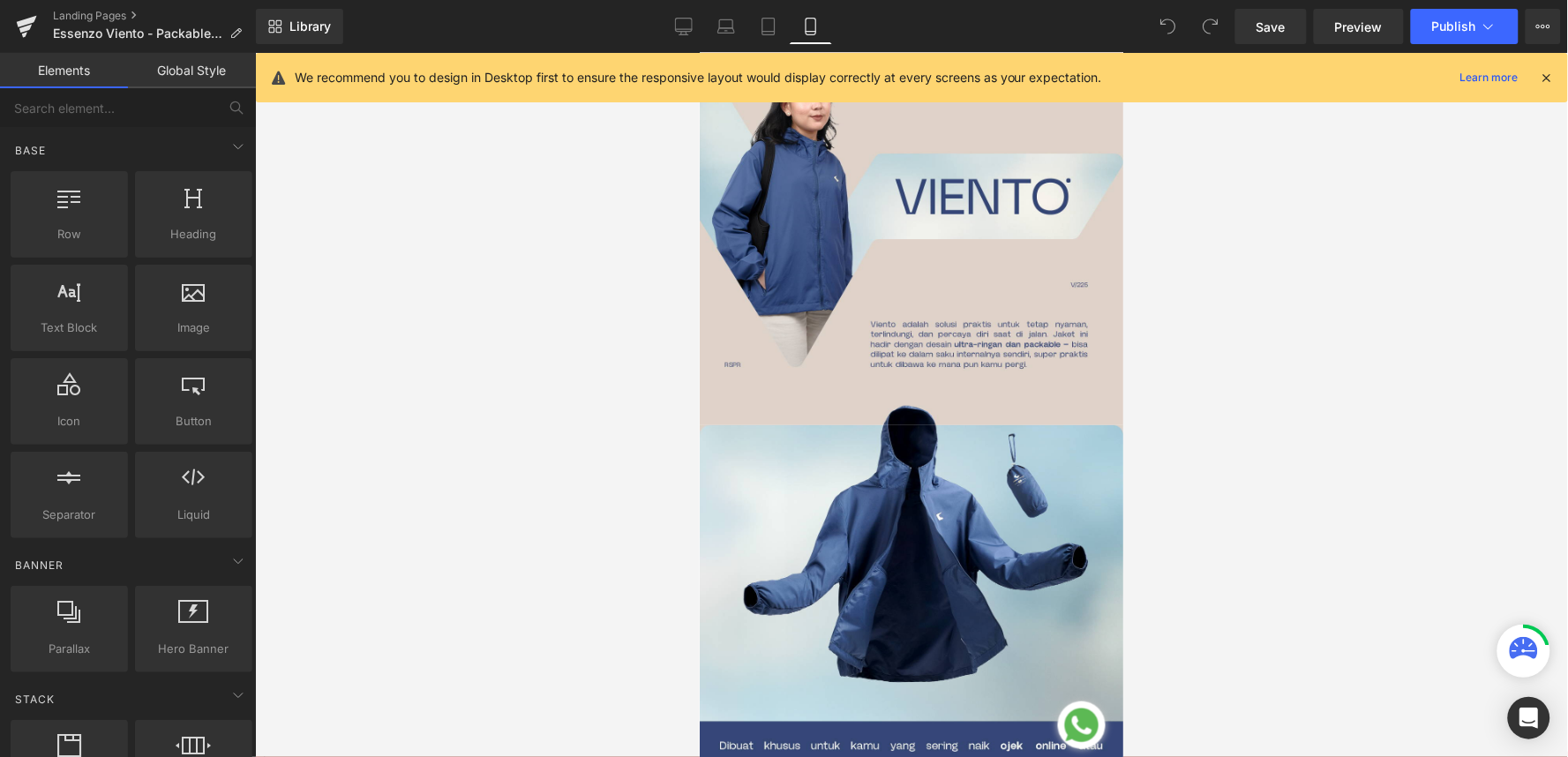
scroll to position [48, 0]
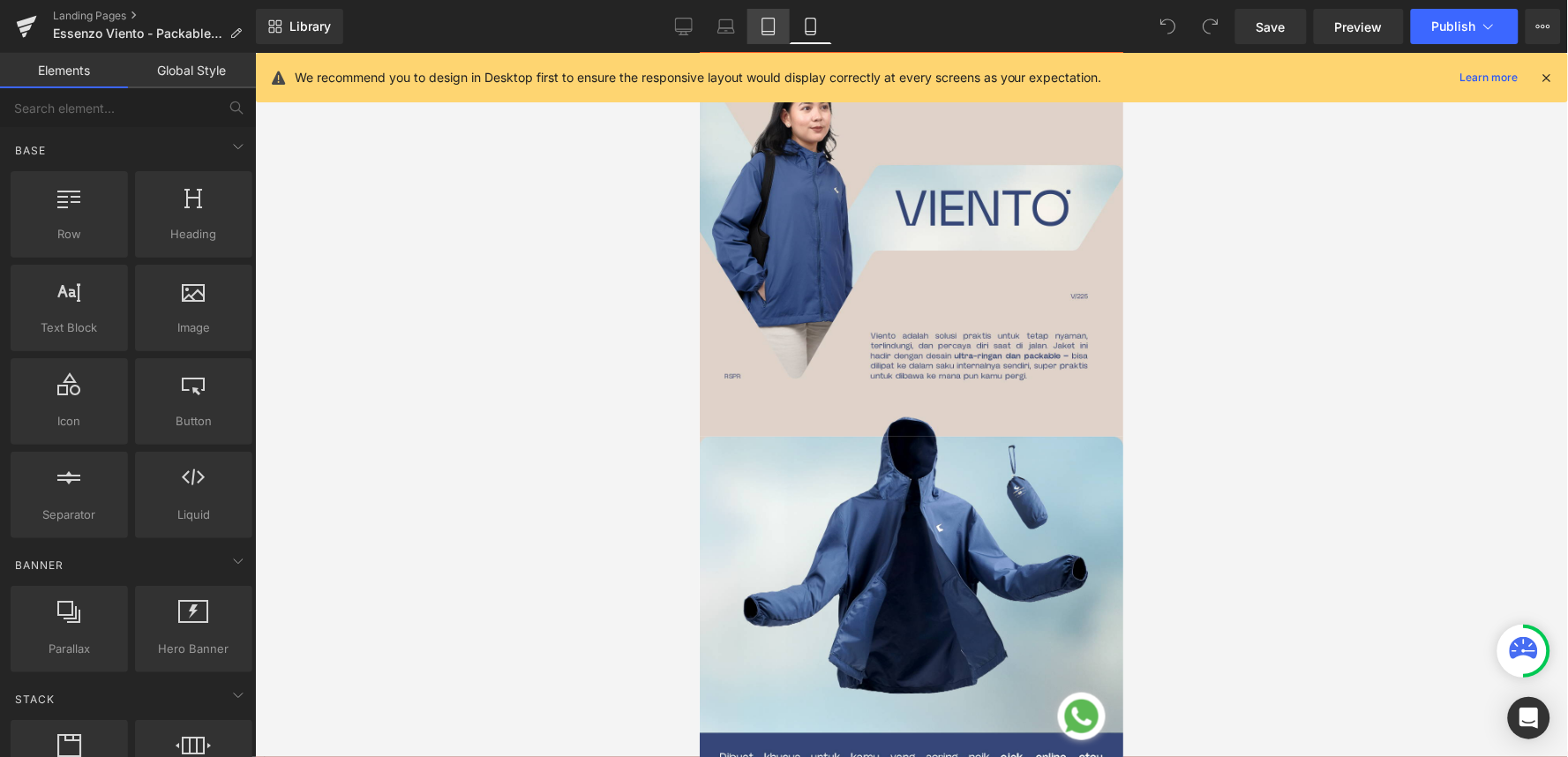
click at [760, 31] on icon at bounding box center [768, 26] width 18 height 18
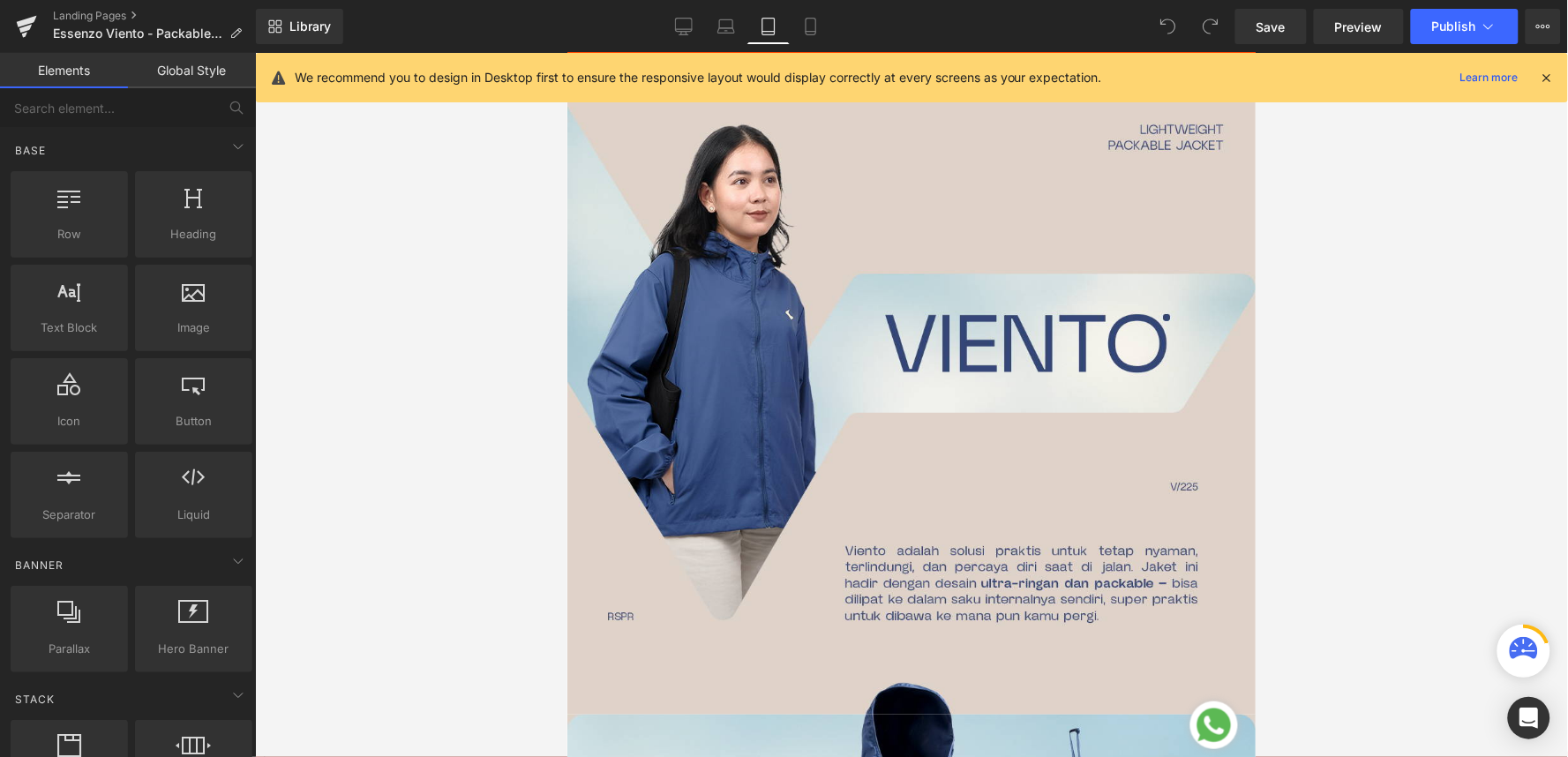
scroll to position [5297, 0]
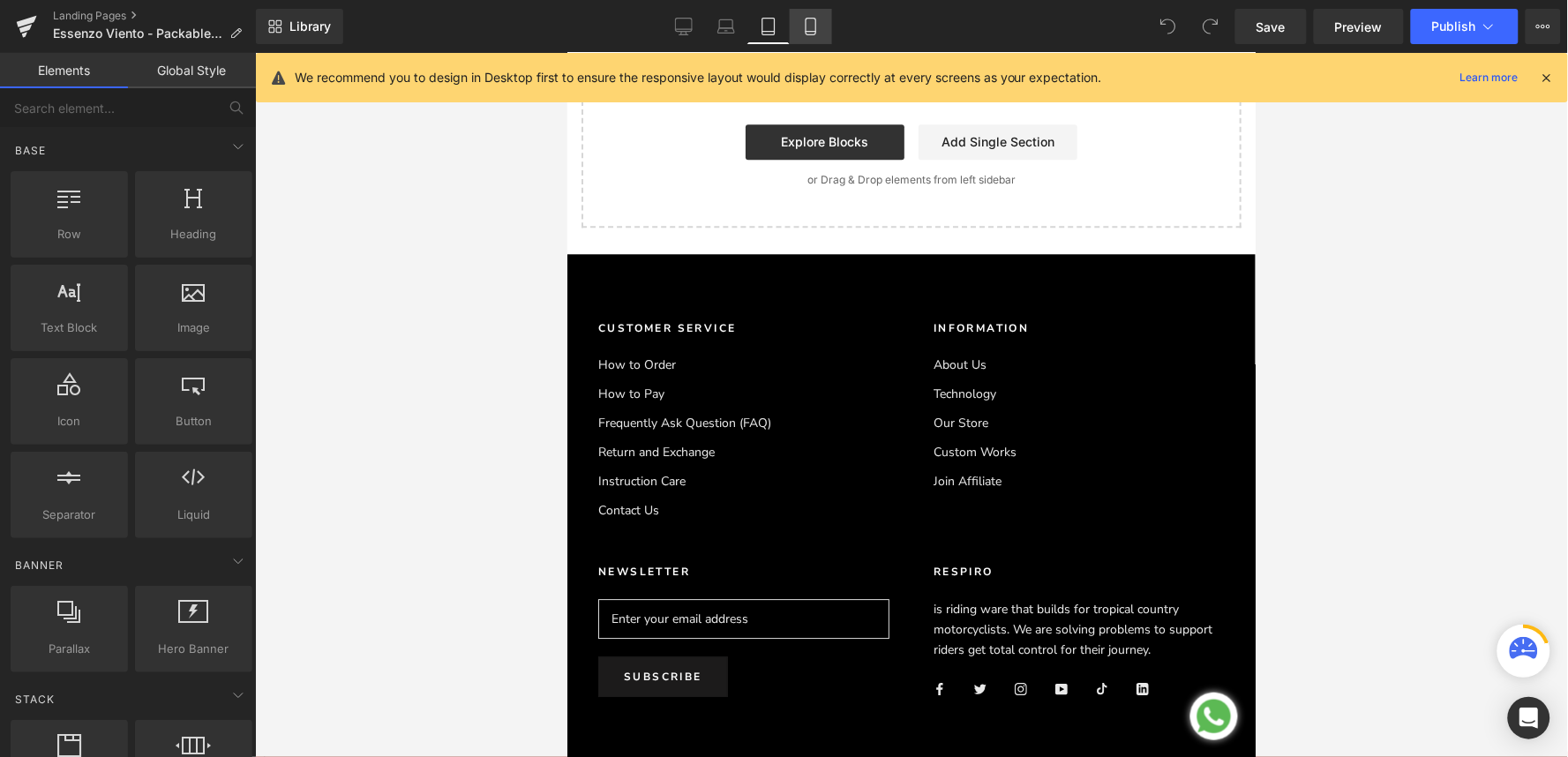
click at [792, 30] on link "Mobile" at bounding box center [811, 26] width 43 height 35
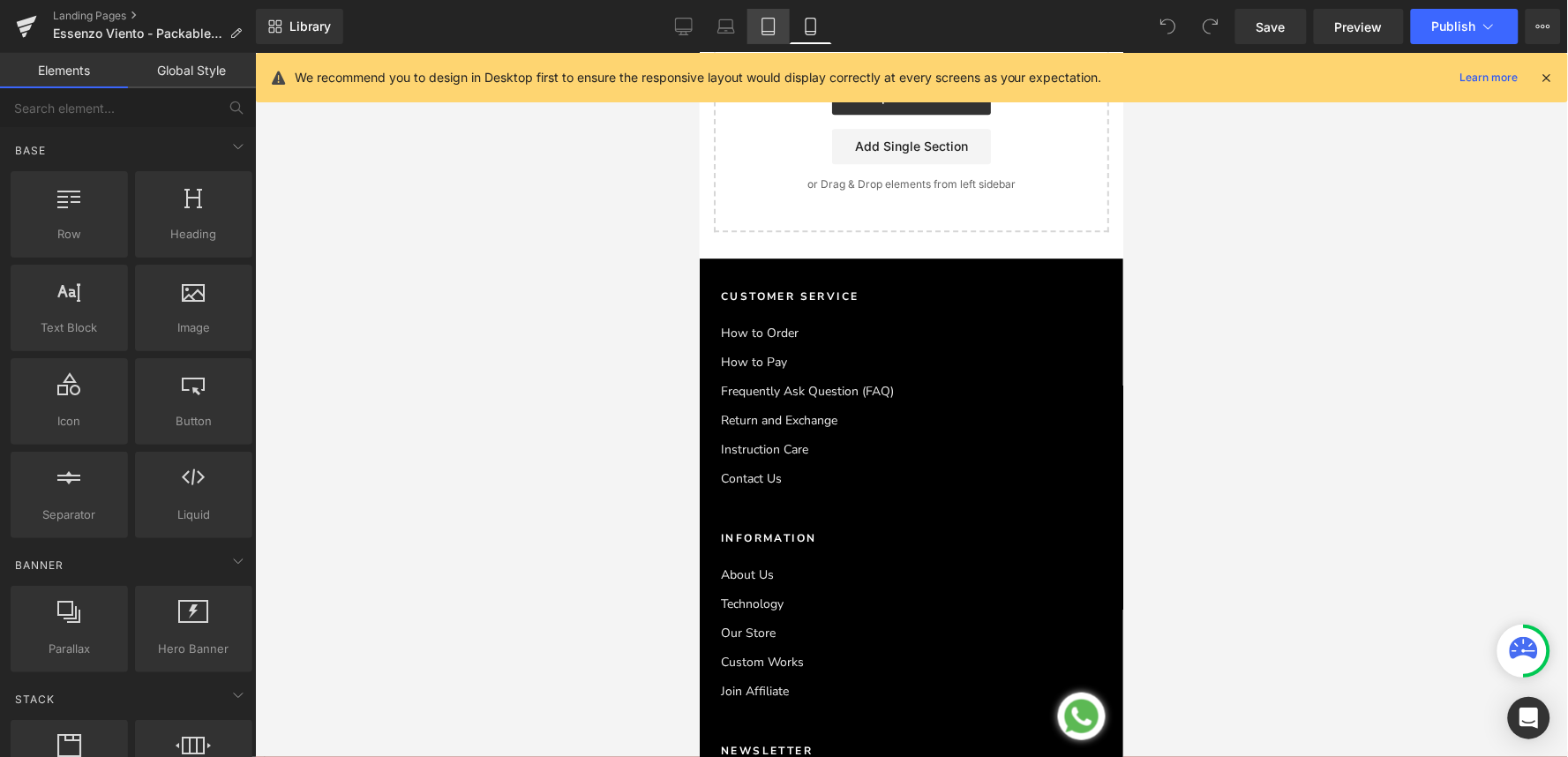
click at [778, 30] on link "Tablet" at bounding box center [768, 26] width 43 height 35
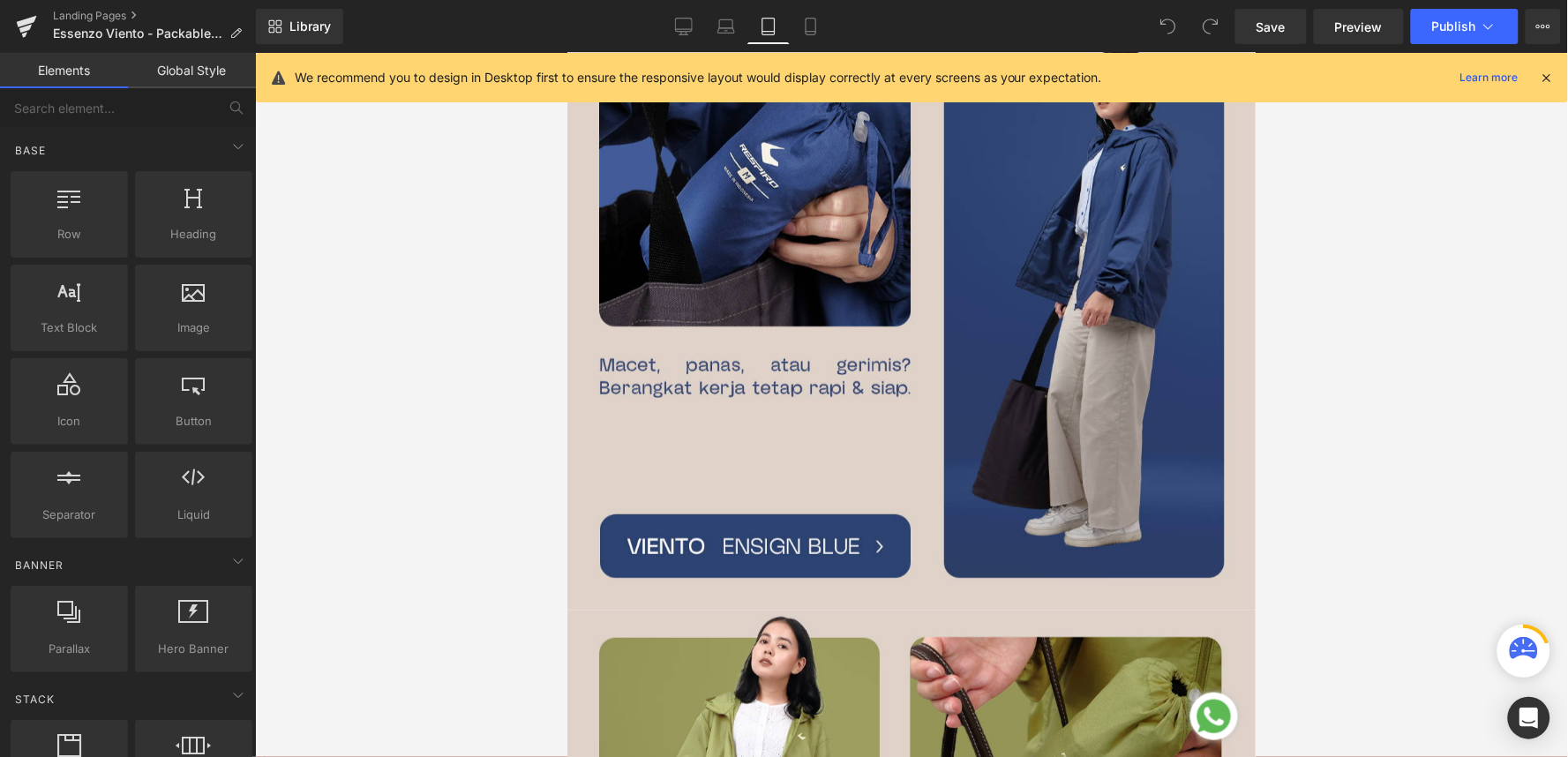
scroll to position [3409, 0]
